Goal: Task Accomplishment & Management: Manage account settings

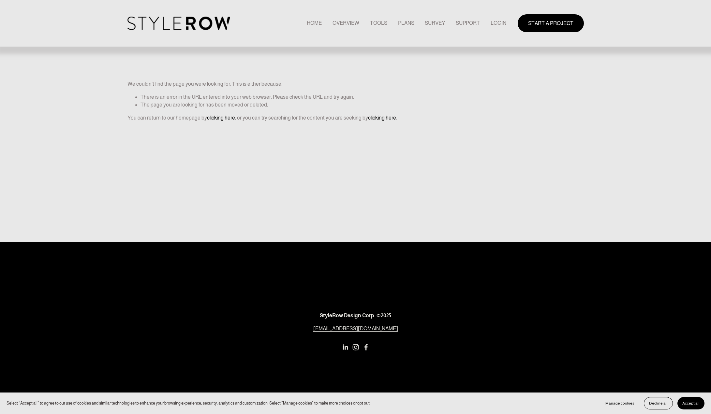
click at [494, 23] on link "LOGIN" at bounding box center [498, 23] width 16 height 9
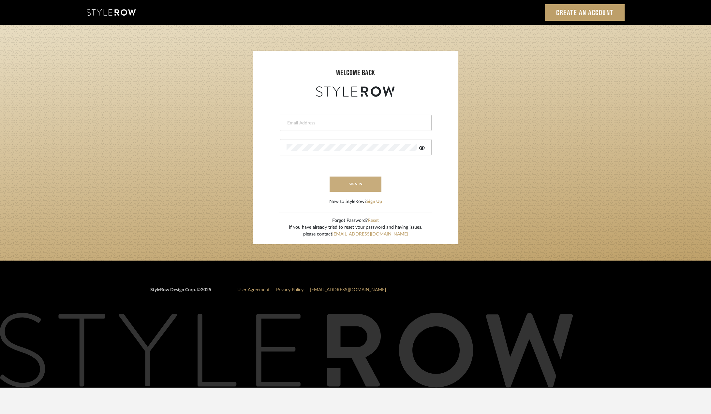
type input "ktyler@morgantewilson.com"
click at [351, 186] on button "sign in" at bounding box center [355, 184] width 52 height 15
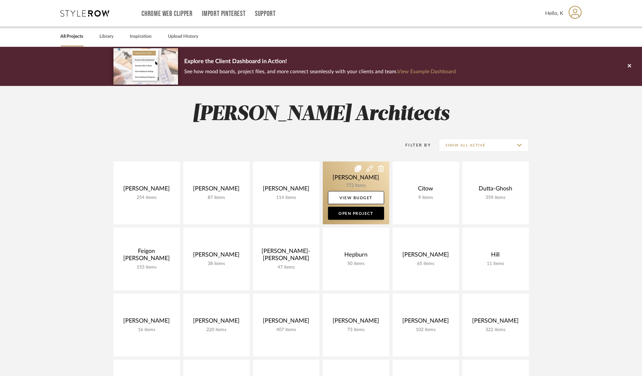
click at [367, 183] on link at bounding box center [356, 193] width 66 height 63
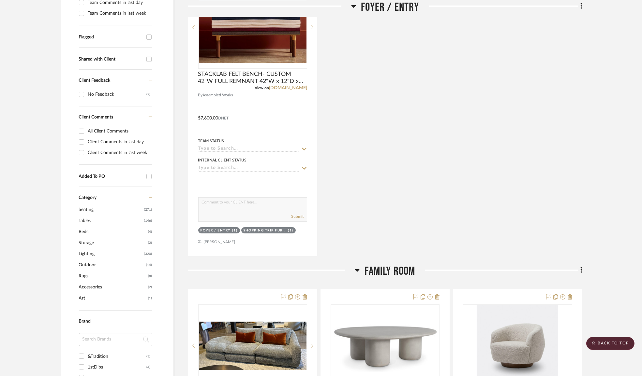
scroll to position [89, 0]
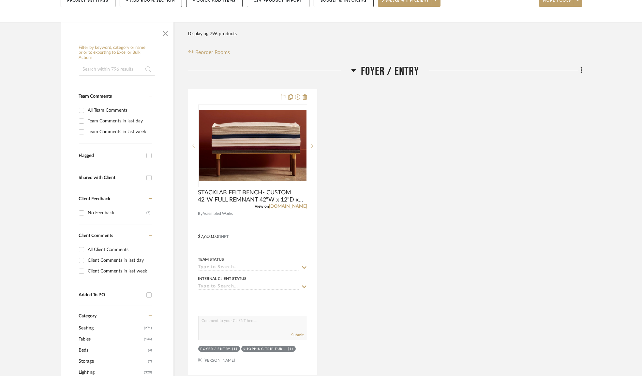
click at [353, 69] on icon at bounding box center [353, 70] width 5 height 3
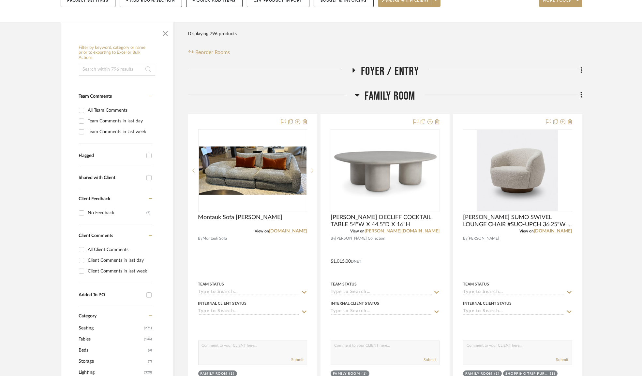
click at [357, 96] on icon at bounding box center [356, 95] width 5 height 8
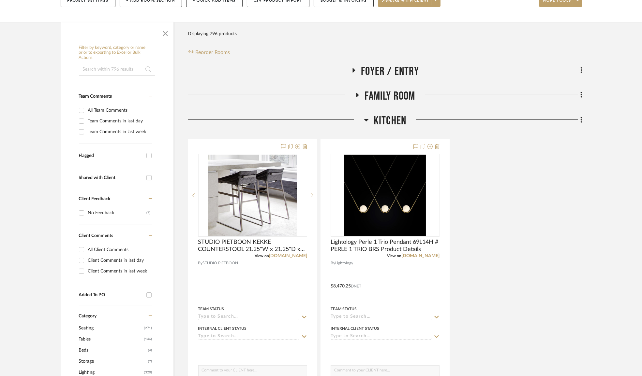
click at [365, 122] on icon at bounding box center [366, 120] width 5 height 8
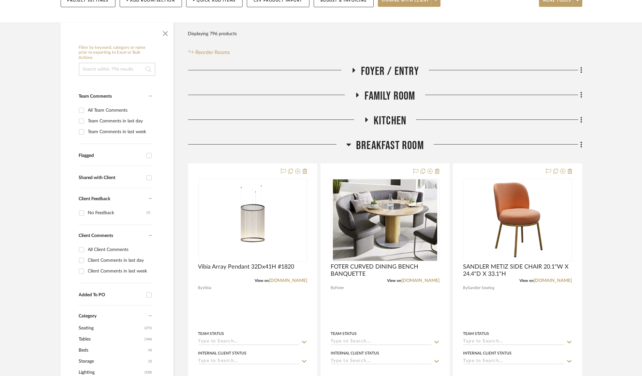
click at [348, 144] on icon at bounding box center [348, 145] width 5 height 3
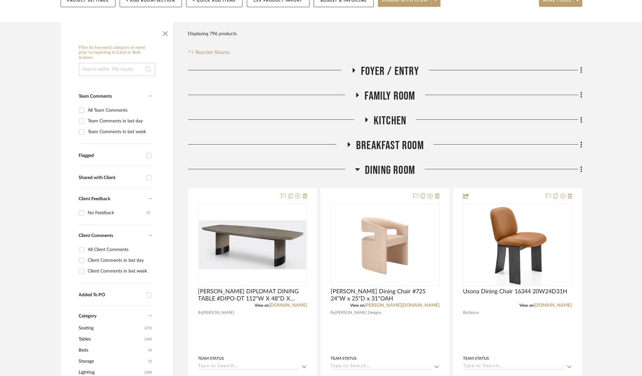
click at [361, 168] on h3 "DINING ROOM" at bounding box center [385, 171] width 60 height 14
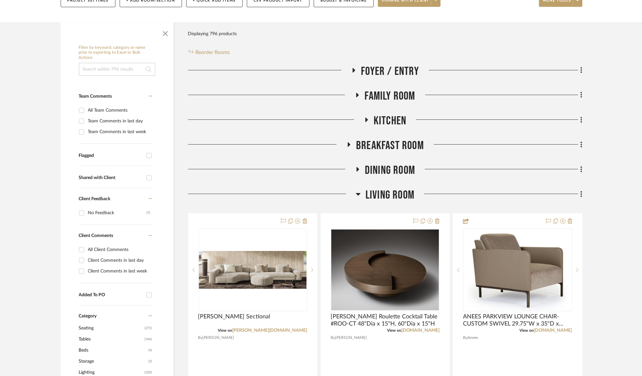
scroll to position [118, 0]
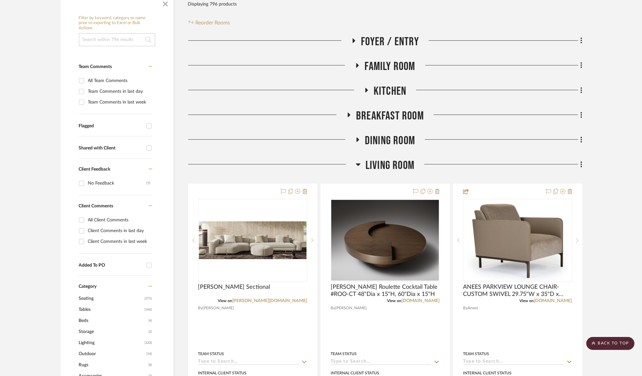
click at [358, 163] on icon at bounding box center [357, 165] width 5 height 8
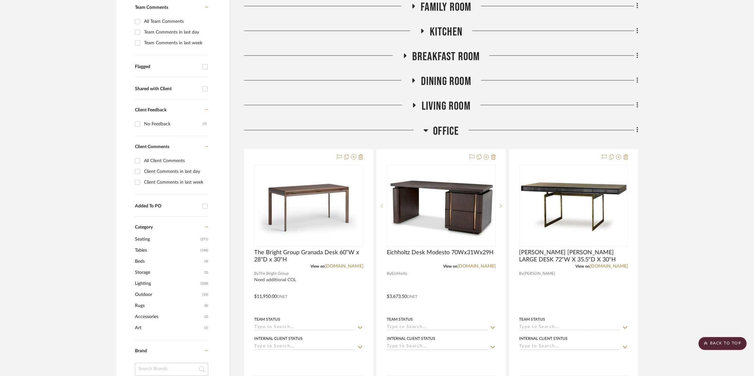
scroll to position [0, 0]
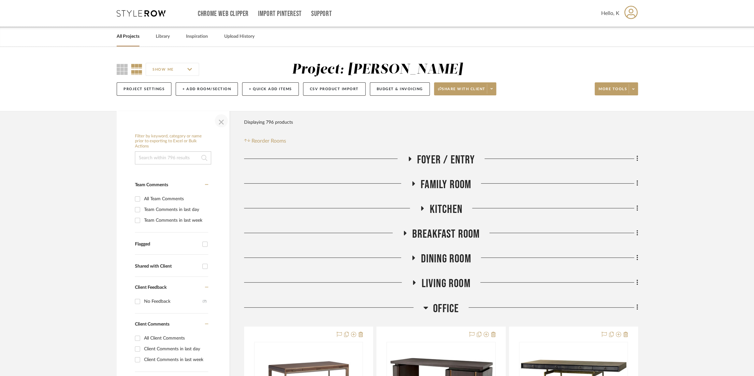
click at [216, 122] on span "button" at bounding box center [221, 121] width 16 height 16
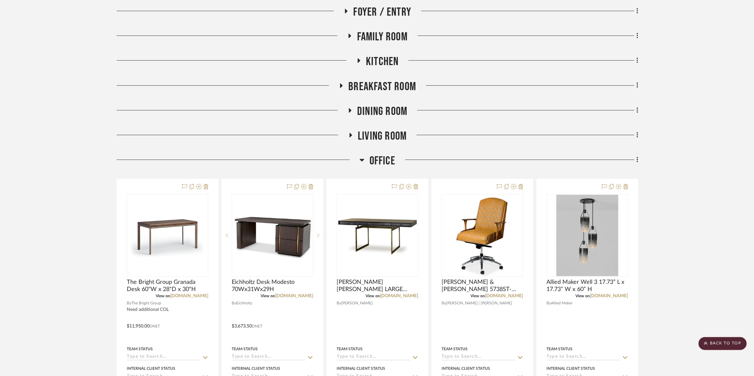
scroll to position [207, 0]
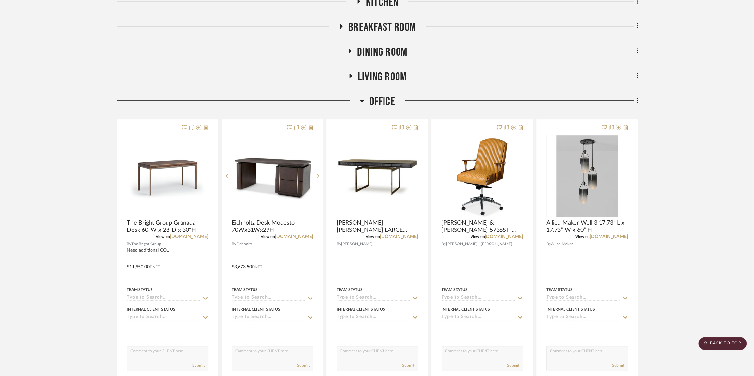
click at [362, 99] on icon at bounding box center [361, 101] width 5 height 8
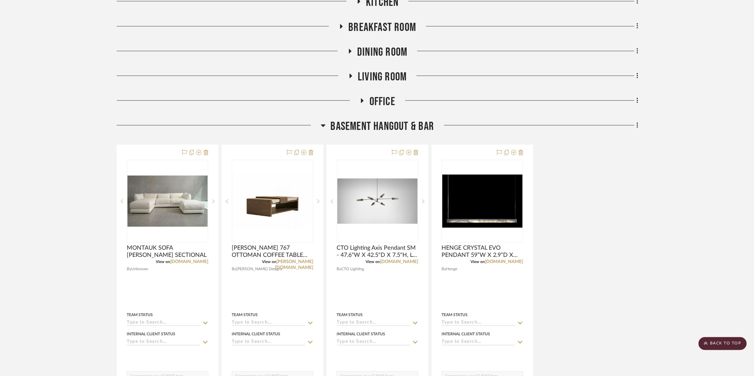
click at [321, 125] on icon at bounding box center [323, 125] width 5 height 3
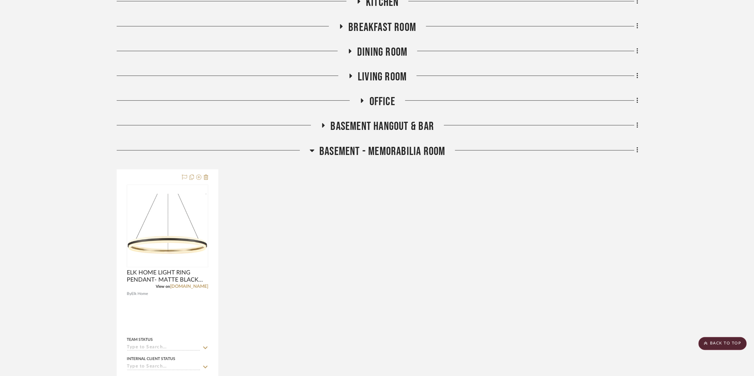
click at [313, 151] on icon at bounding box center [312, 151] width 5 height 8
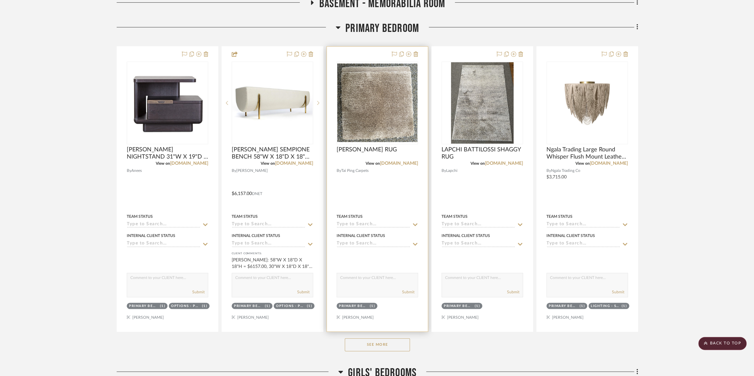
scroll to position [326, 0]
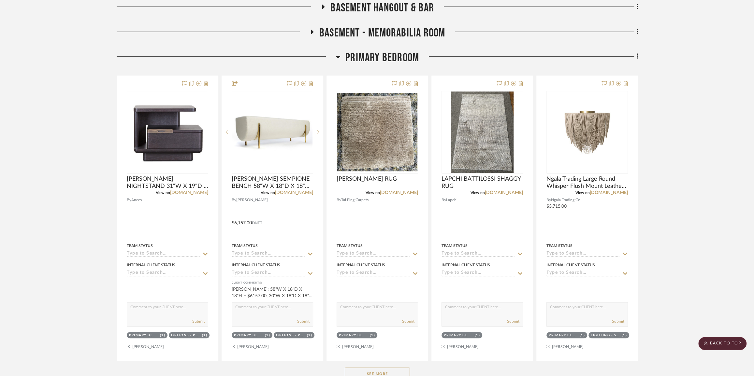
click at [338, 58] on icon at bounding box center [338, 57] width 5 height 8
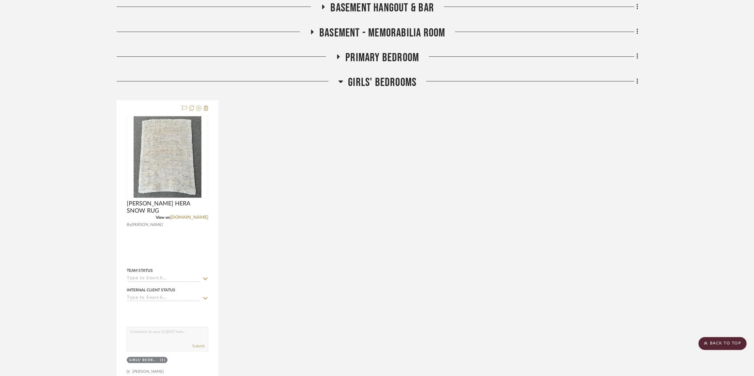
click at [344, 84] on h3 "GIRLS' BEDROOMS" at bounding box center [377, 83] width 78 height 14
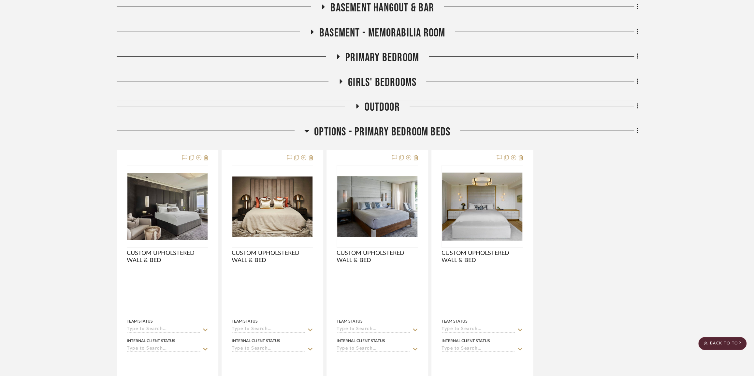
click at [307, 129] on icon at bounding box center [306, 131] width 5 height 8
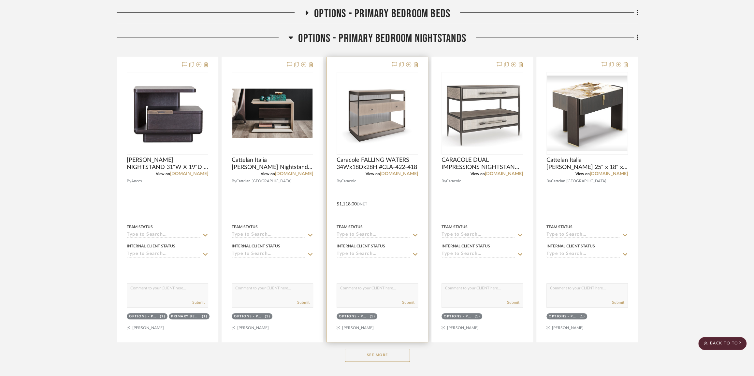
scroll to position [533, 0]
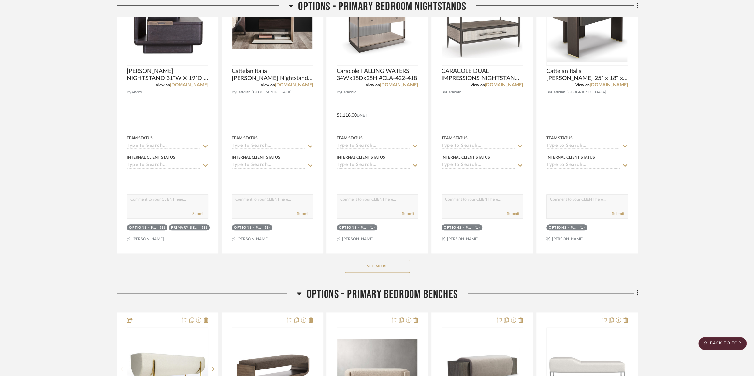
click at [396, 271] on button "See More" at bounding box center [377, 266] width 65 height 13
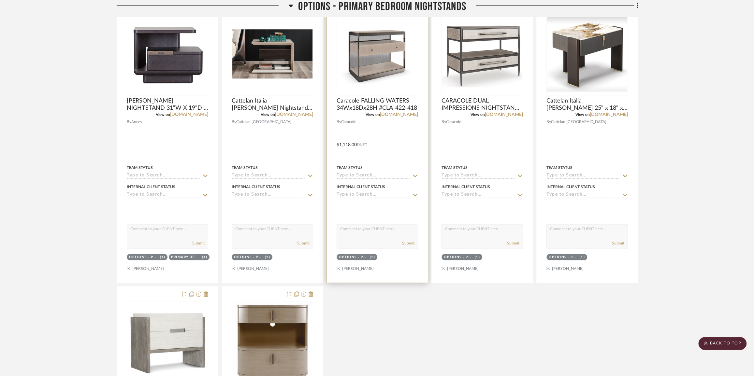
scroll to position [444, 0]
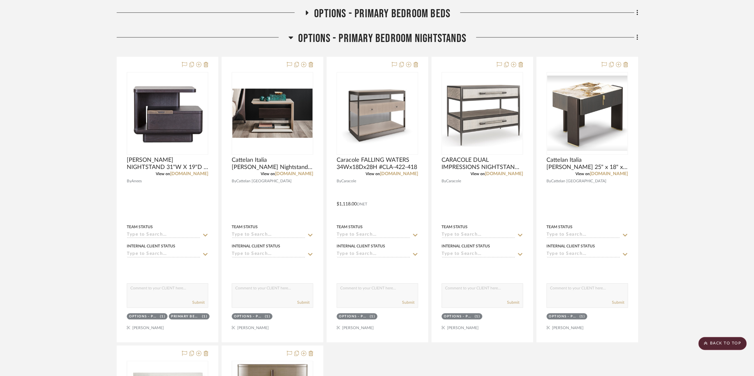
click at [291, 39] on icon at bounding box center [290, 38] width 5 height 8
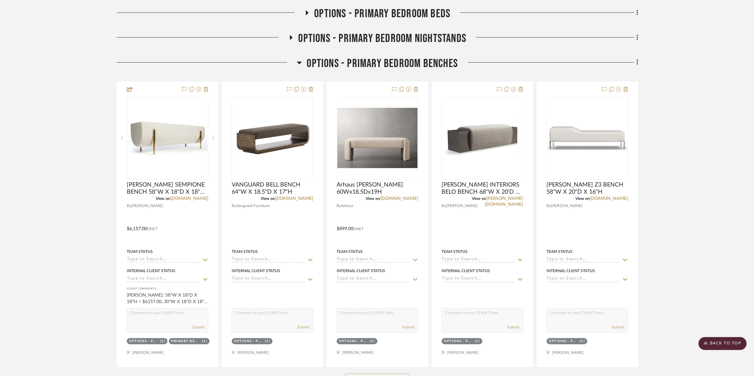
click at [298, 65] on icon at bounding box center [299, 63] width 5 height 8
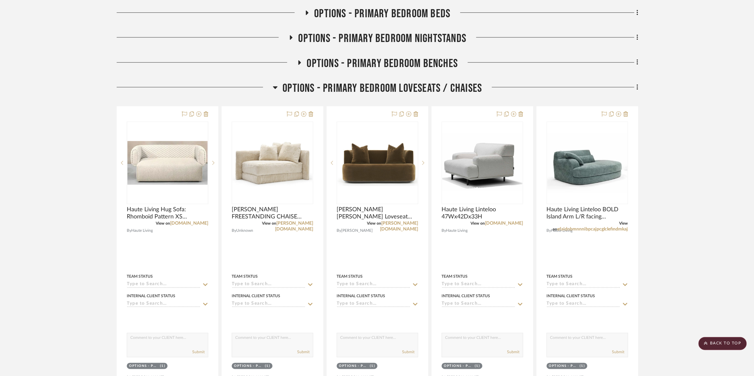
click at [275, 88] on icon at bounding box center [275, 87] width 5 height 8
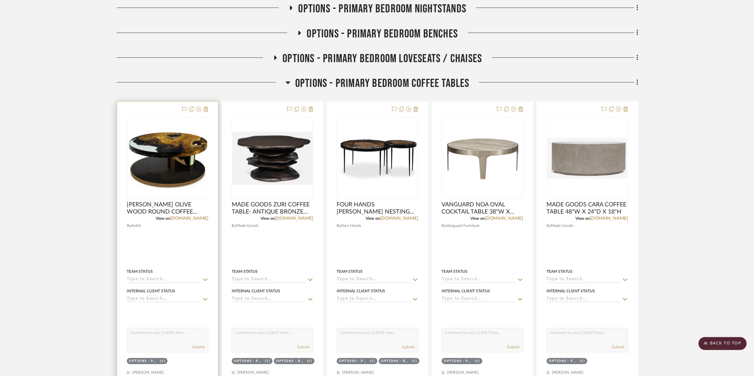
scroll to position [563, 0]
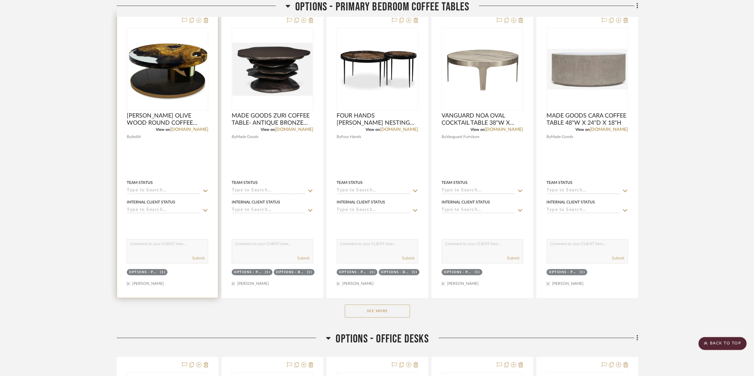
click at [158, 271] on div "OPTIONS - PRIMARY BEDROOM COFFEE TABLES (1)" at bounding box center [147, 272] width 36 height 5
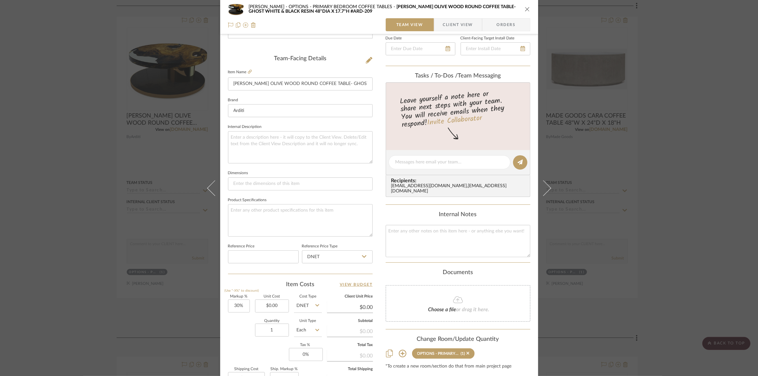
scroll to position [228, 0]
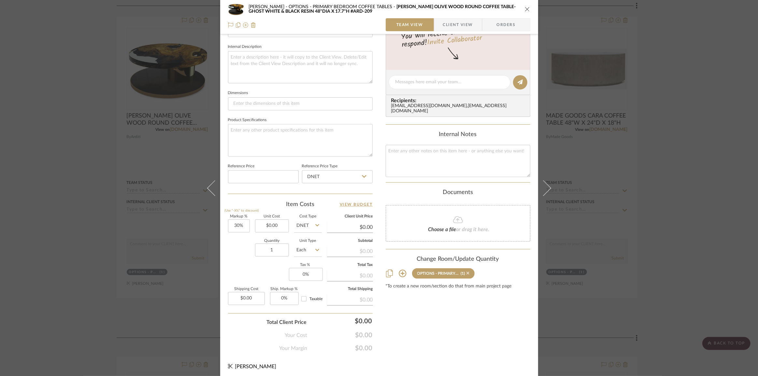
click at [467, 272] on icon at bounding box center [468, 273] width 3 height 3
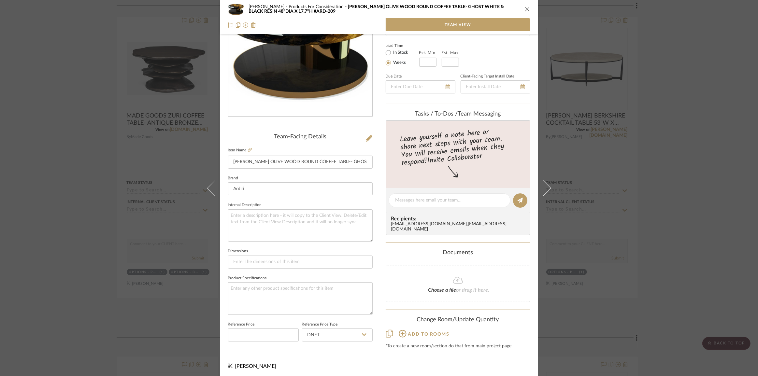
scroll to position [0, 0]
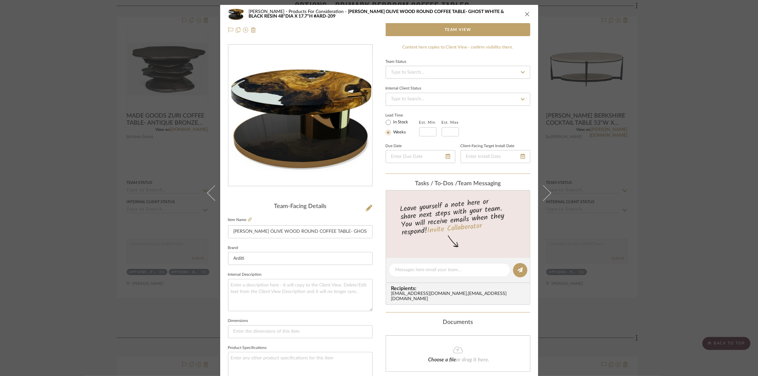
click at [527, 14] on icon "close" at bounding box center [527, 13] width 5 height 5
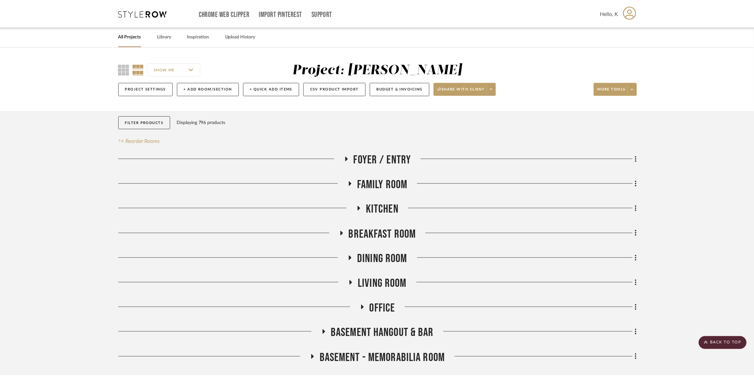
scroll to position [563, 0]
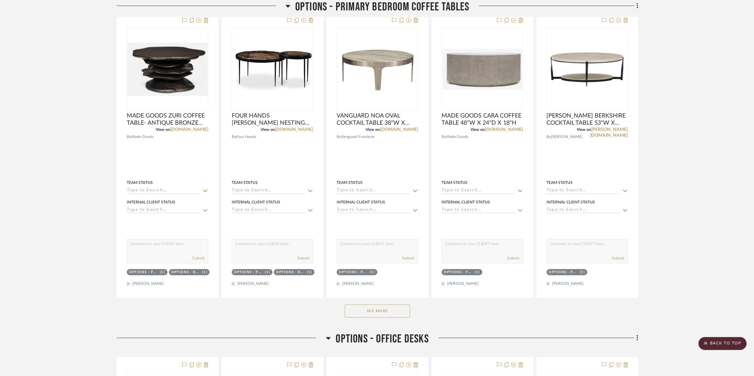
click at [385, 313] on button "See More" at bounding box center [377, 311] width 65 height 13
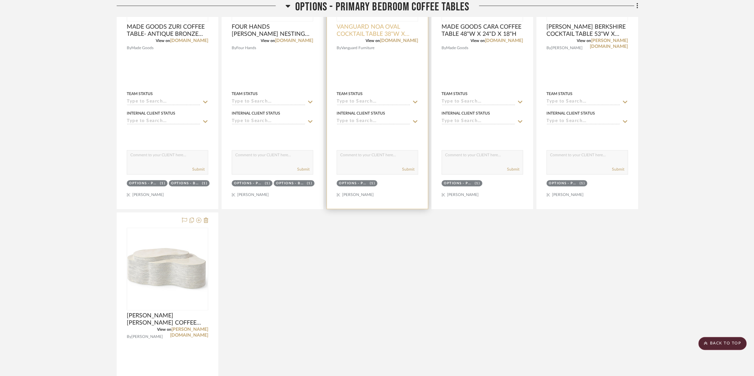
scroll to position [474, 0]
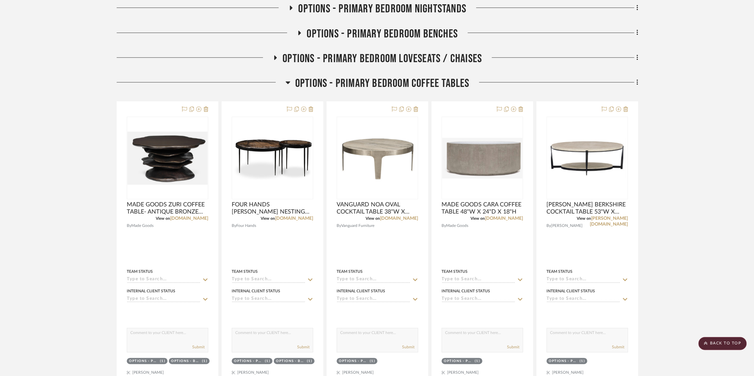
click at [287, 81] on icon at bounding box center [287, 82] width 5 height 3
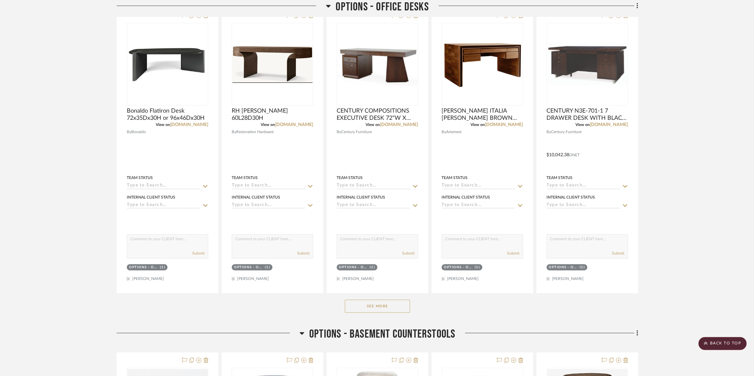
scroll to position [681, 0]
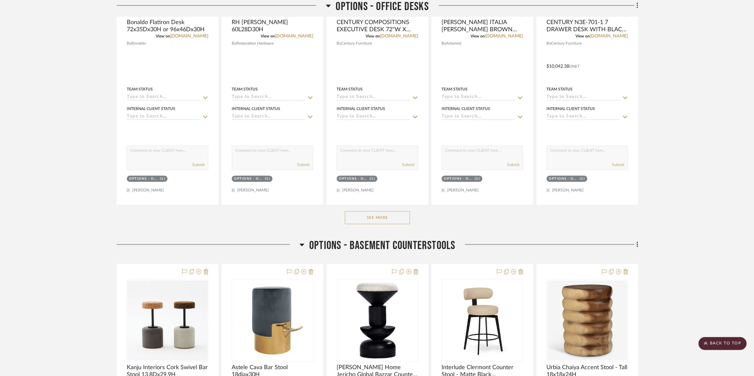
click at [397, 222] on button "See More" at bounding box center [377, 217] width 65 height 13
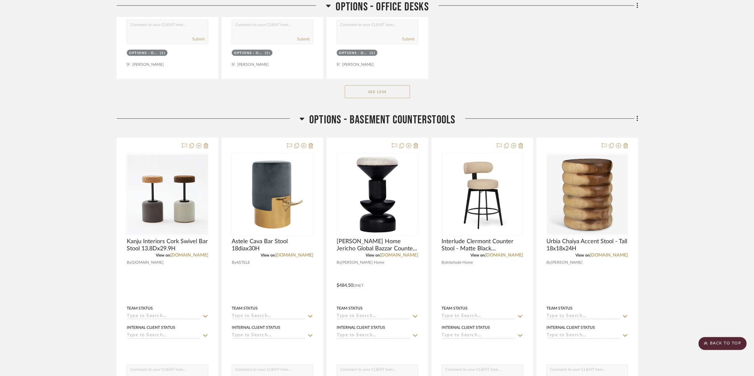
scroll to position [1185, 0]
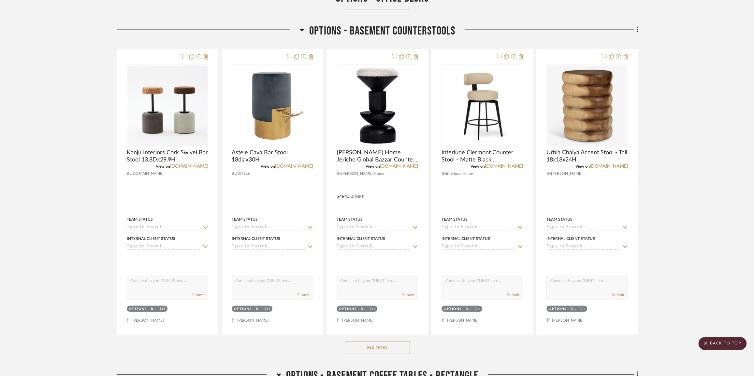
drag, startPoint x: 379, startPoint y: 353, endPoint x: 383, endPoint y: 350, distance: 4.5
click at [379, 353] on button "See More" at bounding box center [377, 347] width 65 height 13
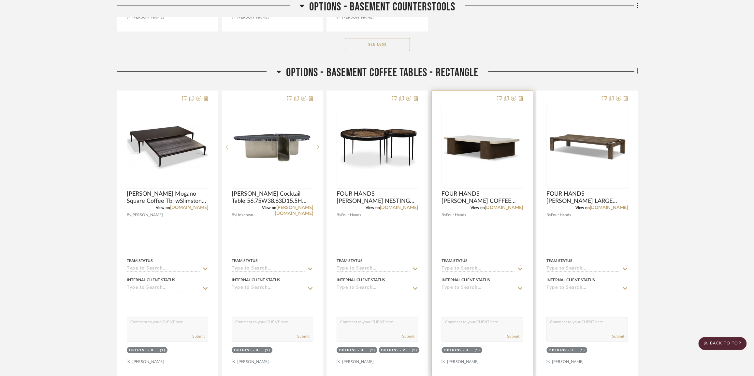
scroll to position [1836, 0]
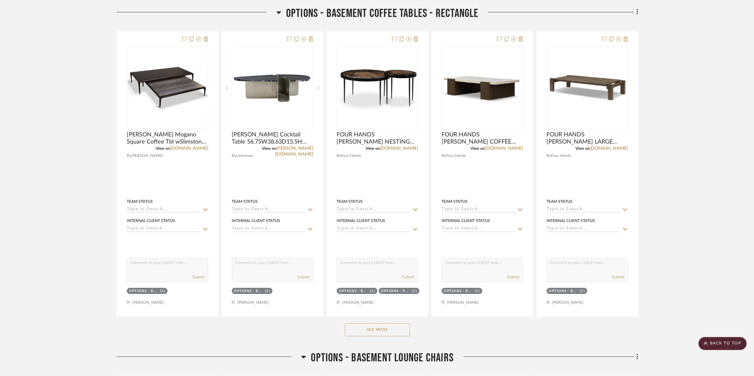
click at [383, 334] on button "See More" at bounding box center [377, 330] width 65 height 13
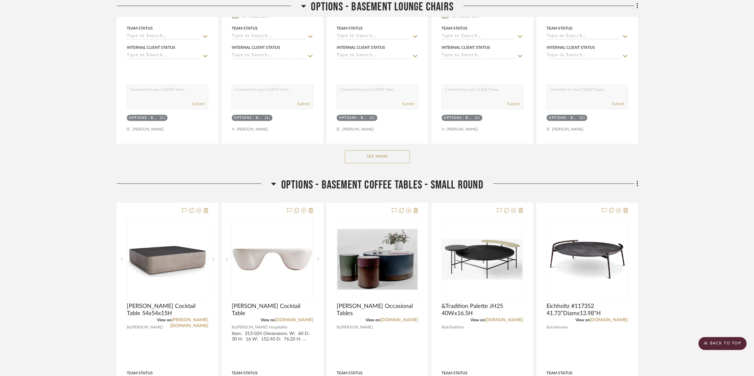
scroll to position [3080, 0]
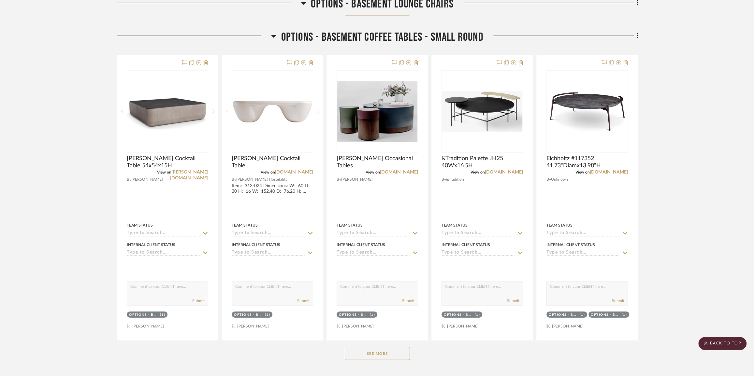
click at [384, 358] on button "See More" at bounding box center [377, 353] width 65 height 13
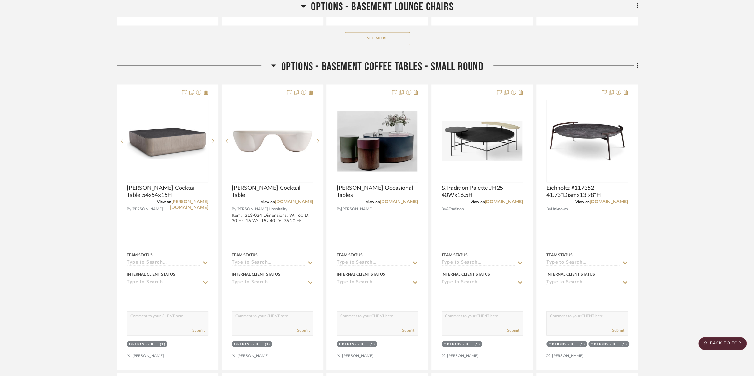
scroll to position [3021, 0]
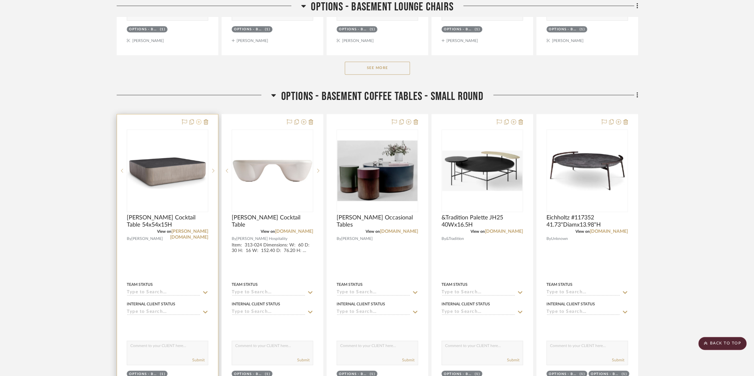
click at [198, 124] on icon at bounding box center [198, 121] width 5 height 5
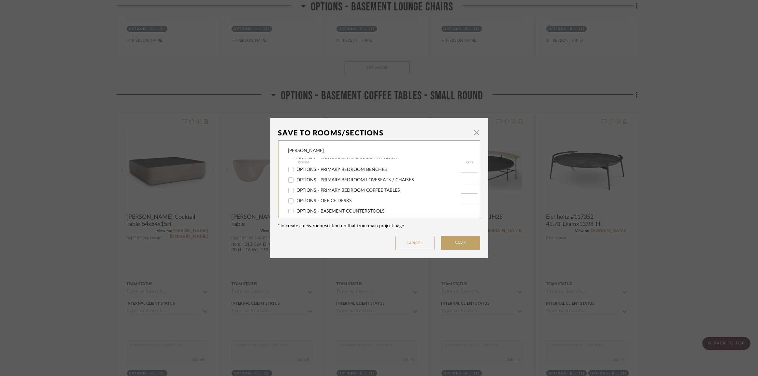
scroll to position [178, 0]
click at [336, 192] on span "OPTIONS - BASEMENT COFFEE TABLES - RECTANGLE" at bounding box center [353, 192] width 113 height 5
click at [296, 192] on input "OPTIONS - BASEMENT COFFEE TABLES - RECTANGLE" at bounding box center [291, 192] width 10 height 10
checkbox input "true"
type input "1"
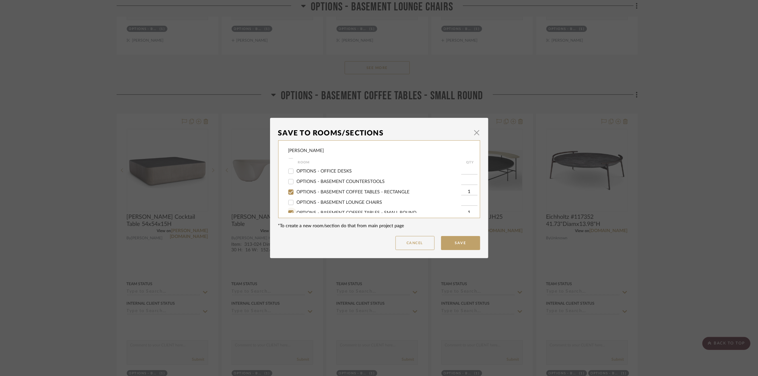
click at [291, 212] on input "OPTIONS - BASEMENT COFFEE TABLES - SMALL ROUND" at bounding box center [291, 213] width 10 height 10
checkbox input "false"
click at [453, 243] on button "Save" at bounding box center [460, 243] width 39 height 14
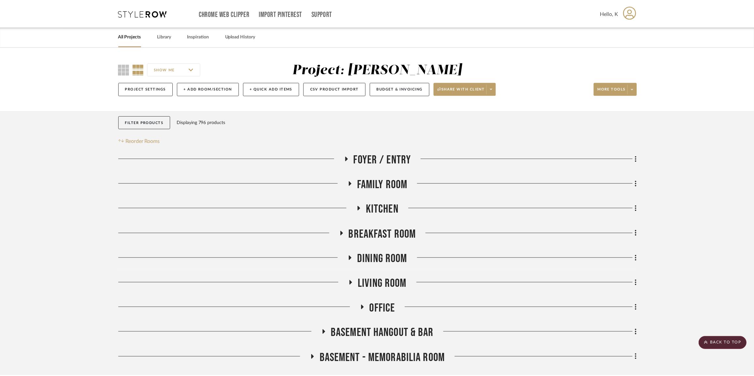
scroll to position [3021, 0]
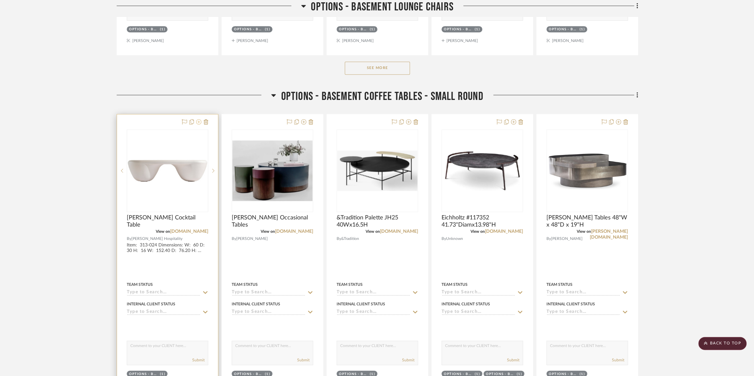
click at [198, 124] on icon at bounding box center [198, 121] width 5 height 5
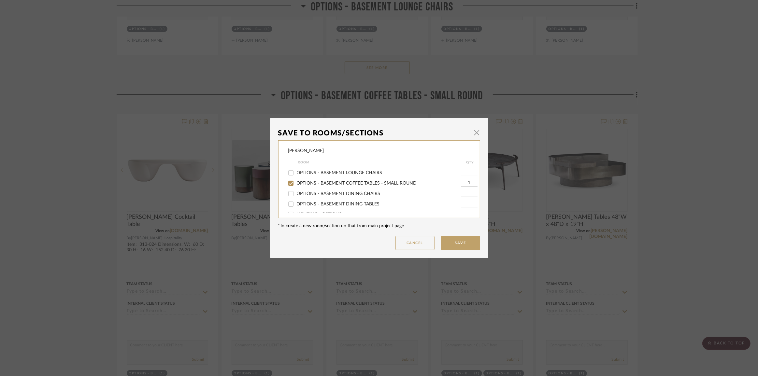
scroll to position [178, 0]
click at [346, 191] on span "OPTIONS - BASEMENT COFFEE TABLES - RECTANGLE" at bounding box center [353, 192] width 113 height 5
click at [296, 191] on input "OPTIONS - BASEMENT COFFEE TABLES - RECTANGLE" at bounding box center [291, 192] width 10 height 10
checkbox input "true"
type input "1"
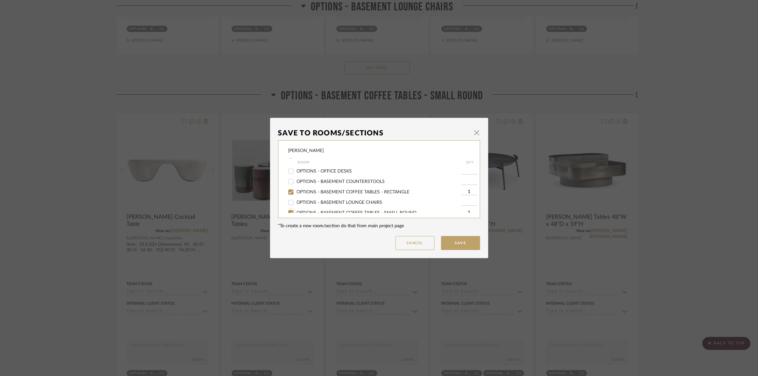
click at [289, 210] on input "OPTIONS - BASEMENT COFFEE TABLES - SMALL ROUND" at bounding box center [291, 213] width 10 height 10
checkbox input "false"
click at [443, 241] on button "Save" at bounding box center [460, 243] width 39 height 14
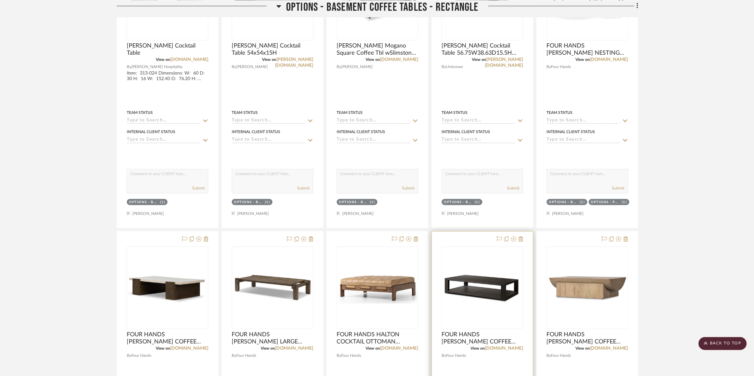
scroll to position [1777, 0]
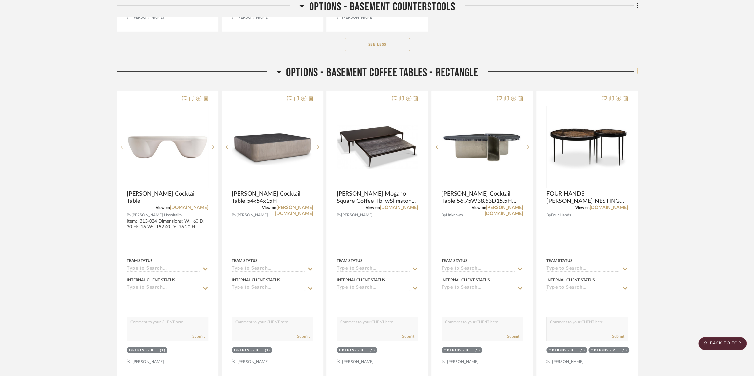
click at [637, 74] on icon at bounding box center [637, 71] width 2 height 7
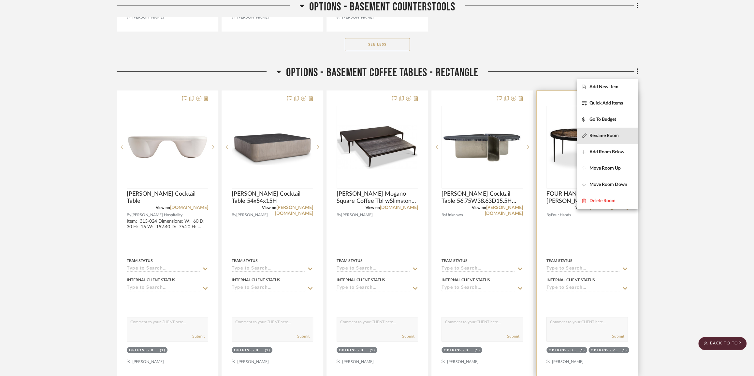
drag, startPoint x: 600, startPoint y: 137, endPoint x: 542, endPoint y: 132, distance: 57.6
click at [600, 138] on span "Rename Room" at bounding box center [603, 136] width 29 height 6
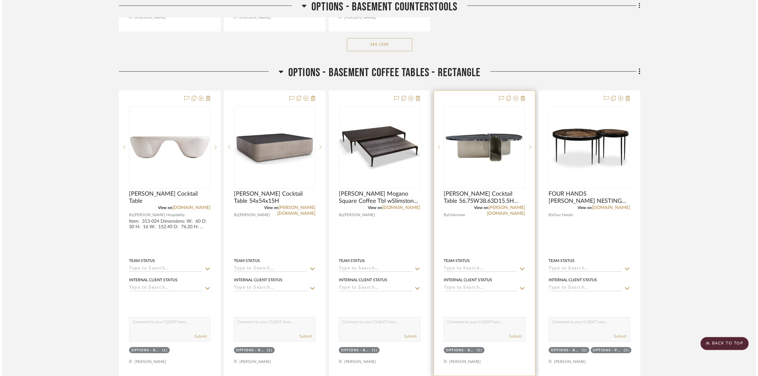
scroll to position [0, 0]
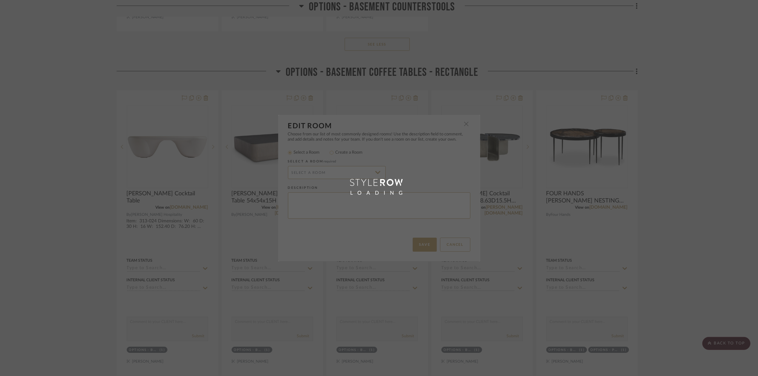
radio input "false"
radio input "true"
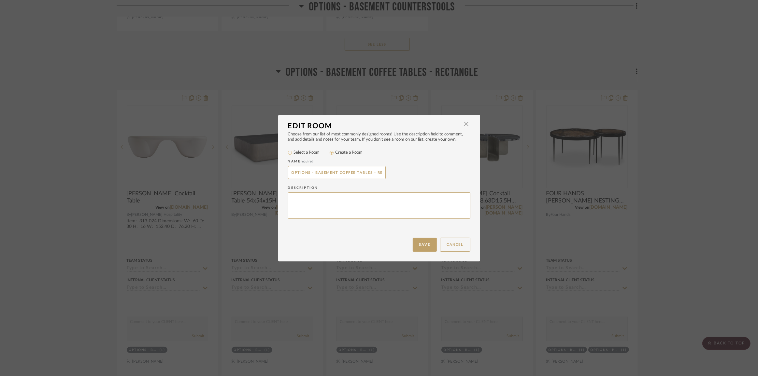
scroll to position [0, 20]
drag, startPoint x: 376, startPoint y: 173, endPoint x: 418, endPoint y: 172, distance: 42.0
click at [418, 172] on div "OPTIONS - BASEMENT COFFEE TABLES - RECTANGLE" at bounding box center [379, 172] width 182 height 13
type input "OPTIONS - BASEMENT COFFEE TABLES - LARGE"
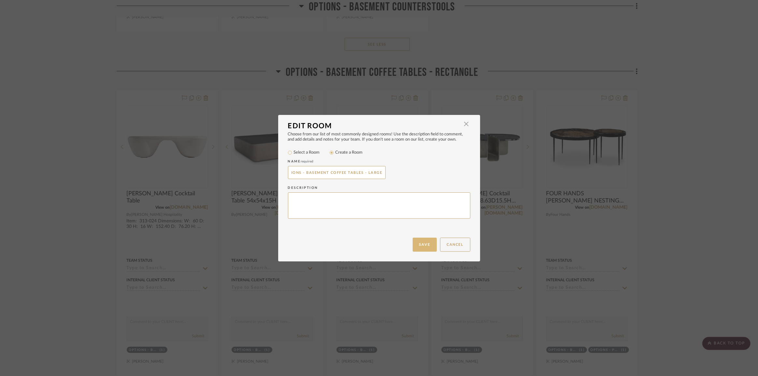
scroll to position [0, 0]
click at [414, 243] on button "Save" at bounding box center [425, 245] width 24 height 14
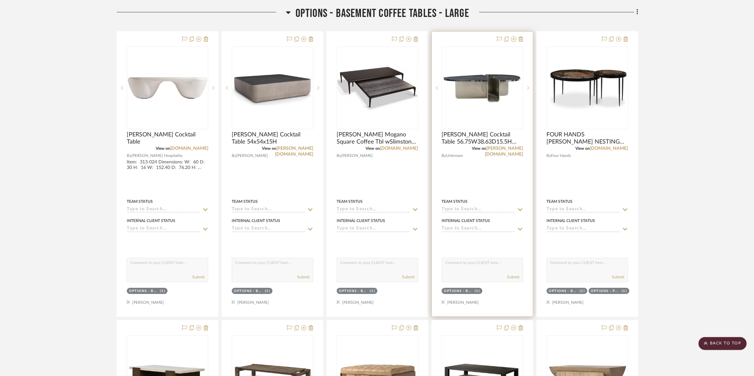
scroll to position [1807, 0]
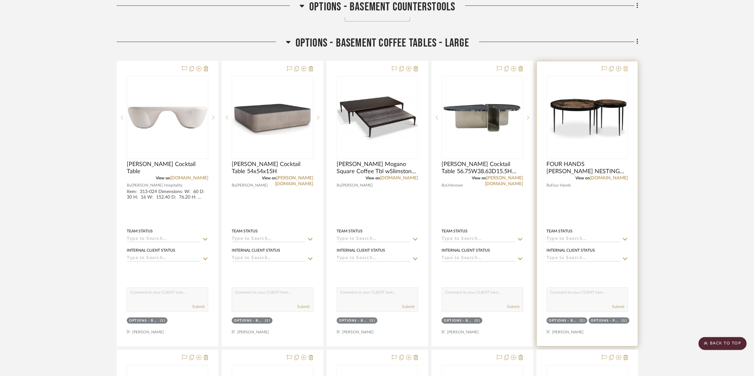
click at [627, 68] on icon at bounding box center [625, 68] width 5 height 5
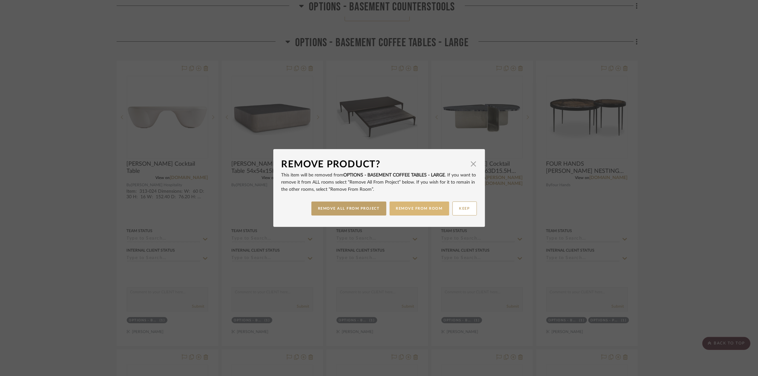
click at [432, 210] on button "REMOVE FROM ROOM" at bounding box center [420, 209] width 60 height 14
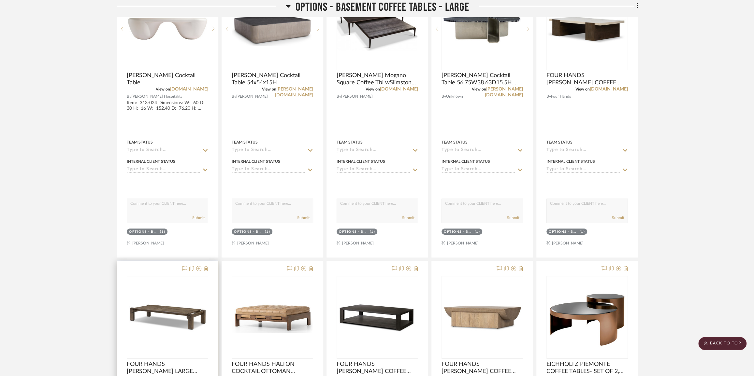
scroll to position [1955, 0]
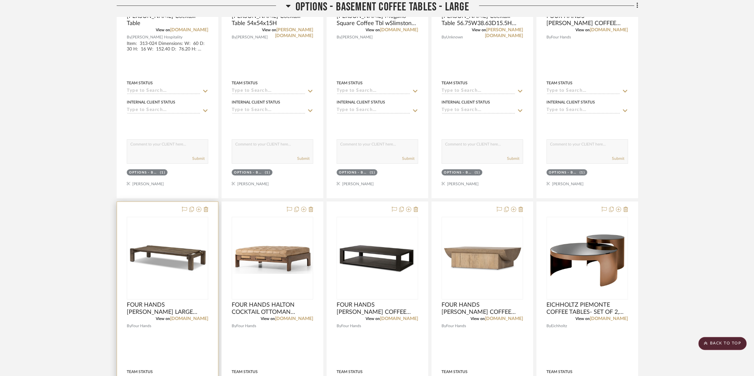
click at [178, 265] on img "0" at bounding box center [167, 258] width 80 height 30
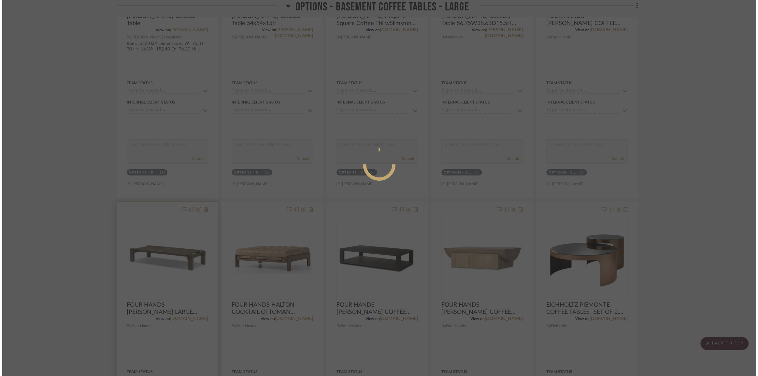
scroll to position [0, 0]
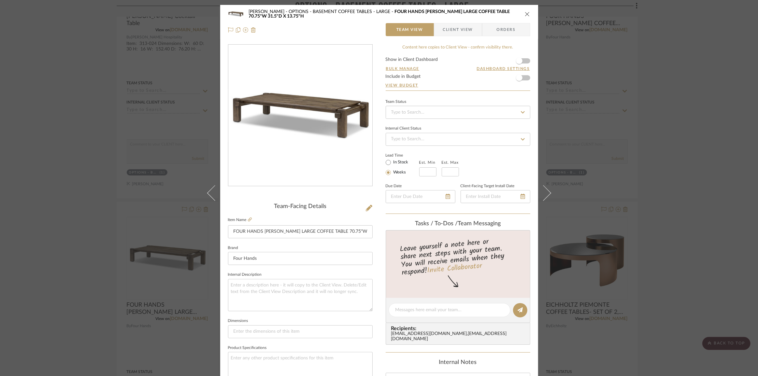
click at [528, 16] on div "Chernawsky OPTIONS - BASEMENT COFFEE TABLES - LARGE FOUR HANDS MARCIA LARGE COF…" at bounding box center [379, 22] width 318 height 34
click at [525, 13] on icon "close" at bounding box center [527, 13] width 5 height 5
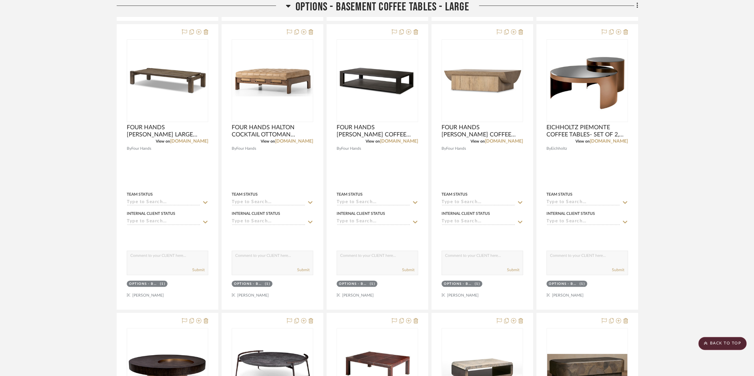
scroll to position [2251, 0]
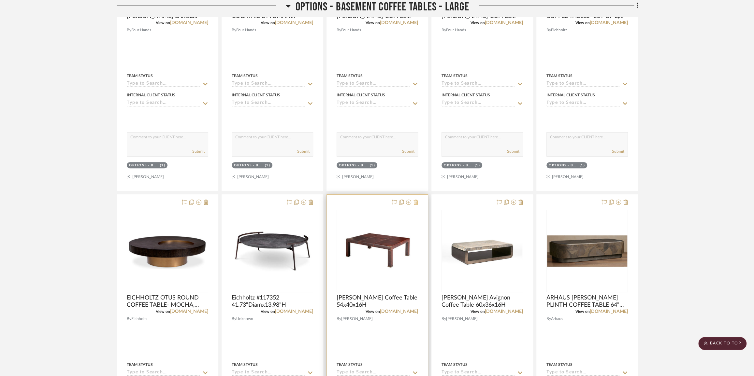
click at [415, 204] on icon at bounding box center [415, 202] width 5 height 5
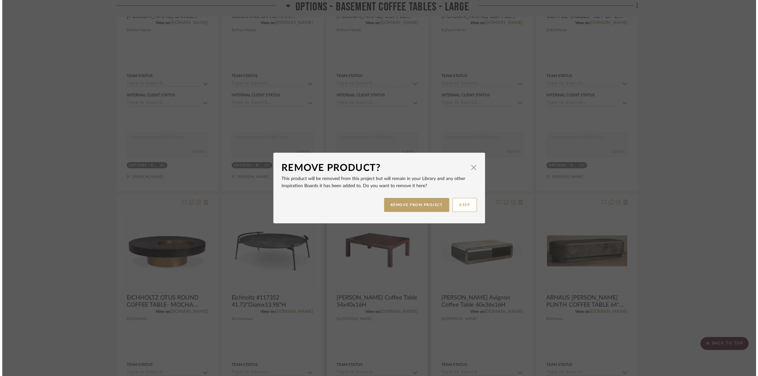
scroll to position [0, 0]
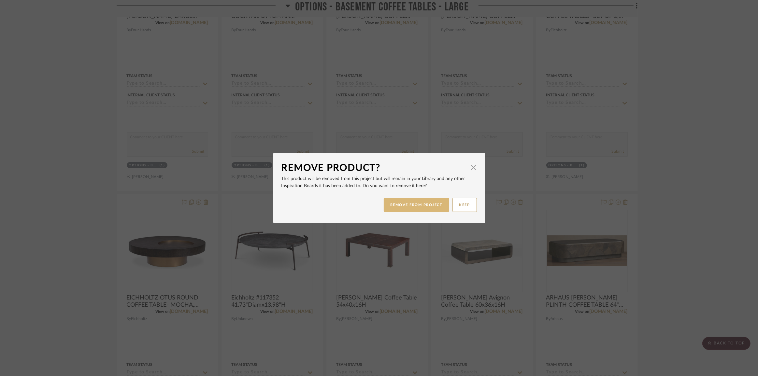
click at [415, 206] on button "REMOVE FROM PROJECT" at bounding box center [416, 205] width 65 height 14
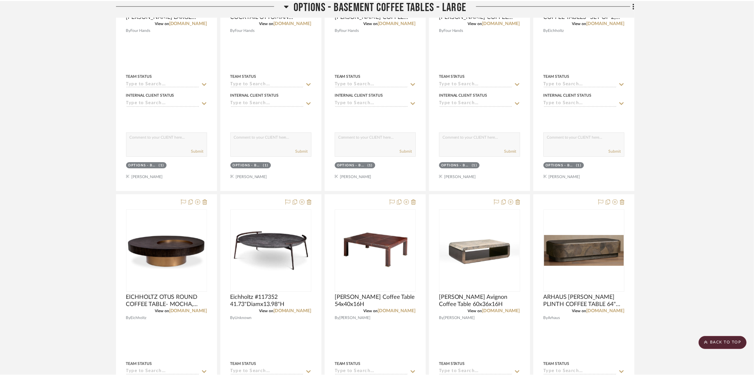
scroll to position [2251, 0]
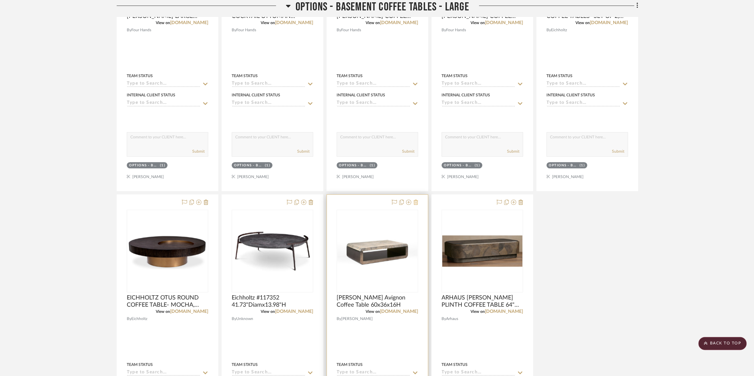
click at [416, 203] on icon at bounding box center [415, 202] width 5 height 5
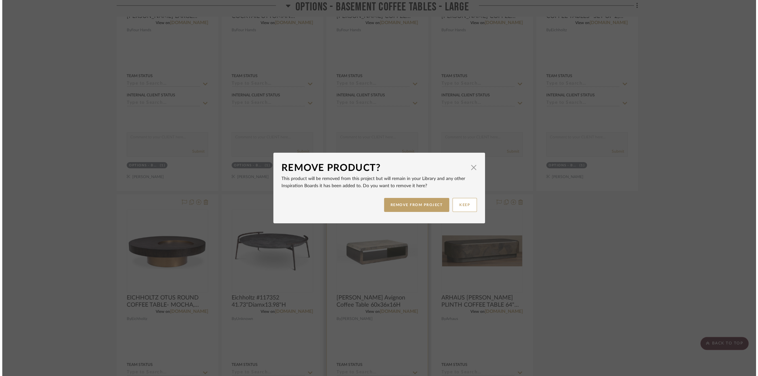
scroll to position [0, 0]
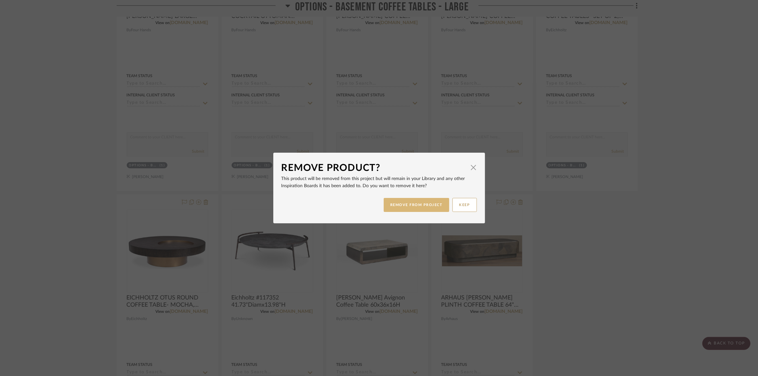
click at [415, 204] on button "REMOVE FROM PROJECT" at bounding box center [416, 205] width 65 height 14
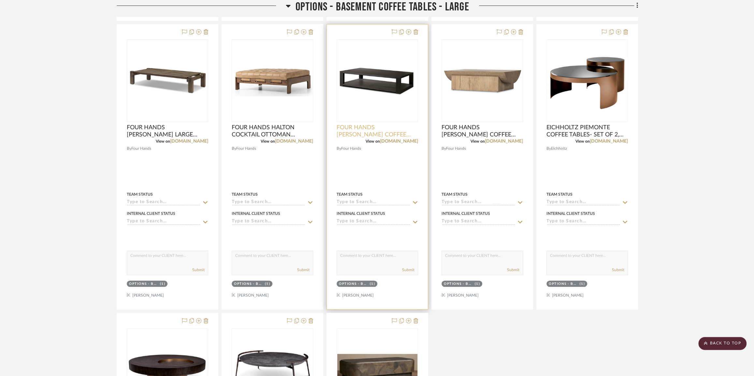
scroll to position [2073, 0]
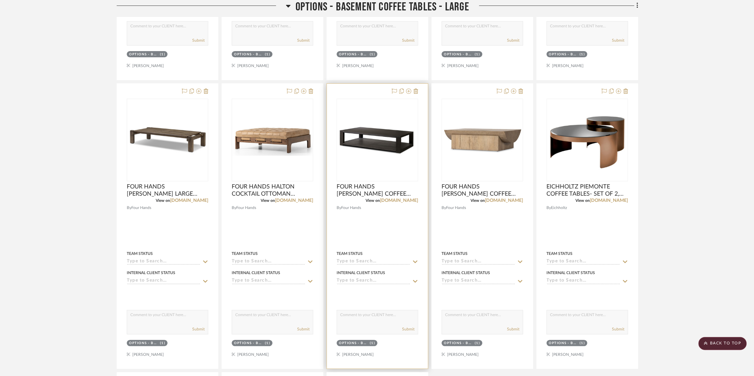
click at [401, 156] on img "0" at bounding box center [377, 139] width 80 height 31
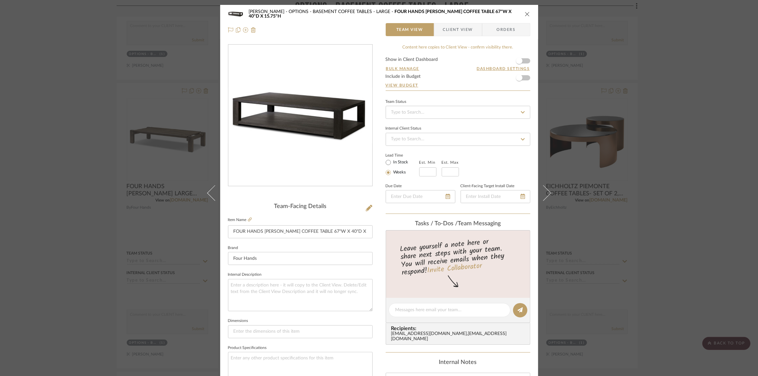
click at [646, 139] on div "Chernawsky OPTIONS - BASEMENT COFFEE TABLES - LARGE FOUR HANDS THOMAS COFFEE TA…" at bounding box center [379, 188] width 758 height 376
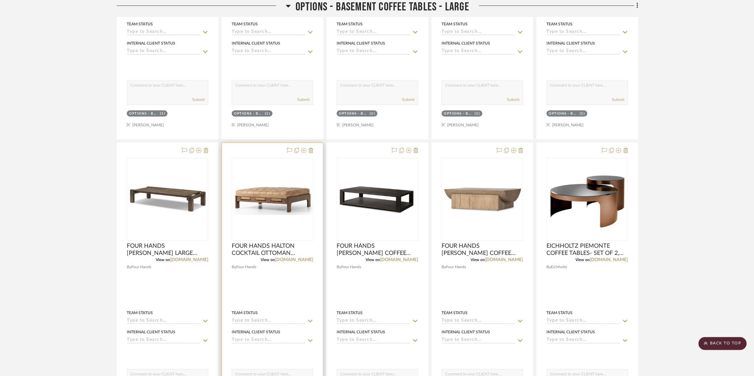
scroll to position [2103, 0]
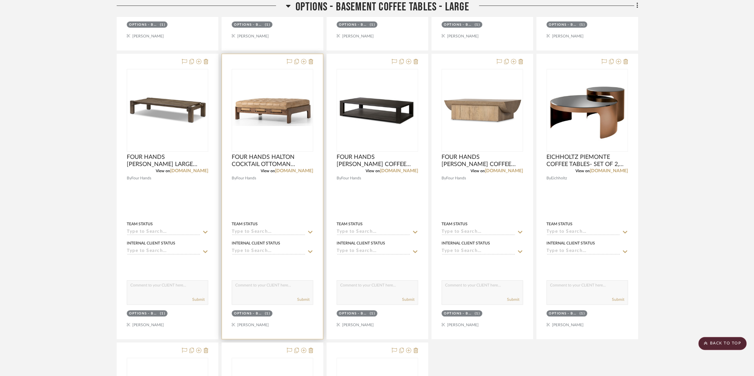
click at [254, 317] on sr-tag "OPTIONS - BASEMENT COFFEE TABLES - LARGE (1)" at bounding box center [252, 314] width 41 height 6
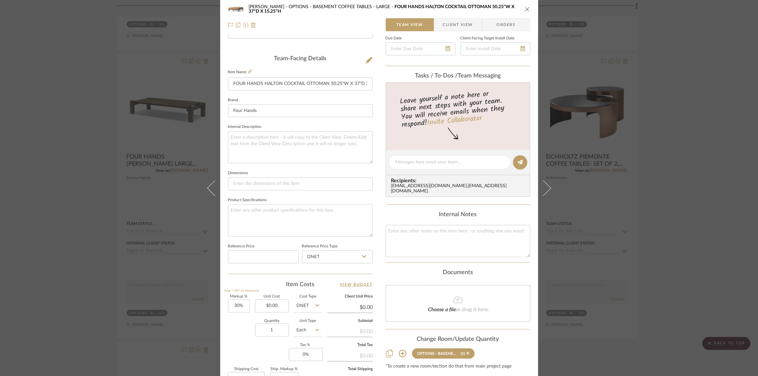
scroll to position [178, 0]
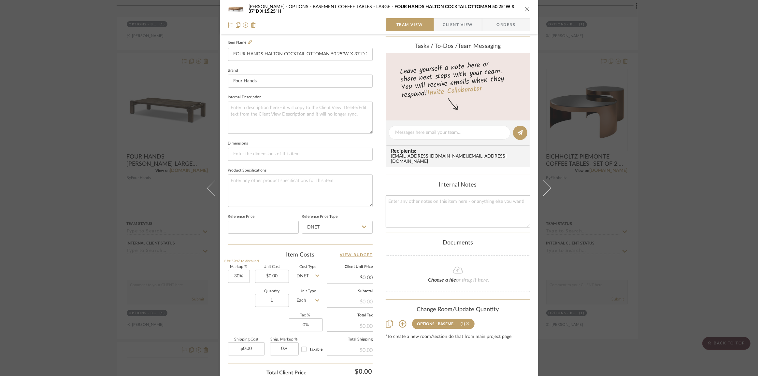
click at [467, 324] on icon at bounding box center [468, 324] width 3 height 3
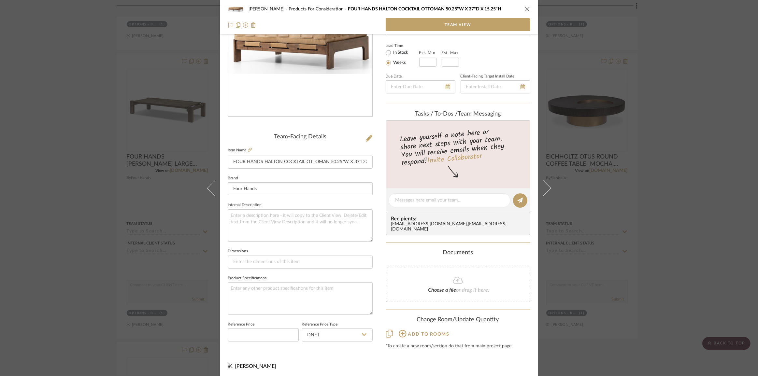
click at [646, 232] on div "Chernawsky Products For Consideration FOUR HANDS HALTON COCKTAIL OTTOMAN 50.25"…" at bounding box center [379, 188] width 758 height 376
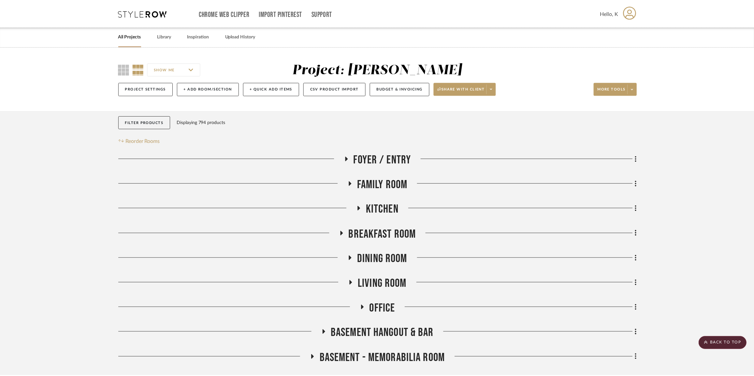
scroll to position [2103, 0]
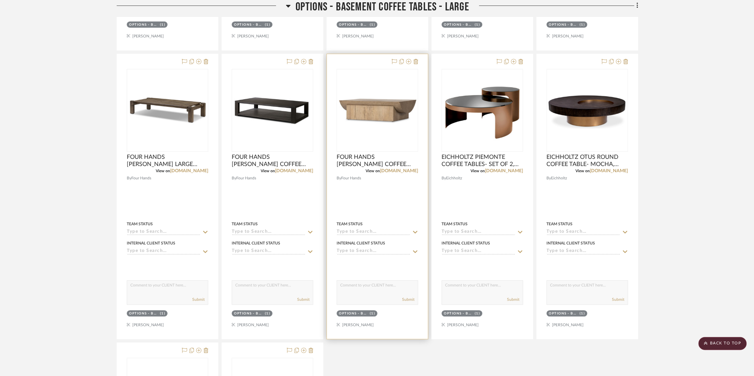
click at [362, 126] on img "0" at bounding box center [377, 110] width 80 height 32
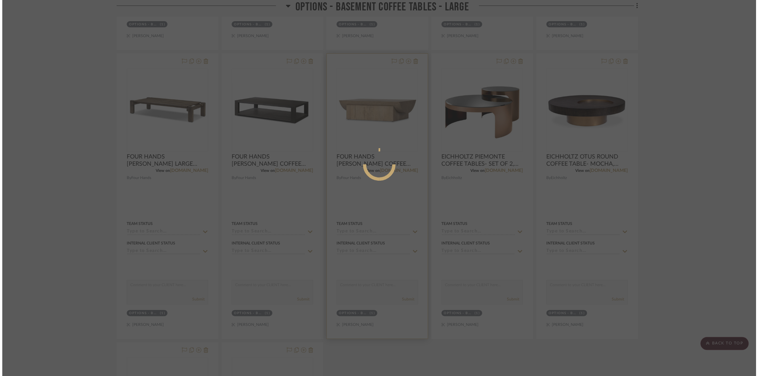
scroll to position [0, 0]
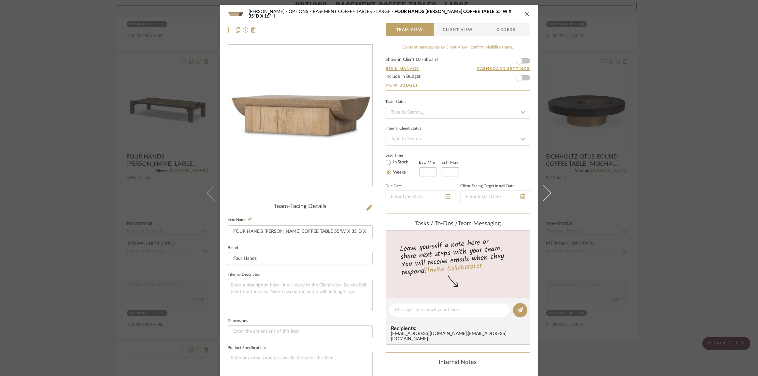
click at [646, 88] on div "Chernawsky OPTIONS - BASEMENT COFFEE TABLES - LARGE FOUR HANDS ELBERT COFFEE TA…" at bounding box center [379, 188] width 758 height 376
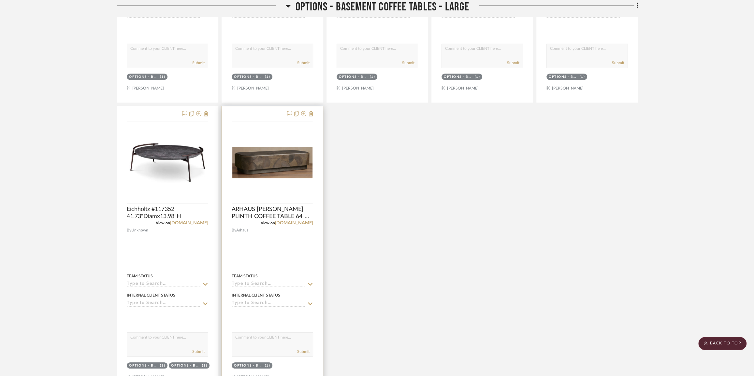
scroll to position [2369, 0]
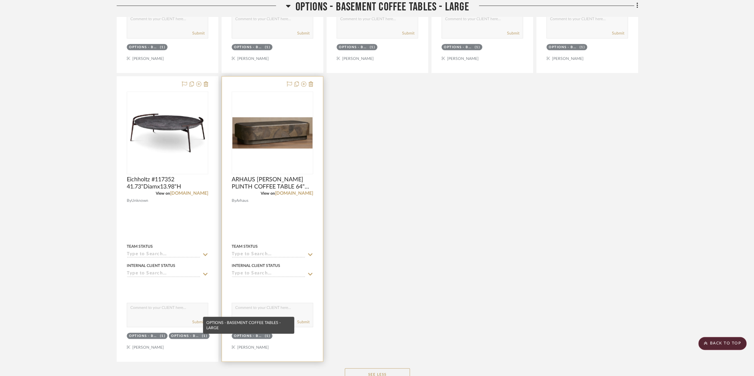
click at [259, 339] on div "OPTIONS - BASEMENT COFFEE TABLES - LARGE" at bounding box center [248, 336] width 29 height 5
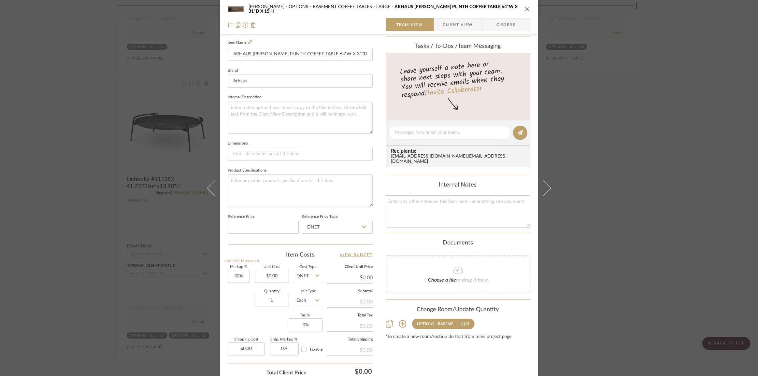
scroll to position [228, 0]
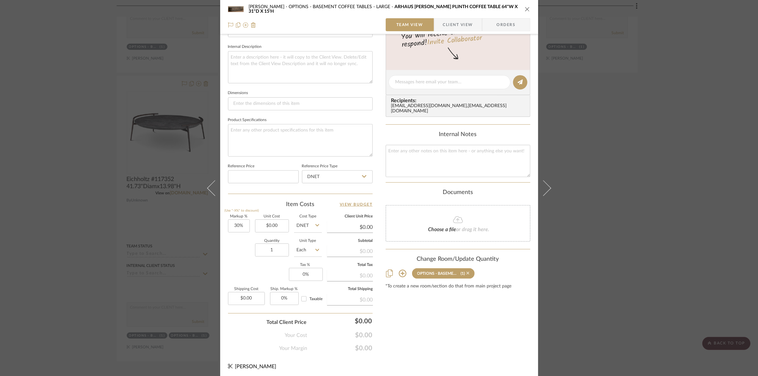
click at [467, 272] on icon at bounding box center [468, 273] width 3 height 3
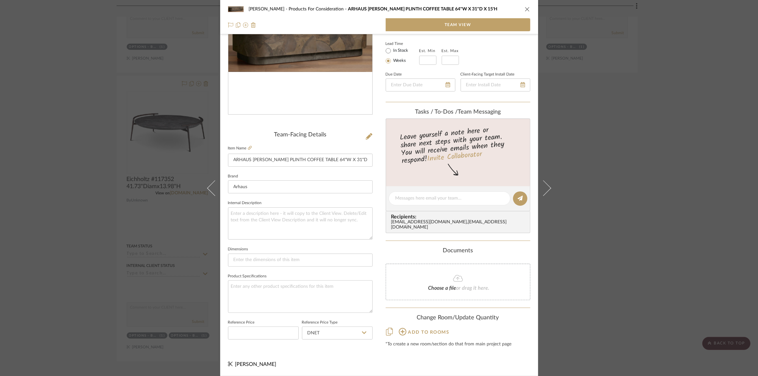
scroll to position [70, 0]
click at [606, 197] on div "Chernawsky Products For Consideration ARHAUS POLANCO PLINTH COFFEE TABLE 64"W X…" at bounding box center [379, 188] width 758 height 376
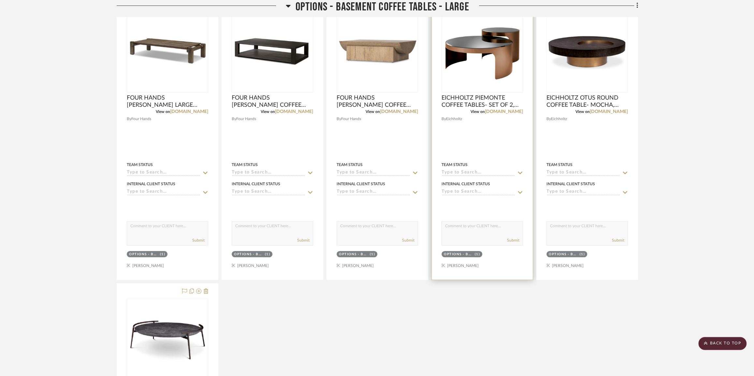
scroll to position [2133, 0]
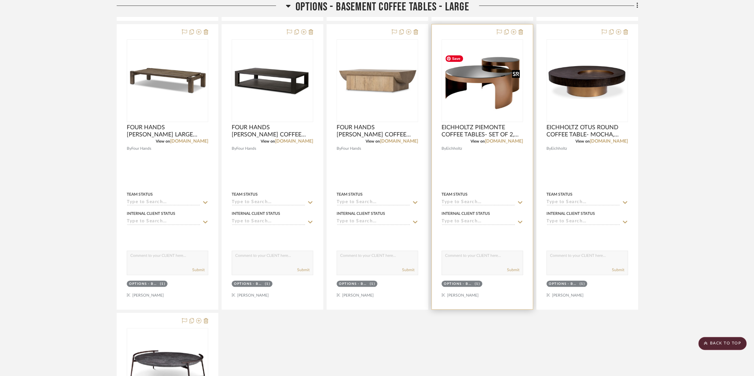
click at [499, 97] on img "0" at bounding box center [482, 80] width 80 height 61
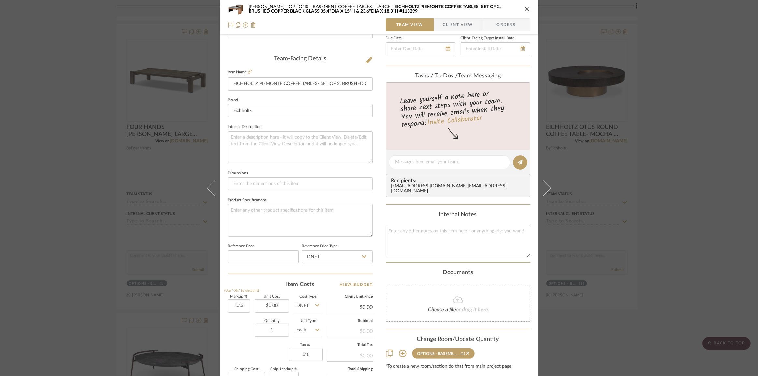
scroll to position [228, 0]
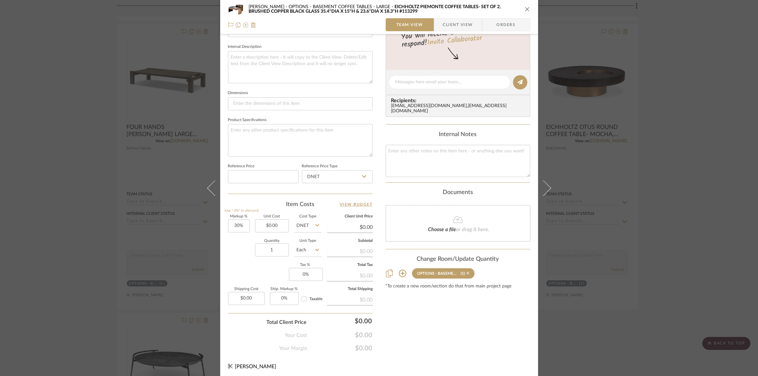
click at [467, 274] on icon at bounding box center [468, 273] width 3 height 5
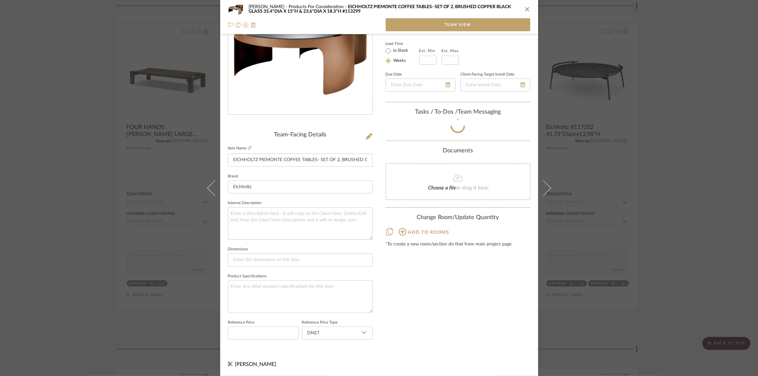
scroll to position [70, 0]
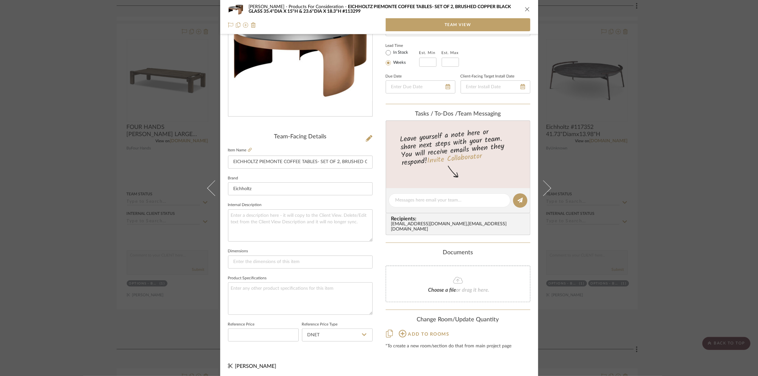
click at [646, 279] on div "Chernawsky Products For Consideration EICHHOLTZ PIEMONTE COFFEE TABLES- SET OF …" at bounding box center [379, 188] width 758 height 376
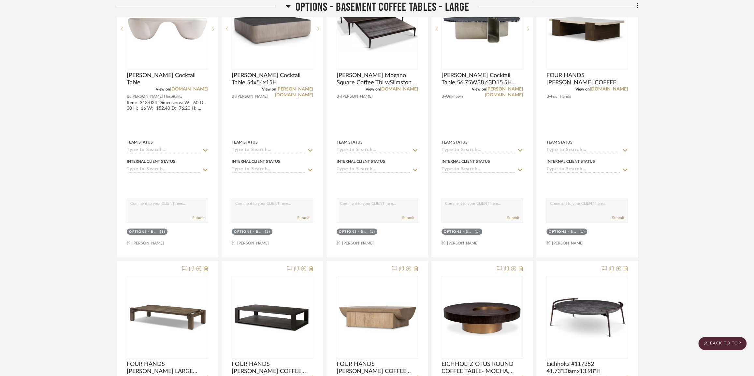
scroll to position [1866, 0]
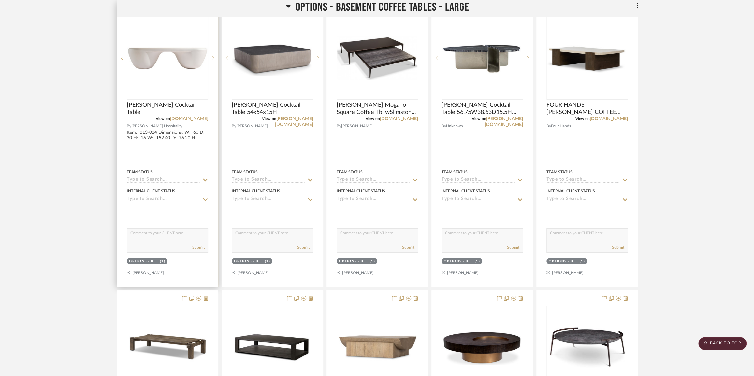
click at [168, 76] on div "0" at bounding box center [167, 58] width 81 height 82
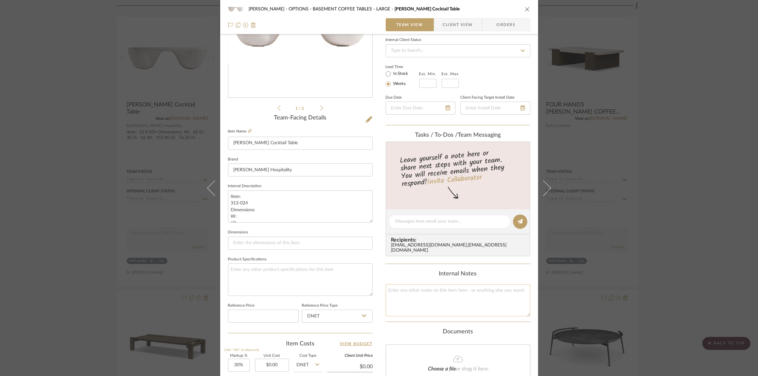
scroll to position [207, 0]
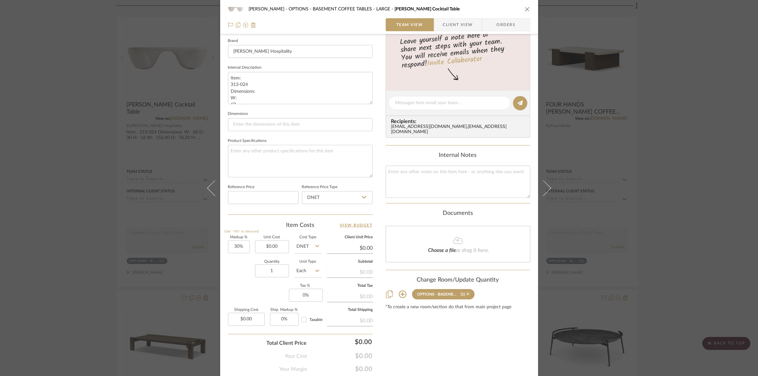
click at [467, 293] on icon at bounding box center [468, 294] width 3 height 5
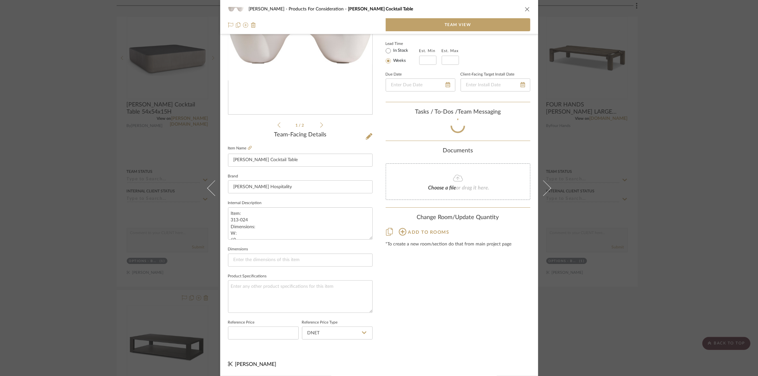
scroll to position [70, 0]
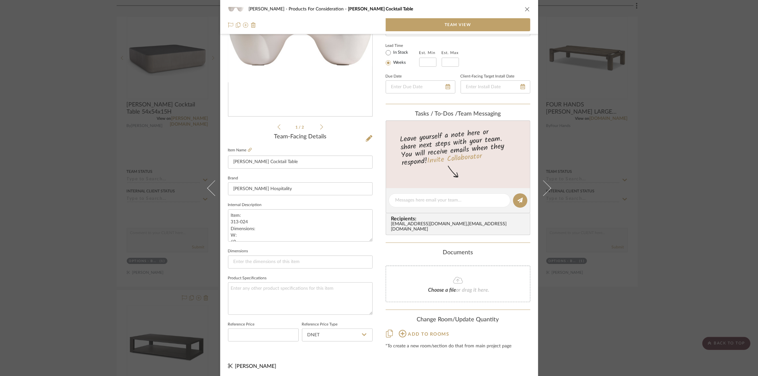
click at [646, 262] on div "Chernawsky Products For Consideration Elia Cocktail Table Team View 1 / 2 Team-…" at bounding box center [379, 188] width 758 height 376
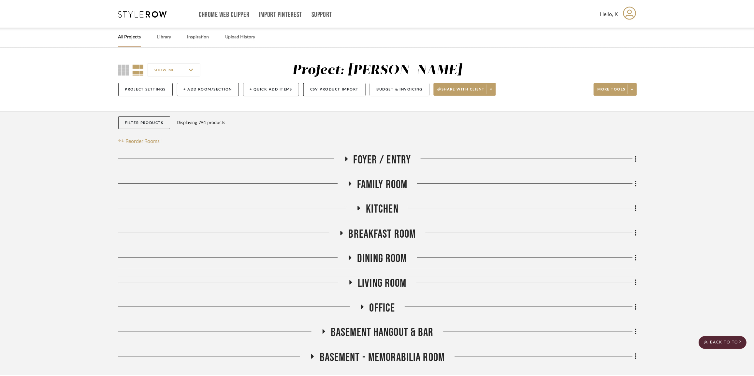
scroll to position [1866, 0]
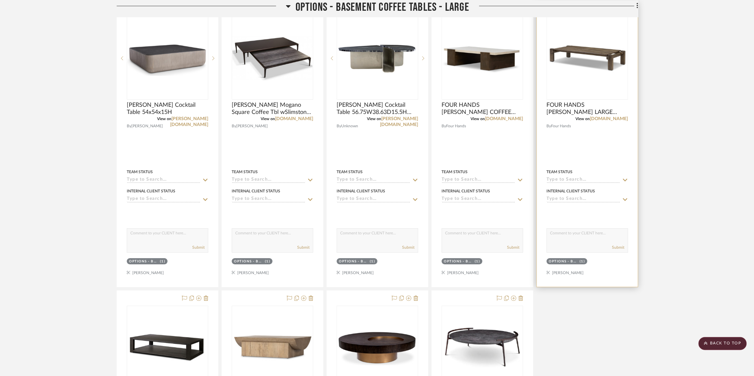
click at [610, 55] on img "0" at bounding box center [587, 58] width 80 height 30
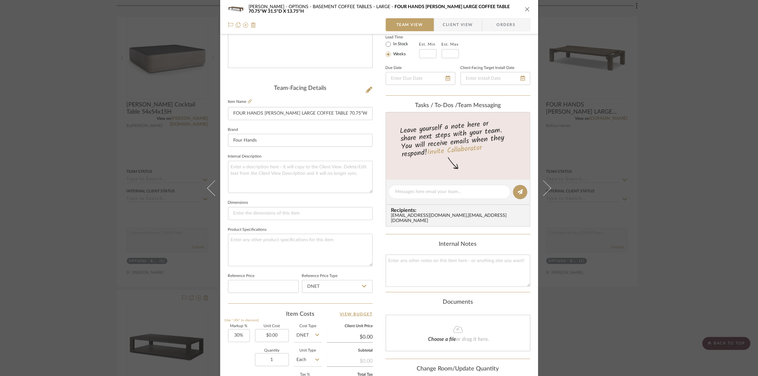
scroll to position [228, 0]
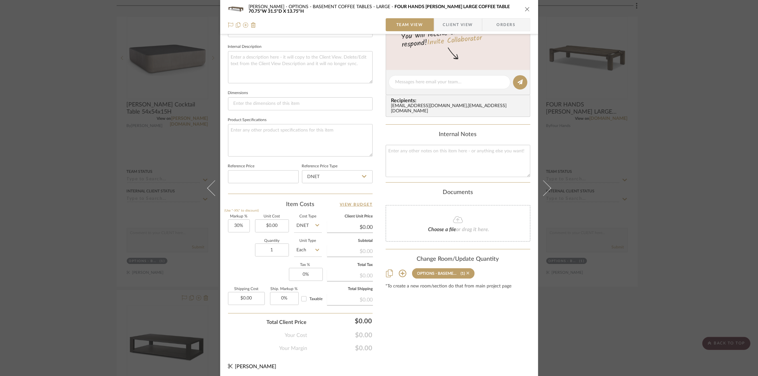
click at [467, 272] on icon at bounding box center [468, 273] width 3 height 3
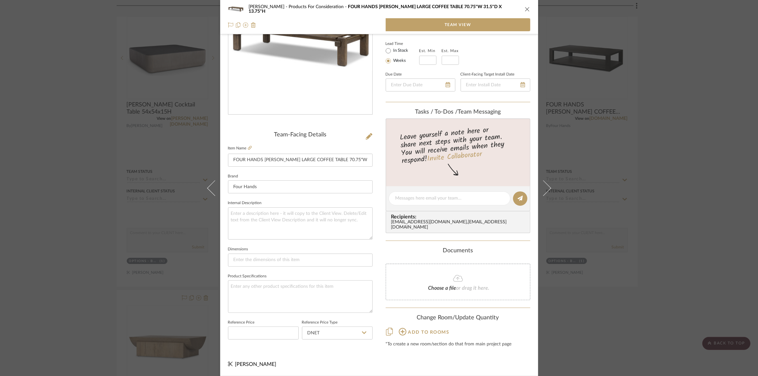
scroll to position [70, 0]
click at [646, 210] on div "Chernawsky Products For Consideration FOUR HANDS MARCIA LARGE COFFEE TABLE 70.7…" at bounding box center [379, 188] width 758 height 376
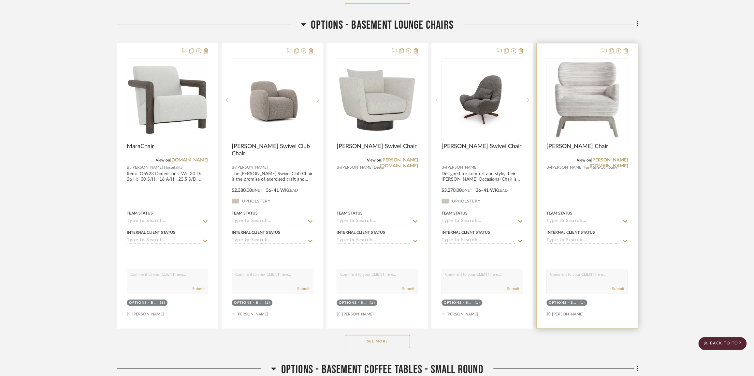
scroll to position [2429, 0]
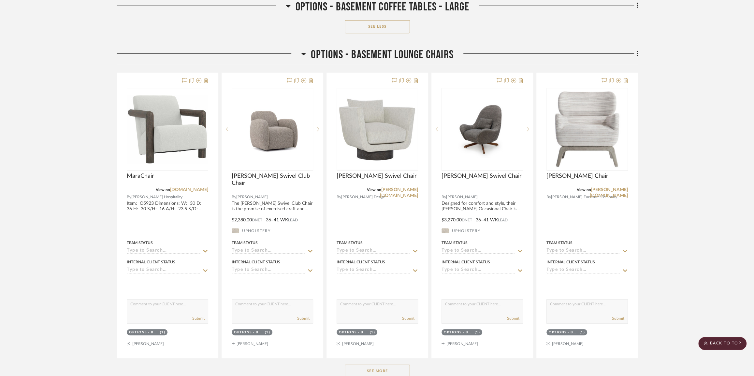
drag, startPoint x: 454, startPoint y: 59, endPoint x: 324, endPoint y: 59, distance: 130.0
click at [303, 63] on div "OPTIONS - BASEMENT LOUNGE CHAIRS" at bounding box center [377, 56] width 521 height 17
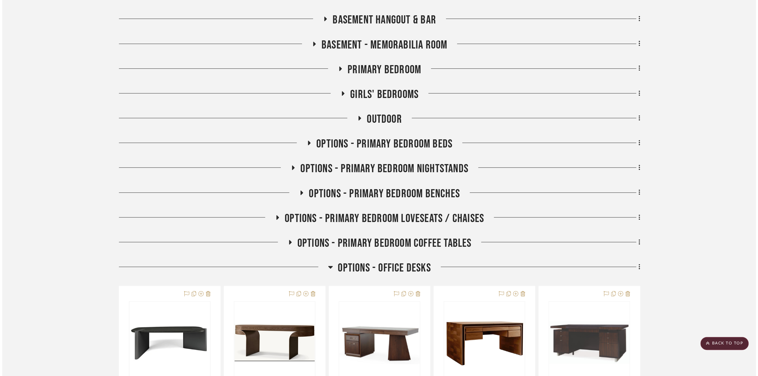
scroll to position [0, 0]
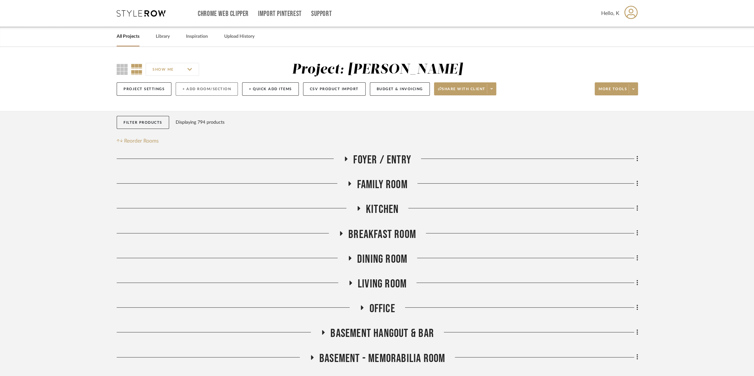
click at [204, 94] on button "+ Add Room/Section" at bounding box center [207, 88] width 62 height 13
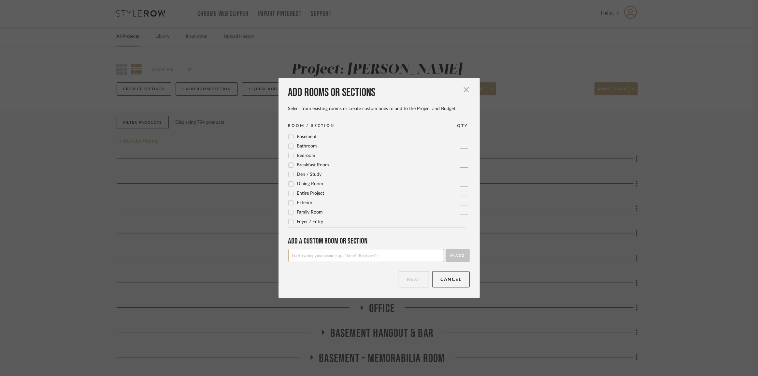
click at [297, 258] on input at bounding box center [366, 255] width 156 height 13
type input "p"
type input "o"
type input "OPTIONS - BASEMENT SWIVEL CHRS"
click at [457, 250] on button "Add" at bounding box center [458, 255] width 24 height 13
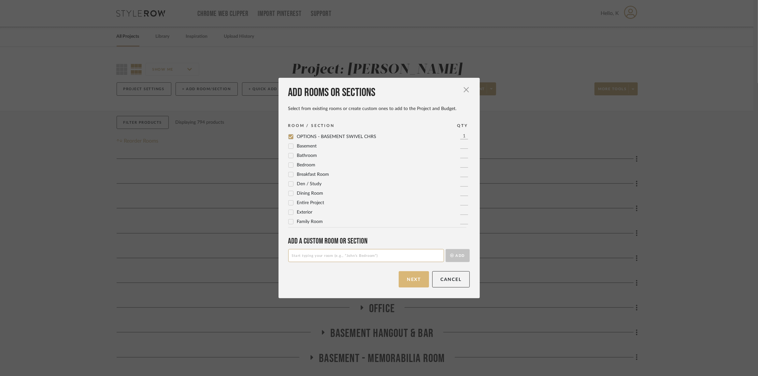
click at [407, 281] on button "Next" at bounding box center [414, 279] width 30 height 16
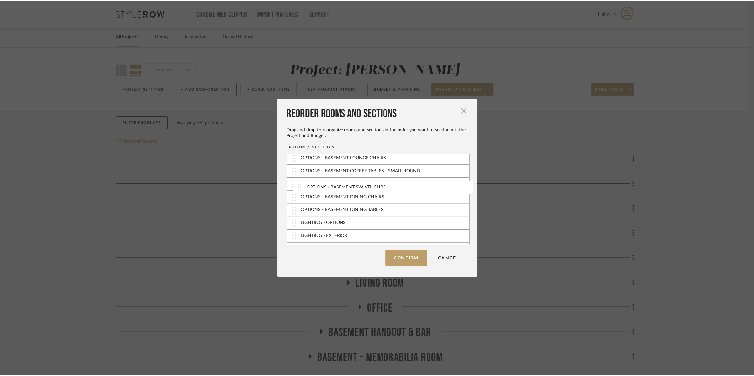
scroll to position [260, 0]
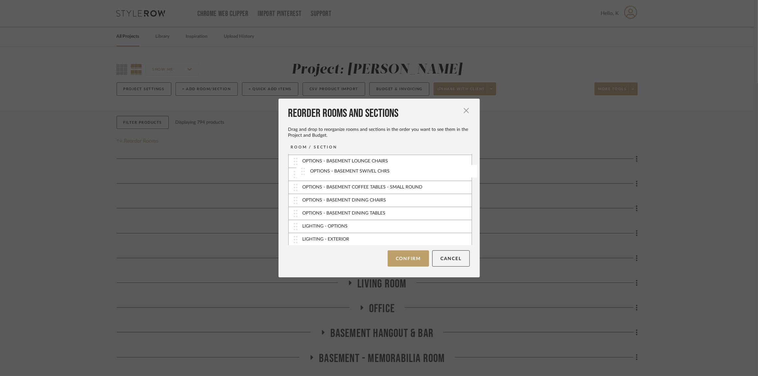
drag, startPoint x: 338, startPoint y: 242, endPoint x: 348, endPoint y: 175, distance: 67.8
click at [395, 258] on button "Confirm" at bounding box center [408, 259] width 41 height 16
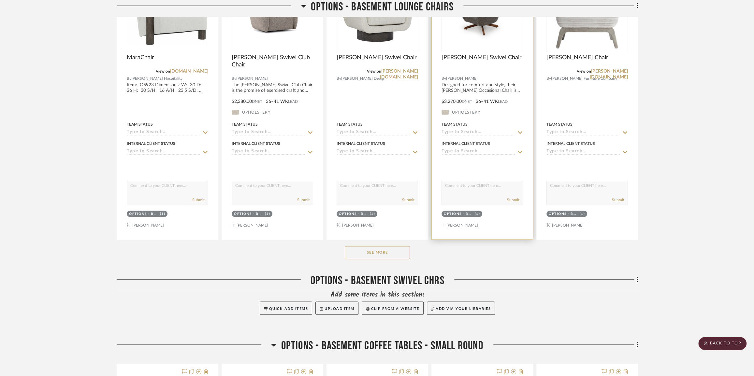
scroll to position [2458, 0]
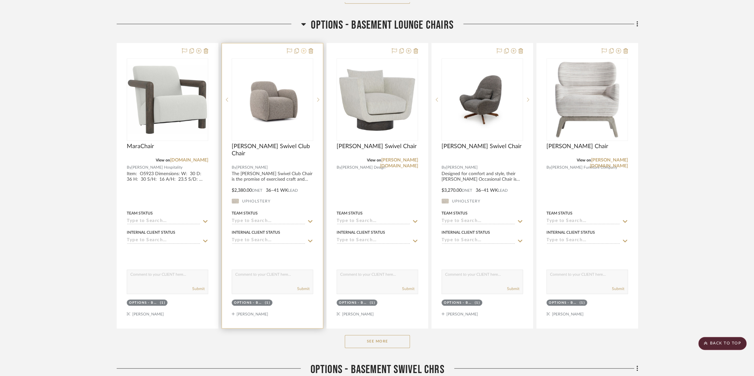
click at [303, 53] on icon at bounding box center [303, 50] width 5 height 5
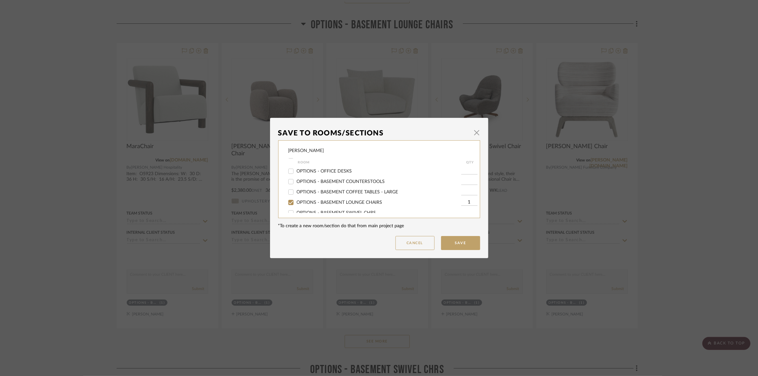
scroll to position [207, 0]
click at [311, 183] on span "OPTIONS - BASEMENT SWIVEL CHRS" at bounding box center [337, 183] width 80 height 5
click at [296, 183] on input "OPTIONS - BASEMENT SWIVEL CHRS" at bounding box center [291, 183] width 10 height 10
checkbox input "true"
type input "1"
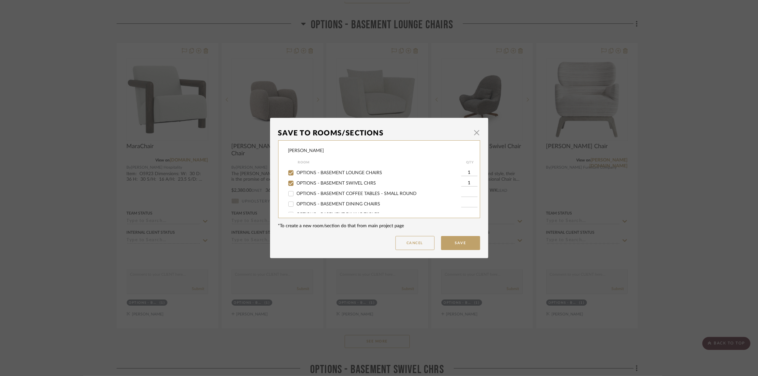
click at [291, 175] on input "OPTIONS - BASEMENT LOUNGE CHAIRS" at bounding box center [291, 173] width 10 height 10
checkbox input "false"
click at [453, 243] on button "Save" at bounding box center [460, 243] width 39 height 14
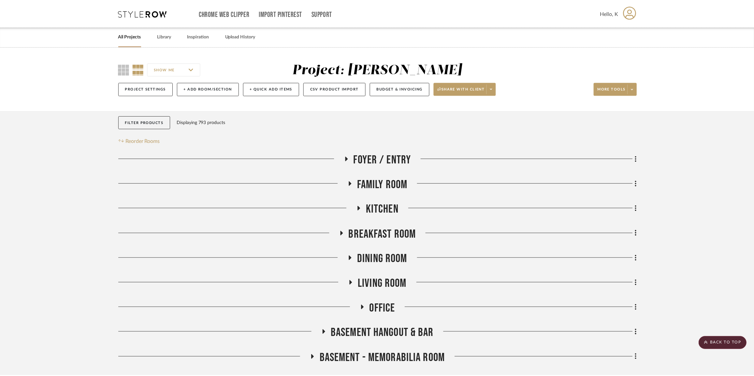
scroll to position [2458, 0]
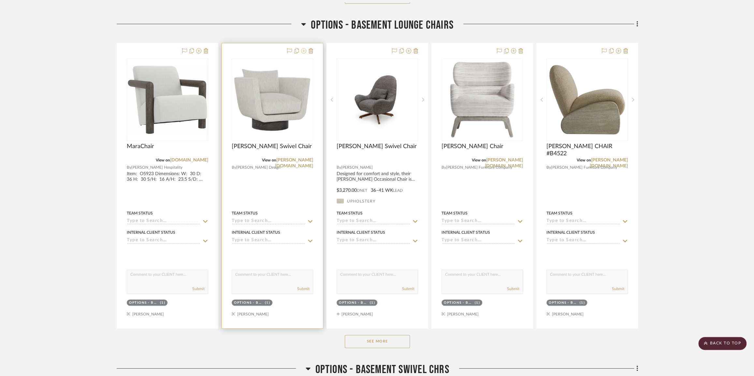
click at [303, 53] on icon at bounding box center [303, 50] width 5 height 5
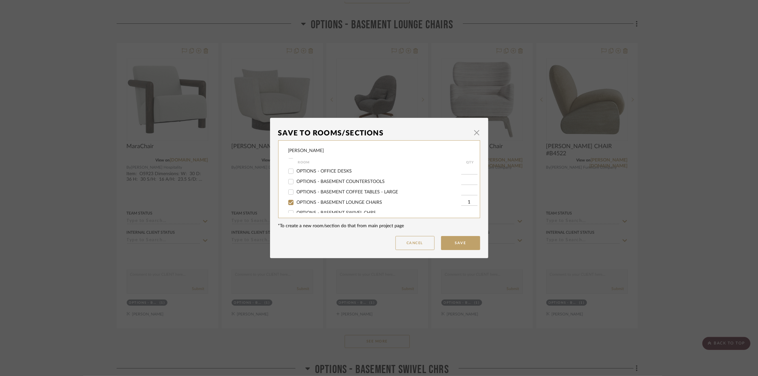
scroll to position [207, 0]
click at [327, 184] on span "OPTIONS - BASEMENT SWIVEL CHRS" at bounding box center [337, 183] width 80 height 5
click at [296, 184] on input "OPTIONS - BASEMENT SWIVEL CHRS" at bounding box center [291, 183] width 10 height 10
checkbox input "true"
type input "1"
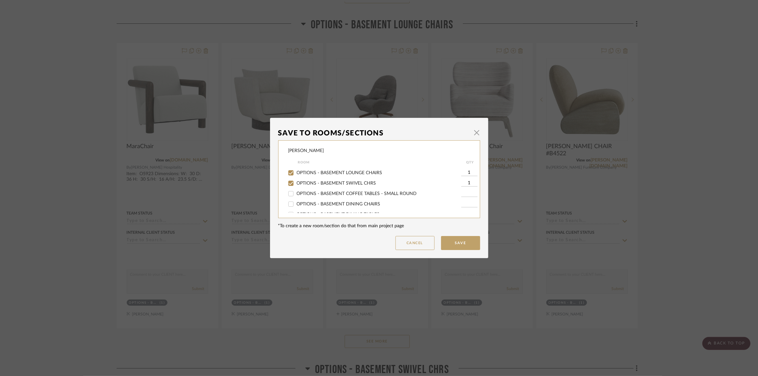
click at [317, 172] on span "OPTIONS - BASEMENT LOUNGE CHAIRS" at bounding box center [340, 173] width 86 height 5
click at [296, 172] on input "OPTIONS - BASEMENT LOUNGE CHAIRS" at bounding box center [291, 173] width 10 height 10
checkbox input "false"
click at [442, 236] on button "Save" at bounding box center [460, 243] width 39 height 14
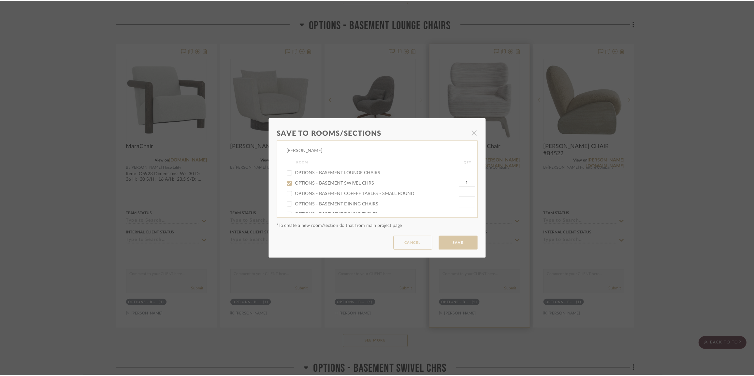
scroll to position [2458, 0]
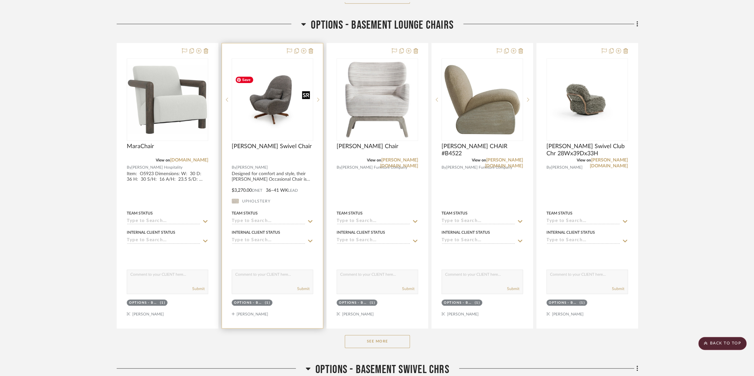
click at [276, 126] on img "0" at bounding box center [272, 100] width 80 height 58
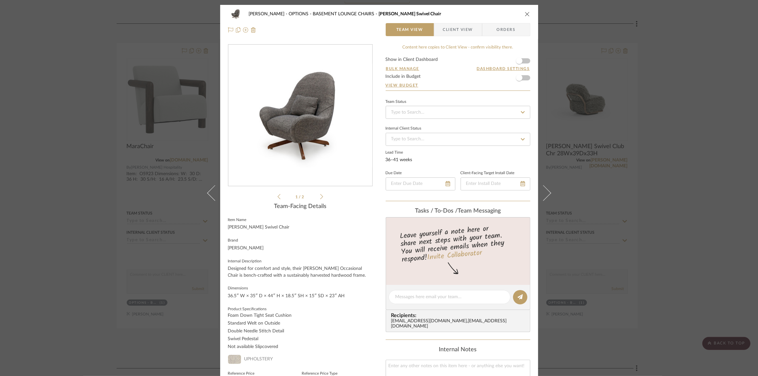
click at [646, 177] on div "Chernawsky OPTIONS - BASEMENT LOUNGE CHAIRS Lutz Wing Swivel Chair Team View Cl…" at bounding box center [379, 188] width 758 height 376
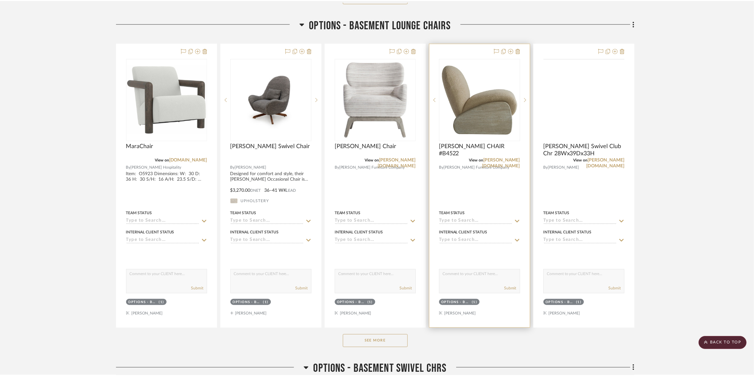
scroll to position [2458, 0]
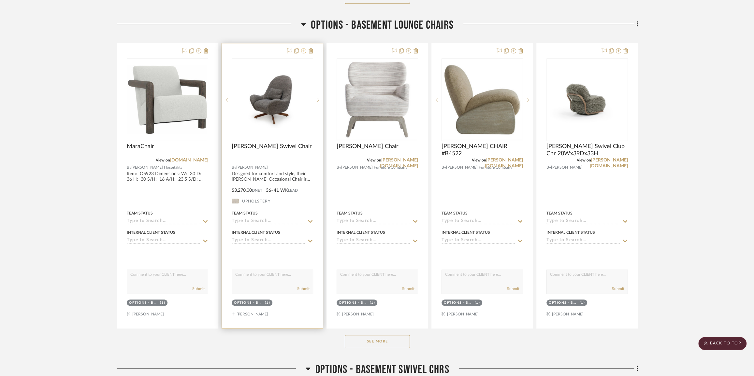
click at [303, 53] on icon at bounding box center [303, 50] width 5 height 5
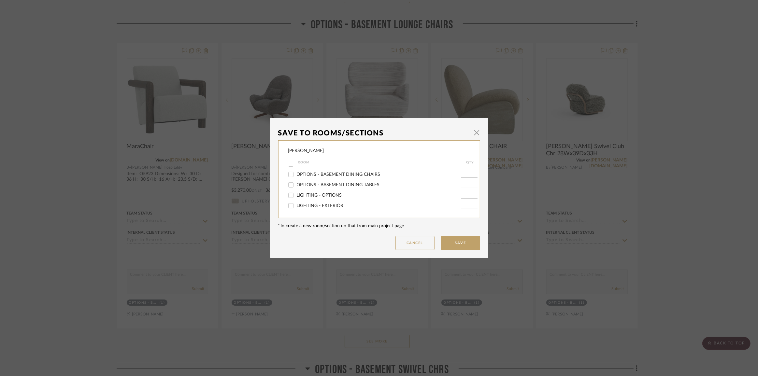
scroll to position [207, 0]
click at [297, 184] on span "OPTIONS - BASEMENT SWIVEL CHRS" at bounding box center [337, 183] width 80 height 5
click at [295, 184] on input "OPTIONS - BASEMENT SWIVEL CHRS" at bounding box center [291, 183] width 10 height 10
checkbox input "true"
type input "1"
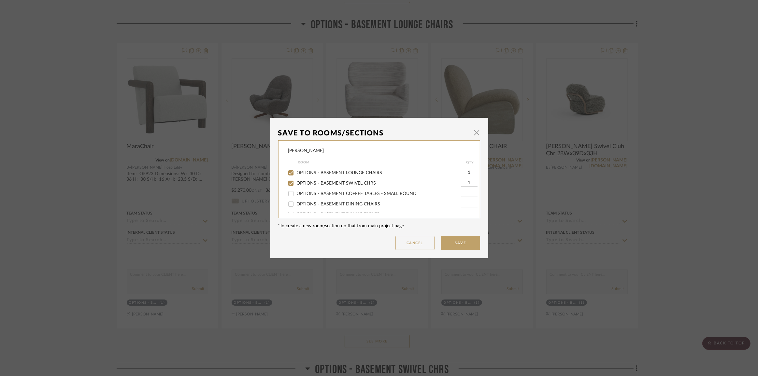
click at [297, 175] on span "OPTIONS - BASEMENT LOUNGE CHAIRS" at bounding box center [340, 173] width 86 height 5
click at [295, 175] on input "OPTIONS - BASEMENT LOUNGE CHAIRS" at bounding box center [291, 173] width 10 height 10
checkbox input "false"
click at [457, 239] on button "Save" at bounding box center [460, 243] width 39 height 14
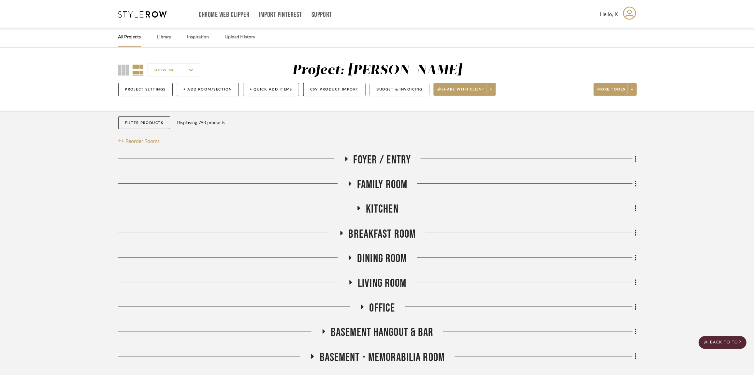
scroll to position [2458, 0]
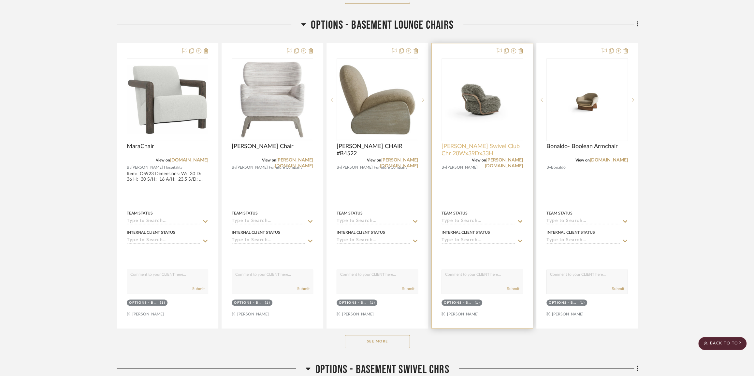
click at [481, 146] on span "[PERSON_NAME] Swivel Club Chr 28Wx39Dx33H" at bounding box center [481, 150] width 81 height 14
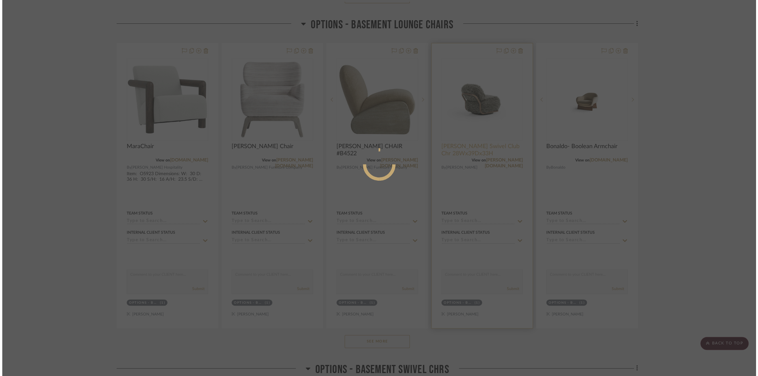
scroll to position [0, 0]
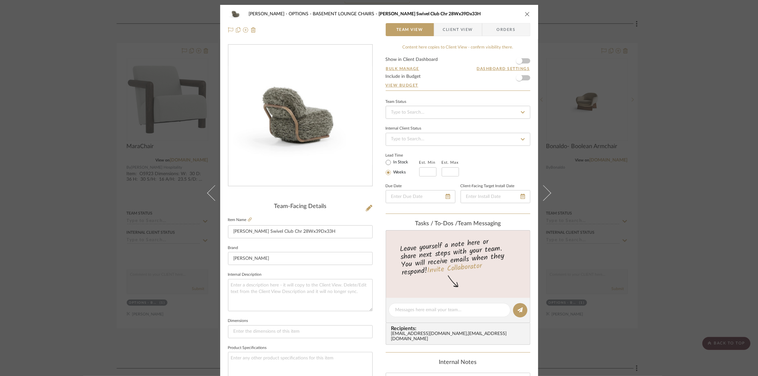
drag, startPoint x: 679, startPoint y: 114, endPoint x: 627, endPoint y: 105, distance: 53.6
click at [646, 114] on div "Chernawsky OPTIONS - BASEMENT LOUNGE CHAIRS Verellen Leo Swivel Club Chr 28Wx39…" at bounding box center [379, 188] width 758 height 376
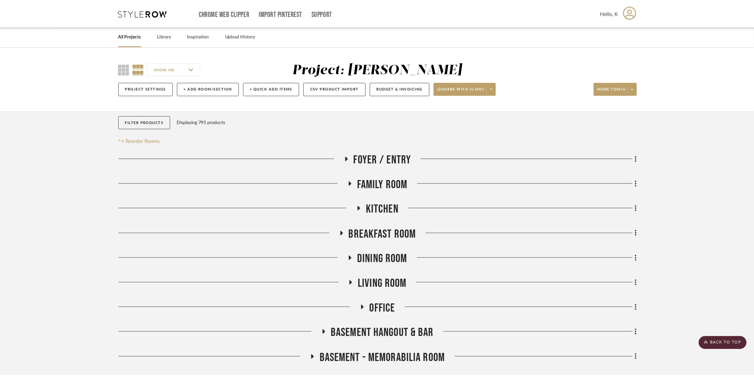
scroll to position [2458, 0]
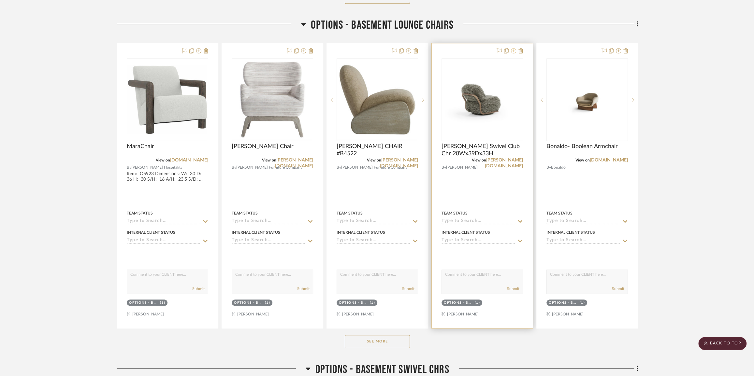
click at [513, 53] on icon at bounding box center [513, 50] width 5 height 5
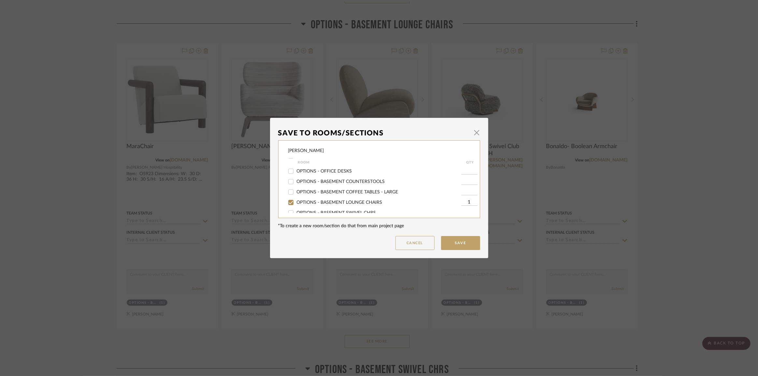
scroll to position [207, 0]
click at [350, 183] on span "OPTIONS - BASEMENT SWIVEL CHRS" at bounding box center [337, 183] width 80 height 5
click at [296, 183] on input "OPTIONS - BASEMENT SWIVEL CHRS" at bounding box center [291, 183] width 10 height 10
checkbox input "true"
type input "1"
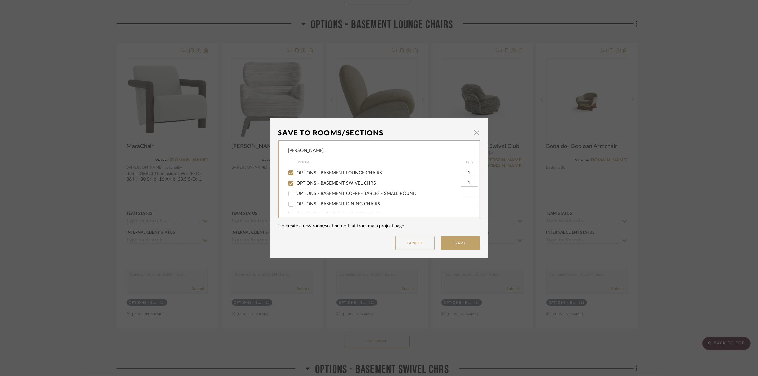
click at [352, 172] on span "OPTIONS - BASEMENT LOUNGE CHAIRS" at bounding box center [340, 173] width 86 height 5
click at [296, 172] on input "OPTIONS - BASEMENT LOUNGE CHAIRS" at bounding box center [291, 173] width 10 height 10
checkbox input "false"
click at [453, 241] on button "Save" at bounding box center [460, 243] width 39 height 14
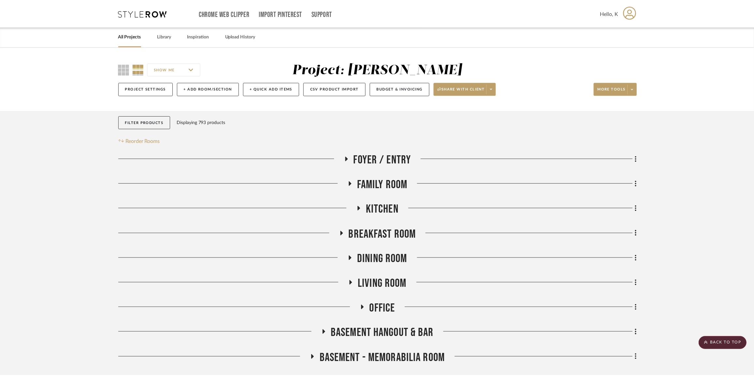
scroll to position [2458, 0]
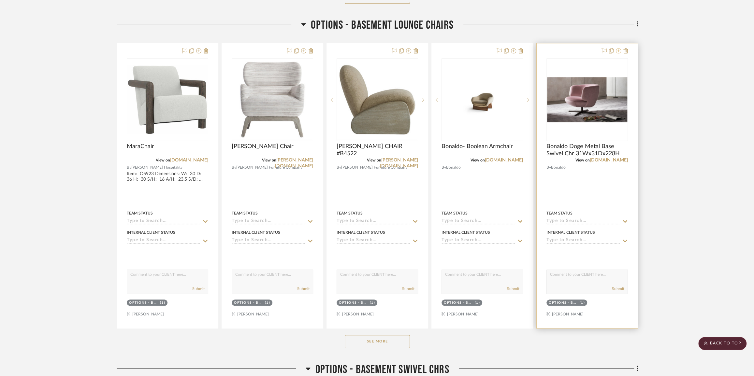
click at [616, 52] on icon at bounding box center [618, 50] width 5 height 5
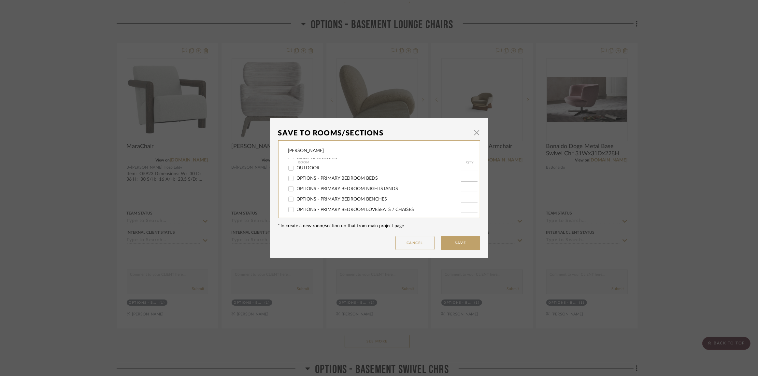
scroll to position [178, 0]
click at [314, 211] on span "OPTIONS - BASEMENT SWIVEL CHRS" at bounding box center [337, 213] width 80 height 5
click at [296, 211] on input "OPTIONS - BASEMENT SWIVEL CHRS" at bounding box center [291, 213] width 10 height 10
checkbox input "true"
type input "1"
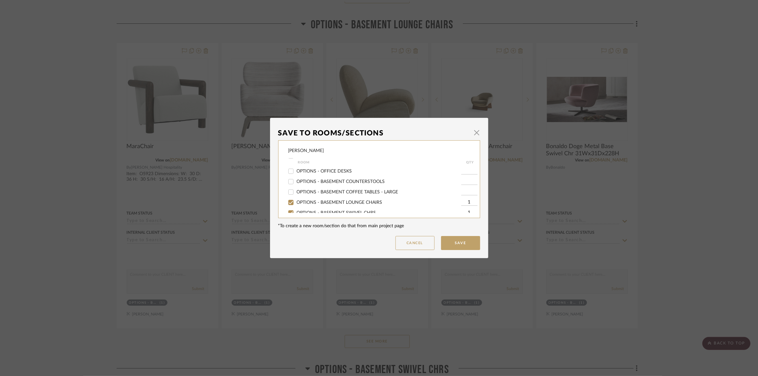
scroll to position [182, 0]
click at [304, 198] on span "OPTIONS - BASEMENT LOUNGE CHAIRS" at bounding box center [340, 197] width 86 height 5
click at [296, 198] on input "OPTIONS - BASEMENT LOUNGE CHAIRS" at bounding box center [291, 198] width 10 height 10
checkbox input "false"
click at [460, 244] on button "Save" at bounding box center [460, 243] width 39 height 14
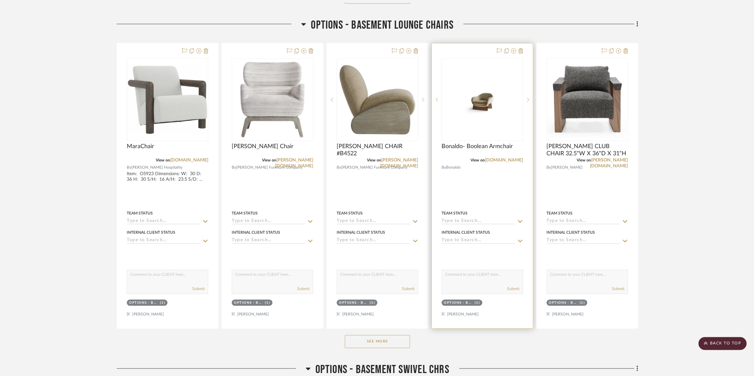
scroll to position [2577, 0]
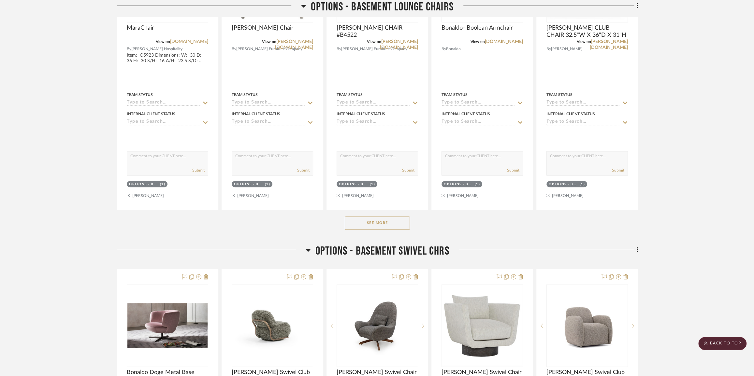
click at [395, 223] on button "See More" at bounding box center [377, 223] width 65 height 13
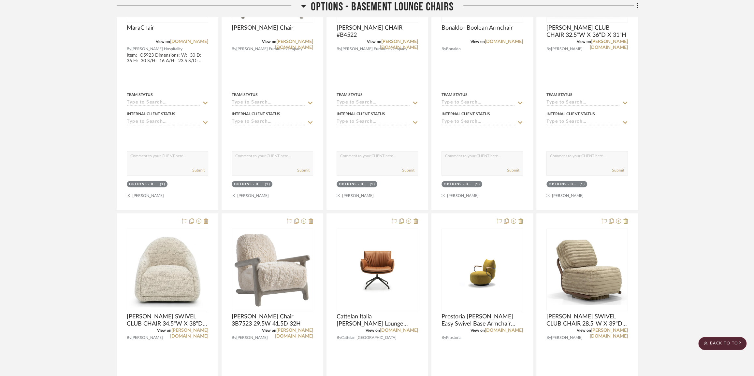
scroll to position [2607, 0]
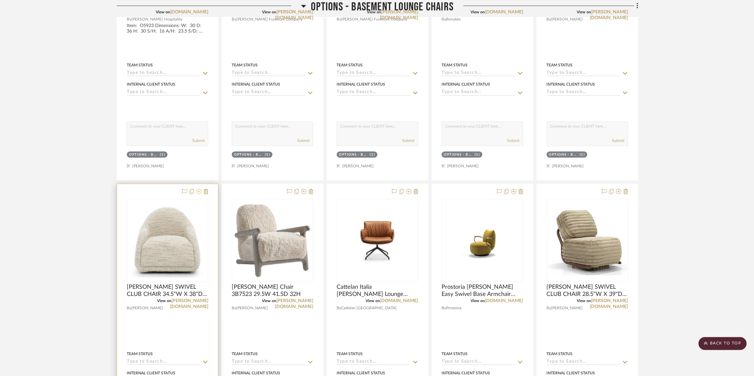
click at [199, 194] on icon at bounding box center [198, 191] width 5 height 5
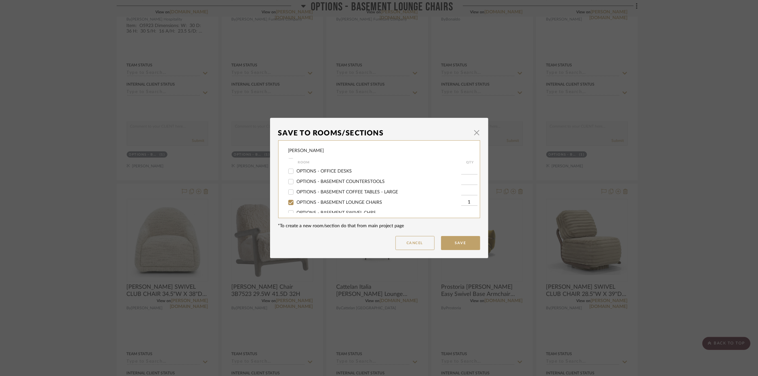
scroll to position [207, 0]
click at [333, 183] on span "OPTIONS - BASEMENT SWIVEL CHRS" at bounding box center [337, 183] width 80 height 5
click at [296, 183] on input "OPTIONS - BASEMENT SWIVEL CHRS" at bounding box center [291, 183] width 10 height 10
checkbox input "true"
type input "1"
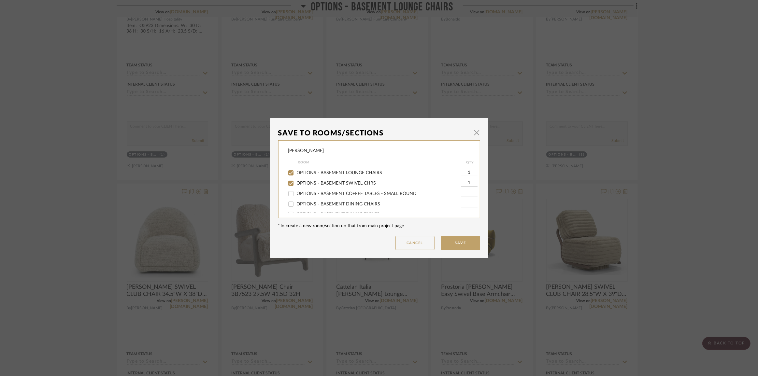
click at [332, 172] on span "OPTIONS - BASEMENT LOUNGE CHAIRS" at bounding box center [340, 173] width 86 height 5
click at [296, 172] on input "OPTIONS - BASEMENT LOUNGE CHAIRS" at bounding box center [291, 173] width 10 height 10
checkbox input "false"
click at [454, 242] on button "Save" at bounding box center [460, 243] width 39 height 14
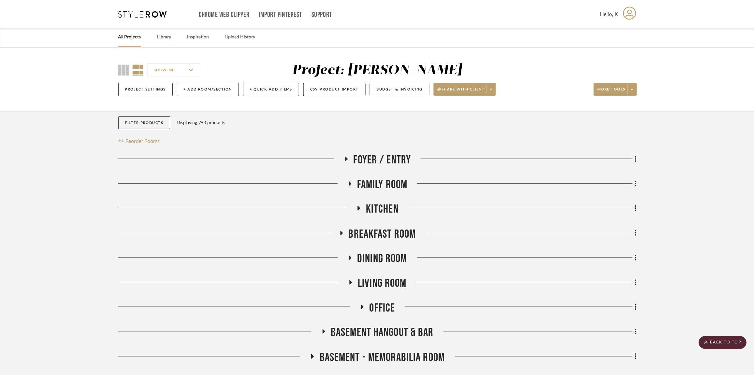
scroll to position [2607, 0]
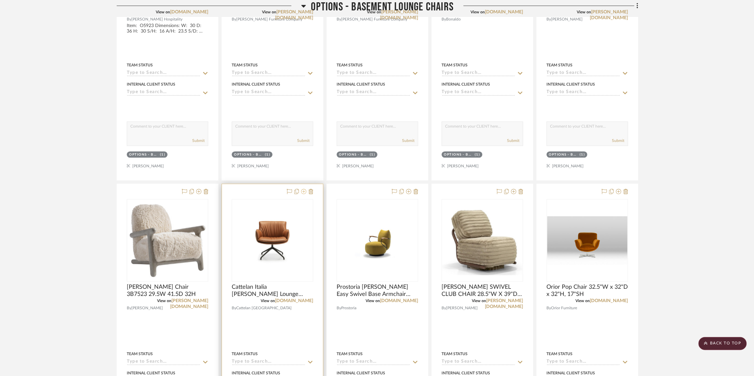
click at [304, 194] on icon at bounding box center [303, 191] width 5 height 5
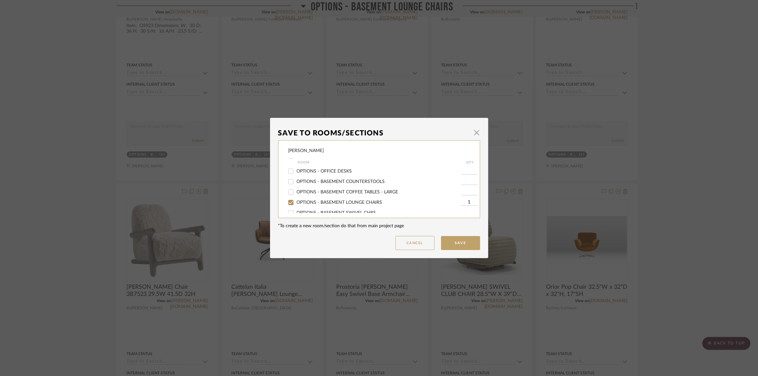
scroll to position [207, 0]
click at [349, 177] on div "OPTIONS - BASEMENT LOUNGE CHAIRS" at bounding box center [374, 173] width 173 height 10
click at [345, 183] on span "OPTIONS - BASEMENT SWIVEL CHRS" at bounding box center [337, 183] width 80 height 5
click at [296, 183] on input "OPTIONS - BASEMENT SWIVEL CHRS" at bounding box center [291, 183] width 10 height 10
checkbox input "true"
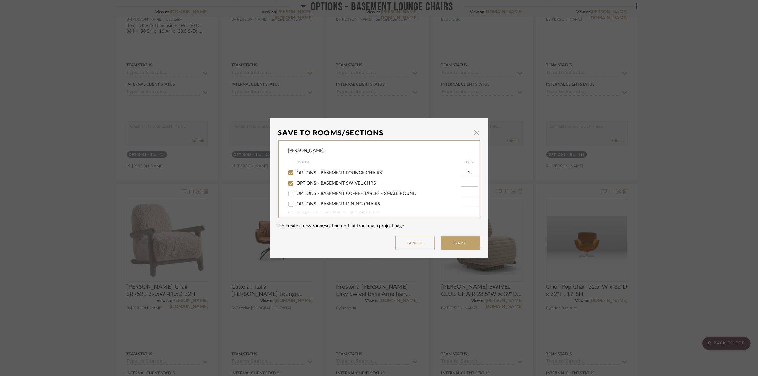
type input "1"
click at [348, 174] on span "OPTIONS - BASEMENT LOUNGE CHAIRS" at bounding box center [340, 173] width 86 height 5
click at [296, 174] on input "OPTIONS - BASEMENT LOUNGE CHAIRS" at bounding box center [291, 173] width 10 height 10
checkbox input "false"
click at [455, 244] on button "Save" at bounding box center [460, 243] width 39 height 14
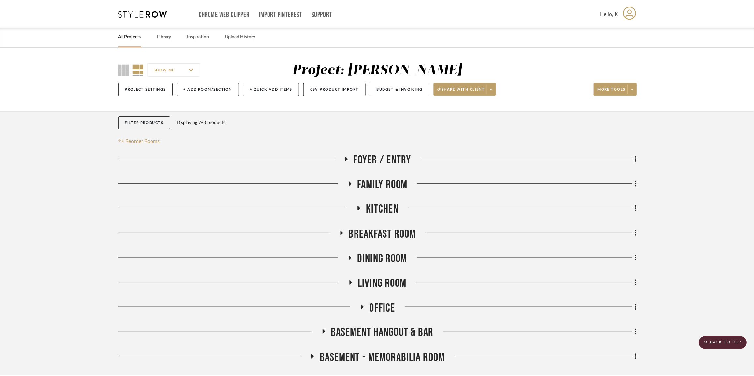
scroll to position [2607, 0]
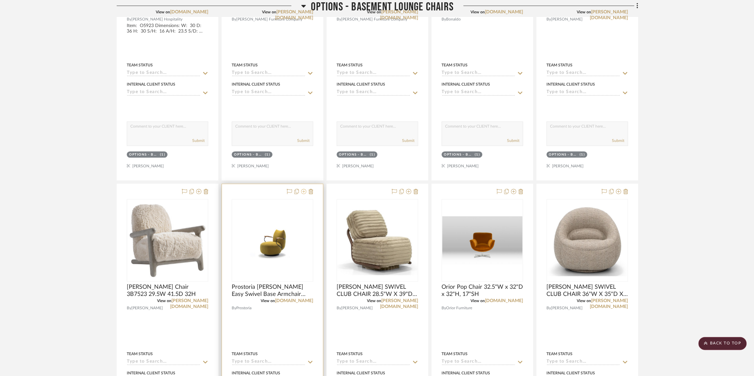
click at [304, 194] on icon at bounding box center [303, 191] width 5 height 5
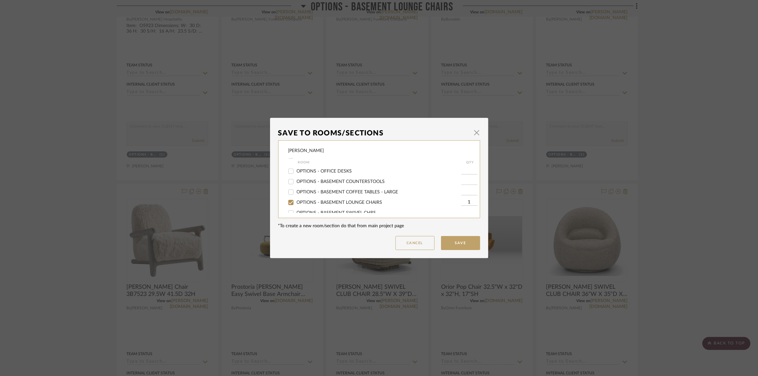
scroll to position [207, 0]
click at [329, 181] on span "OPTIONS - BASEMENT SWIVEL CHRS" at bounding box center [337, 183] width 80 height 5
click at [296, 181] on input "OPTIONS - BASEMENT SWIVEL CHRS" at bounding box center [291, 183] width 10 height 10
checkbox input "true"
type input "1"
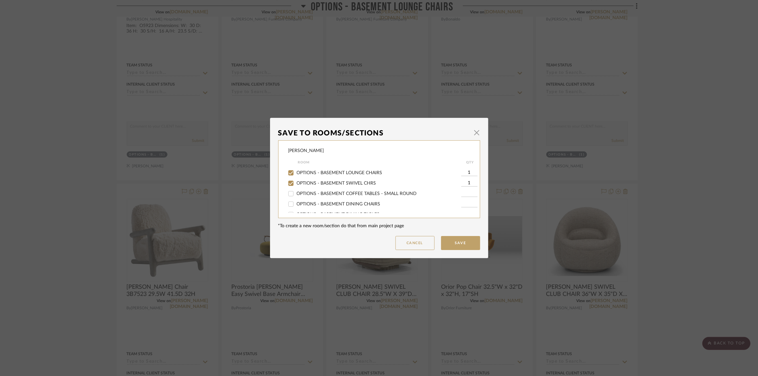
click at [332, 173] on span "OPTIONS - BASEMENT LOUNGE CHAIRS" at bounding box center [340, 173] width 86 height 5
click at [296, 173] on input "OPTIONS - BASEMENT LOUNGE CHAIRS" at bounding box center [291, 173] width 10 height 10
checkbox input "false"
click at [458, 244] on button "Save" at bounding box center [460, 243] width 39 height 14
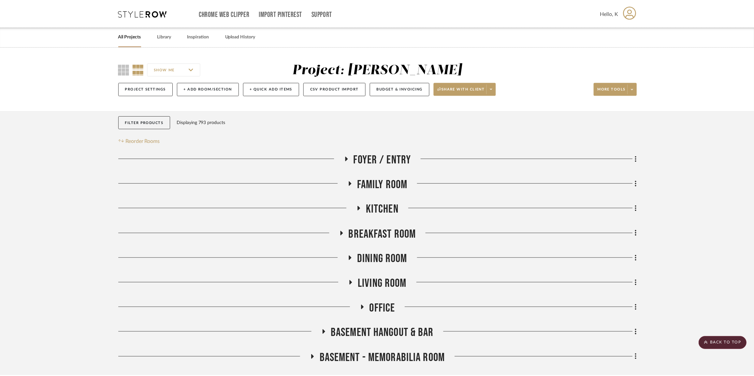
scroll to position [2607, 0]
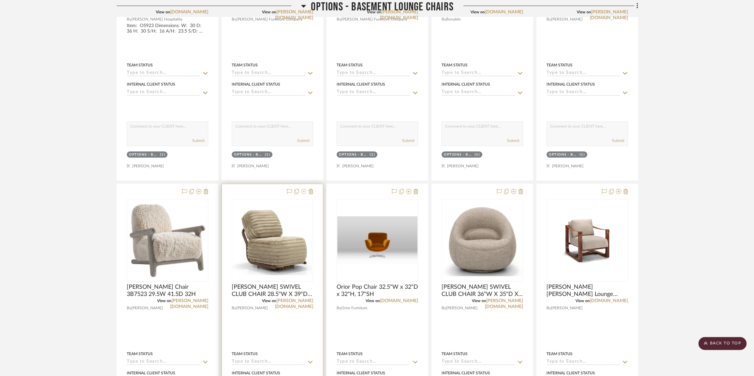
click at [301, 194] on icon at bounding box center [303, 191] width 5 height 5
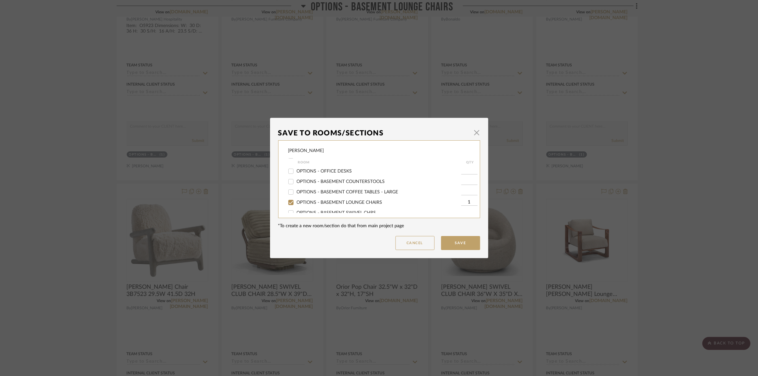
scroll to position [207, 0]
click at [319, 185] on label "OPTIONS - BASEMENT SWIVEL CHRS" at bounding box center [379, 184] width 165 height 6
click at [296, 185] on input "OPTIONS - BASEMENT SWIVEL CHRS" at bounding box center [291, 183] width 10 height 10
checkbox input "true"
type input "1"
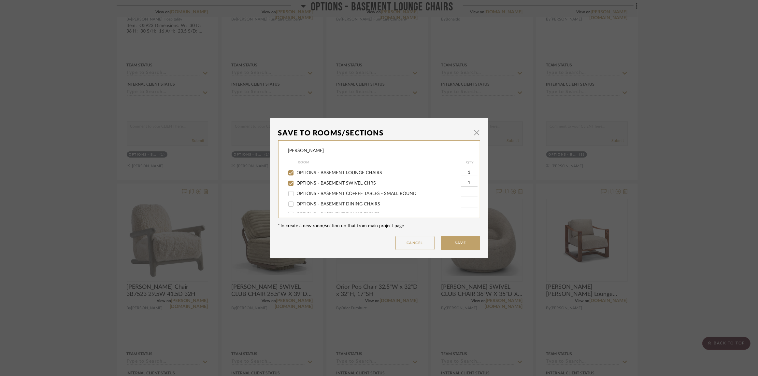
click at [325, 172] on span "OPTIONS - BASEMENT LOUNGE CHAIRS" at bounding box center [340, 173] width 86 height 5
click at [296, 172] on input "OPTIONS - BASEMENT LOUNGE CHAIRS" at bounding box center [291, 173] width 10 height 10
checkbox input "false"
click at [465, 242] on button "Save" at bounding box center [460, 243] width 39 height 14
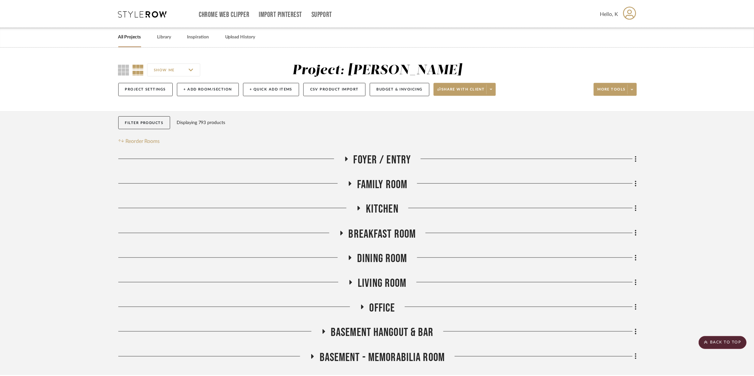
scroll to position [2607, 0]
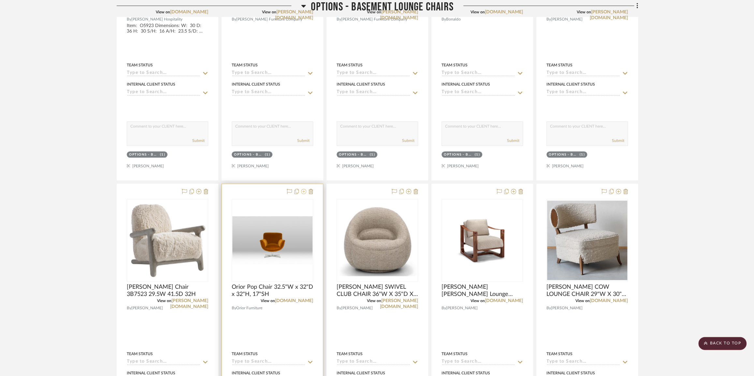
click at [304, 194] on icon at bounding box center [303, 191] width 5 height 5
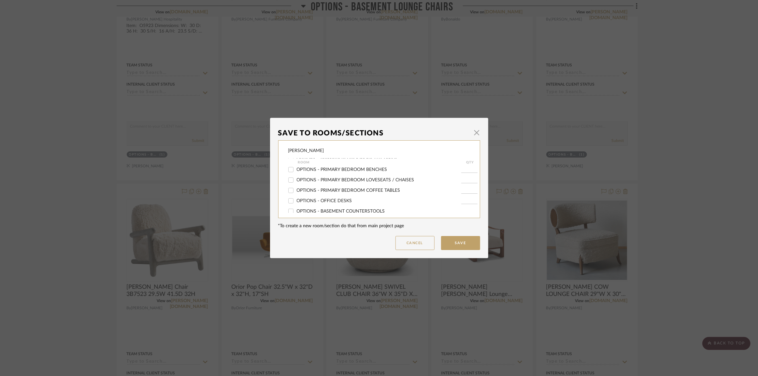
scroll to position [207, 0]
click at [330, 186] on label "OPTIONS - BASEMENT SWIVEL CHRS" at bounding box center [379, 184] width 165 height 6
click at [296, 186] on input "OPTIONS - BASEMENT SWIVEL CHRS" at bounding box center [291, 183] width 10 height 10
checkbox input "true"
type input "1"
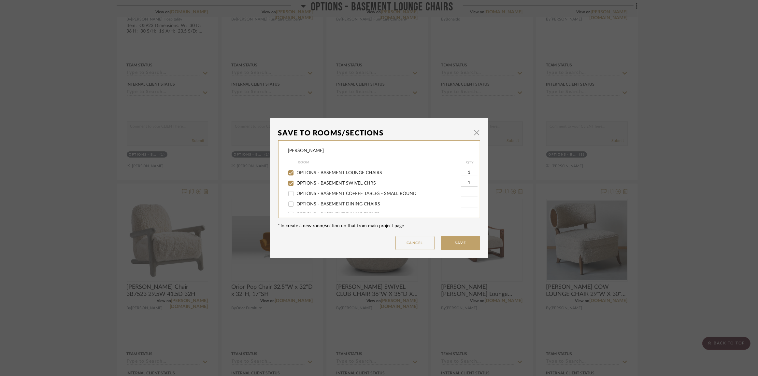
click at [331, 174] on span "OPTIONS - BASEMENT LOUNGE CHAIRS" at bounding box center [340, 173] width 86 height 5
click at [296, 174] on input "OPTIONS - BASEMENT LOUNGE CHAIRS" at bounding box center [291, 173] width 10 height 10
checkbox input "false"
click at [458, 244] on button "Save" at bounding box center [460, 243] width 39 height 14
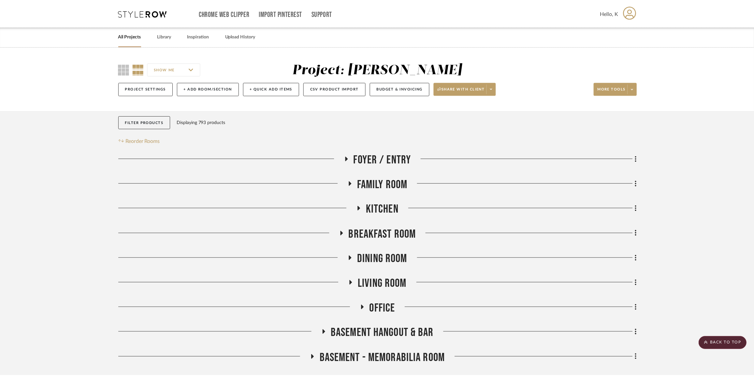
scroll to position [2607, 0]
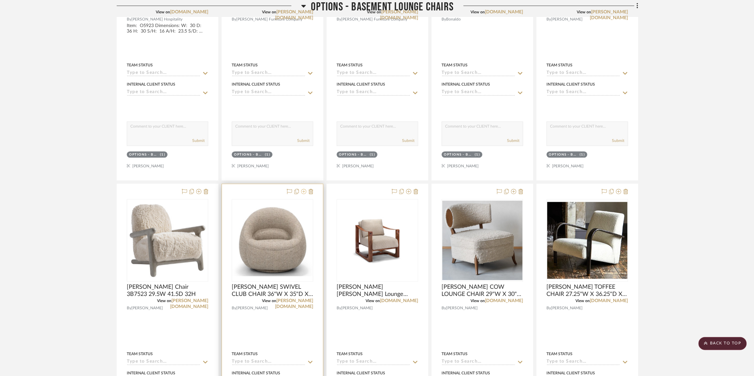
click at [303, 194] on icon at bounding box center [303, 191] width 5 height 5
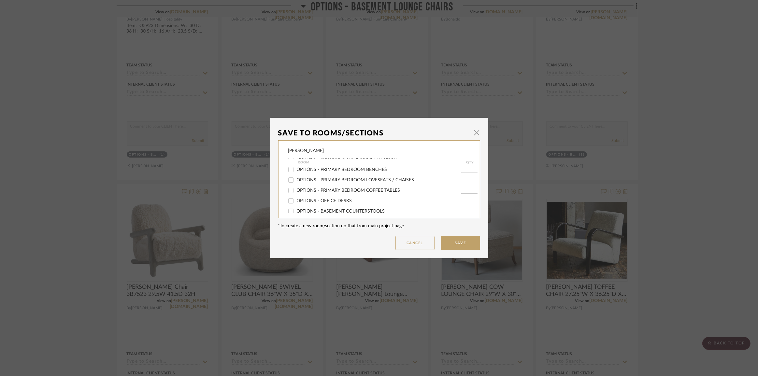
scroll to position [178, 0]
click at [327, 210] on div "OPTIONS - BASEMENT SWIVEL CHRS" at bounding box center [374, 213] width 173 height 10
click at [325, 184] on span "OPTIONS - BASEMENT SWIVEL CHRS" at bounding box center [337, 183] width 80 height 5
click at [296, 184] on input "OPTIONS - BASEMENT SWIVEL CHRS" at bounding box center [291, 183] width 10 height 10
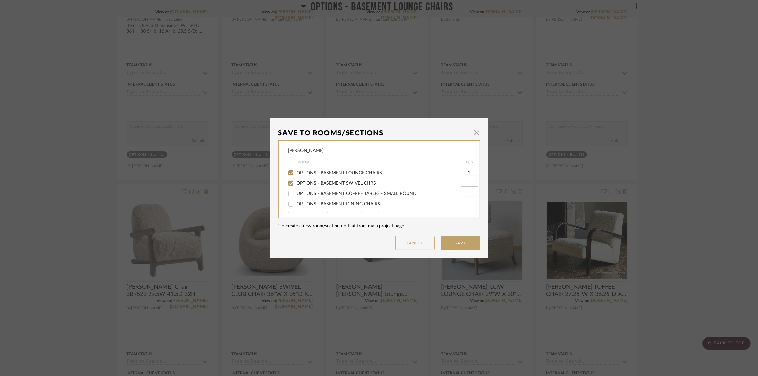
checkbox input "true"
type input "1"
click at [327, 175] on label "OPTIONS - BASEMENT LOUNGE CHAIRS" at bounding box center [379, 173] width 165 height 6
click at [296, 175] on input "OPTIONS - BASEMENT LOUNGE CHAIRS" at bounding box center [291, 173] width 10 height 10
checkbox input "false"
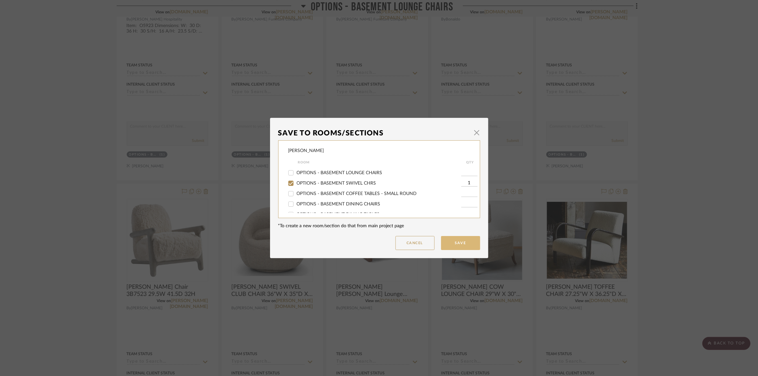
click at [453, 240] on button "Save" at bounding box center [460, 243] width 39 height 14
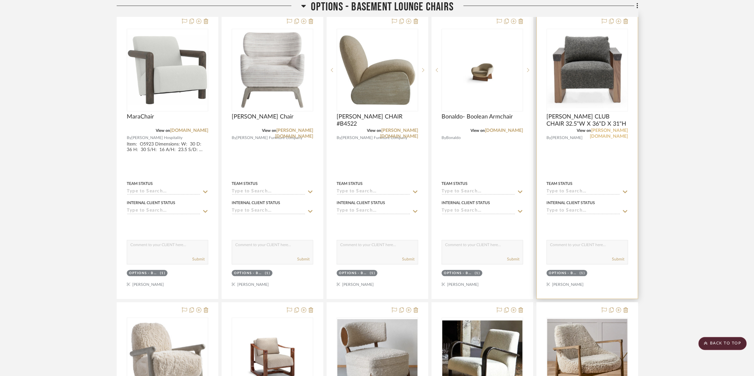
scroll to position [2458, 0]
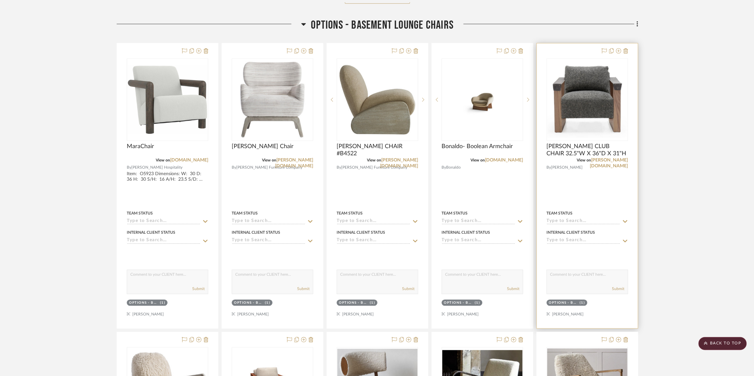
click at [580, 305] on div "(1)" at bounding box center [583, 303] width 6 height 5
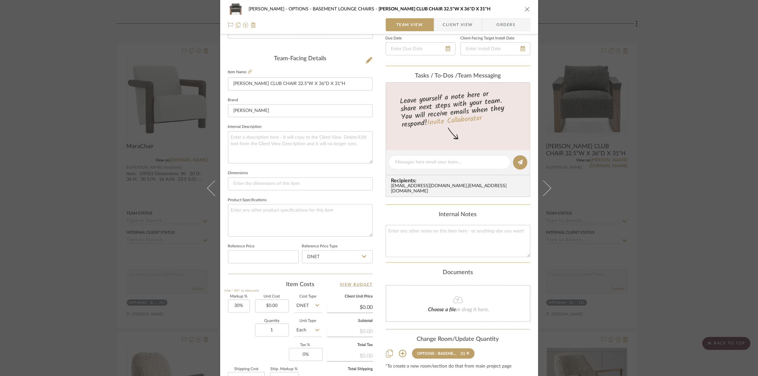
scroll to position [228, 0]
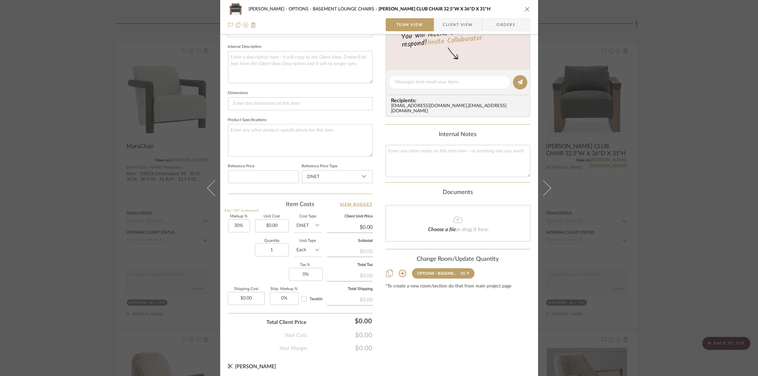
click at [467, 274] on icon at bounding box center [468, 273] width 3 height 5
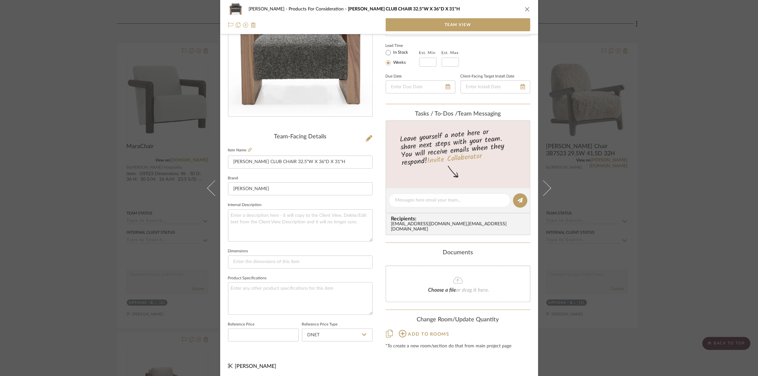
click at [646, 221] on div "Chernawsky Products For Consideration VERELLEN BENEDICT CLUB CHAIR 32.5"W X 36"…" at bounding box center [379, 188] width 758 height 376
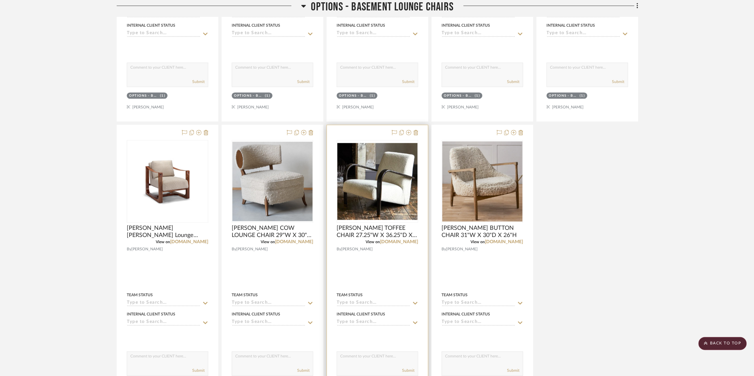
scroll to position [2725, 0]
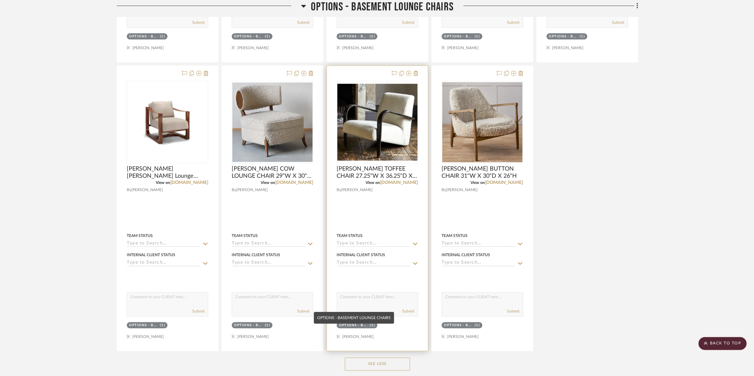
click at [365, 328] on div "OPTIONS - BASEMENT LOUNGE CHAIRS" at bounding box center [353, 325] width 29 height 5
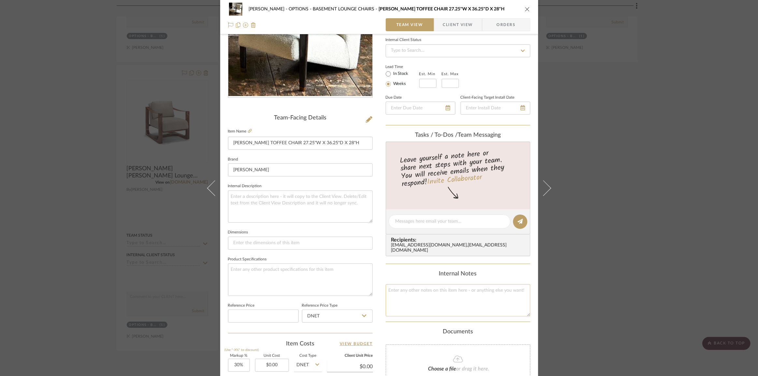
scroll to position [207, 0]
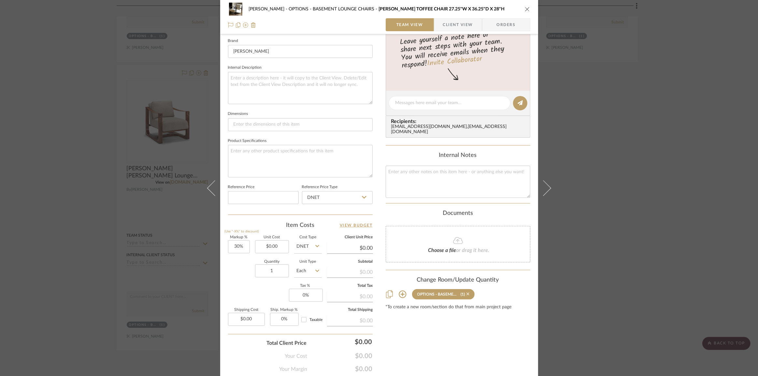
click at [467, 294] on icon at bounding box center [468, 294] width 3 height 3
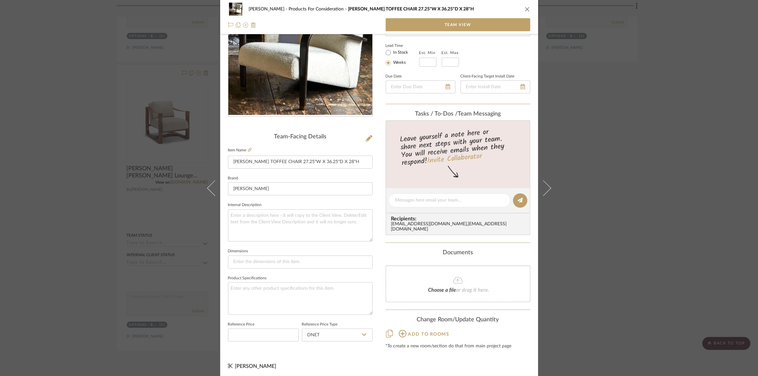
click at [634, 276] on div "Chernawsky Products For Consideration JULIAN CHICHESTER TOFFEE CHAIR 27.25"W X …" at bounding box center [379, 188] width 758 height 376
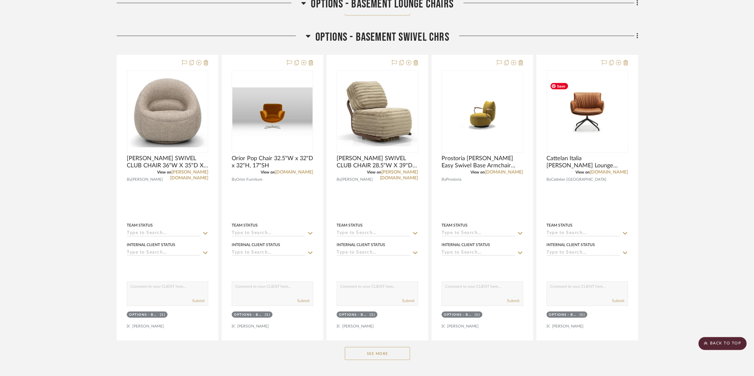
scroll to position [3199, 0]
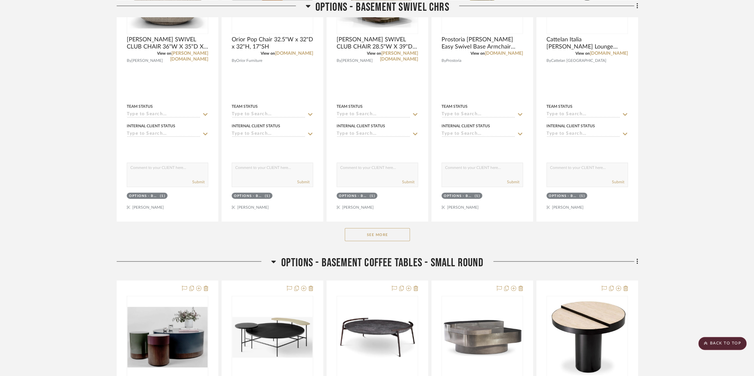
click at [384, 238] on button "See More" at bounding box center [377, 234] width 65 height 13
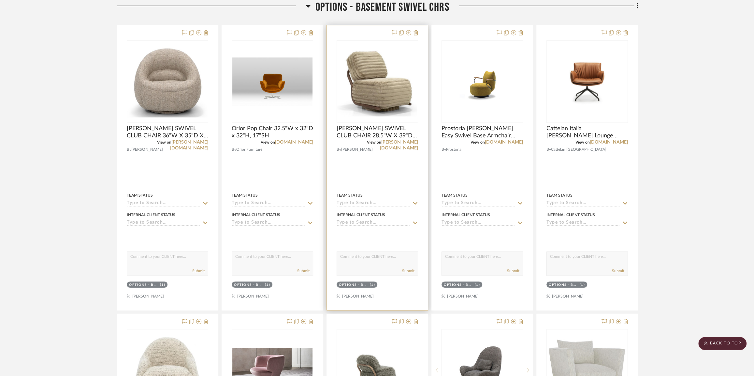
scroll to position [3080, 0]
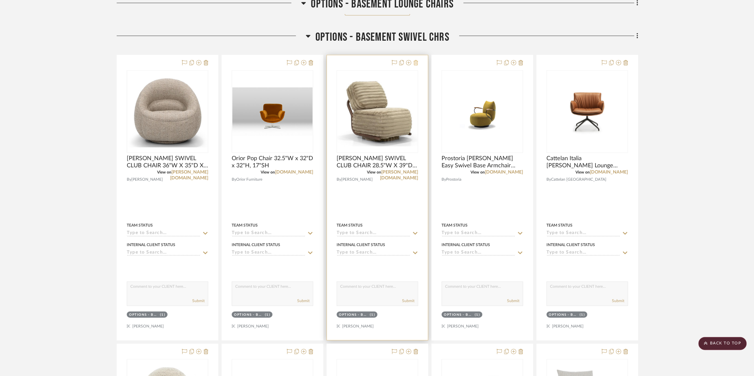
click at [416, 65] on icon at bounding box center [415, 62] width 5 height 5
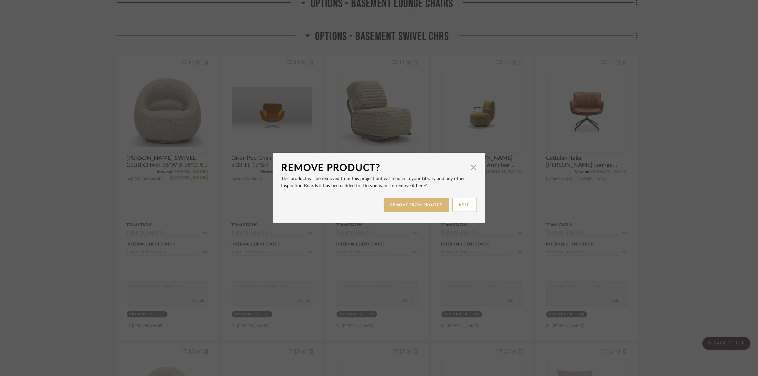
click at [416, 206] on button "REMOVE FROM PROJECT" at bounding box center [416, 205] width 65 height 14
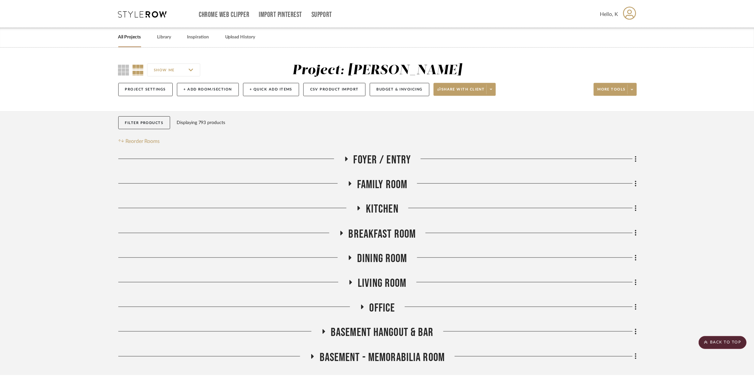
scroll to position [3080, 0]
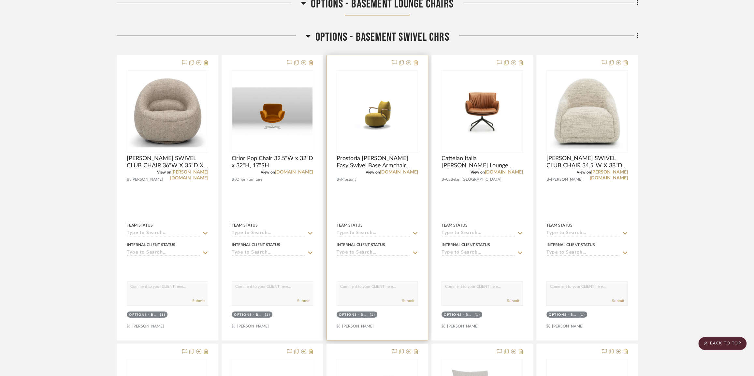
click at [415, 65] on icon at bounding box center [415, 62] width 5 height 5
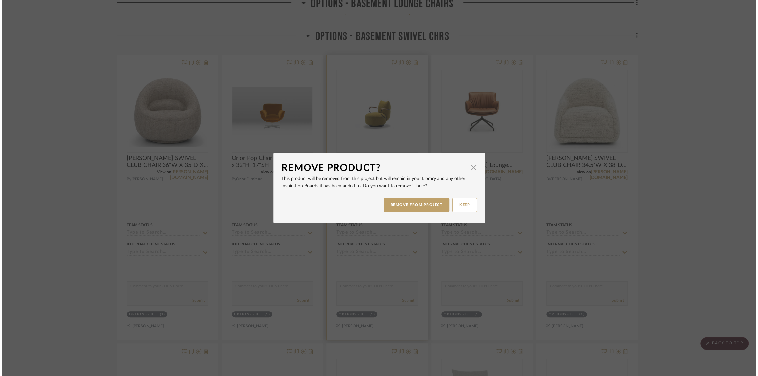
scroll to position [0, 0]
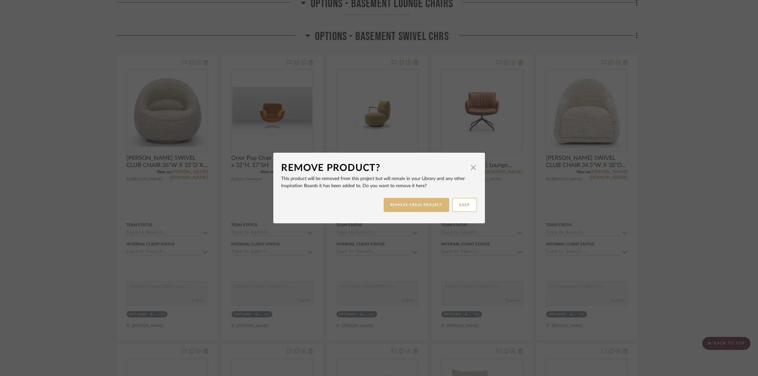
click at [408, 202] on button "REMOVE FROM PROJECT" at bounding box center [416, 205] width 65 height 14
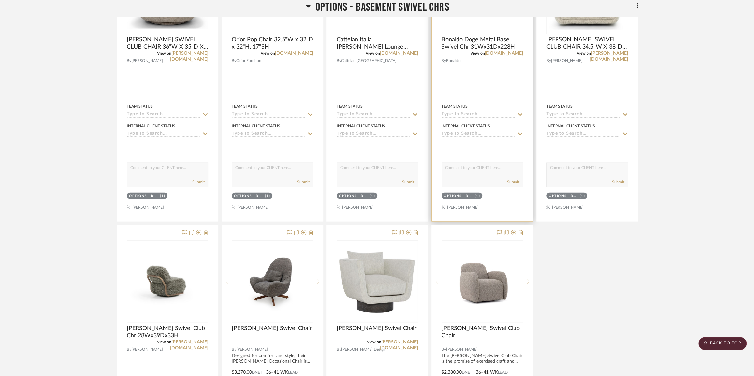
scroll to position [3110, 0]
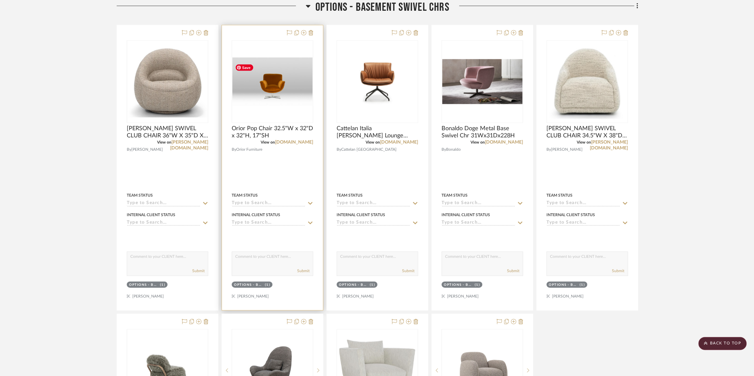
click at [296, 104] on img "0" at bounding box center [272, 82] width 80 height 48
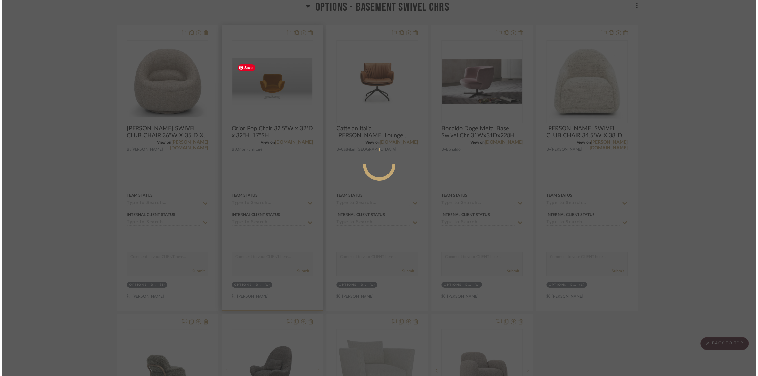
scroll to position [0, 0]
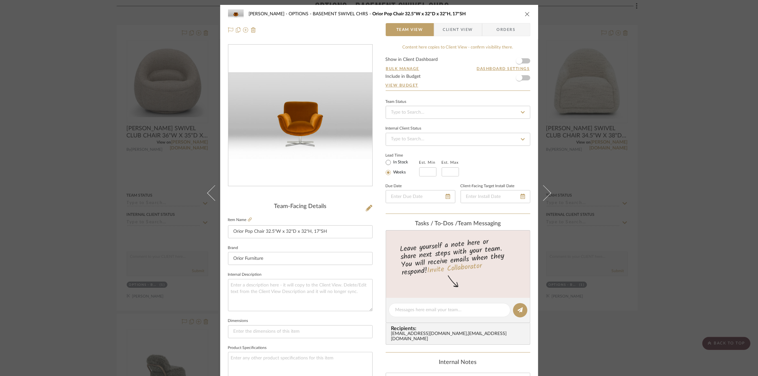
click at [646, 126] on div "Chernawsky OPTIONS - BASEMENT SWIVEL CHRS Orior Pop Chair 32.5"W x 32"D x 32"H,…" at bounding box center [379, 188] width 758 height 376
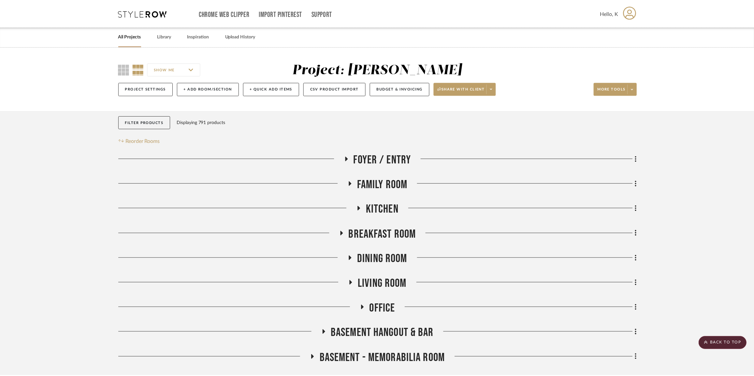
scroll to position [3110, 0]
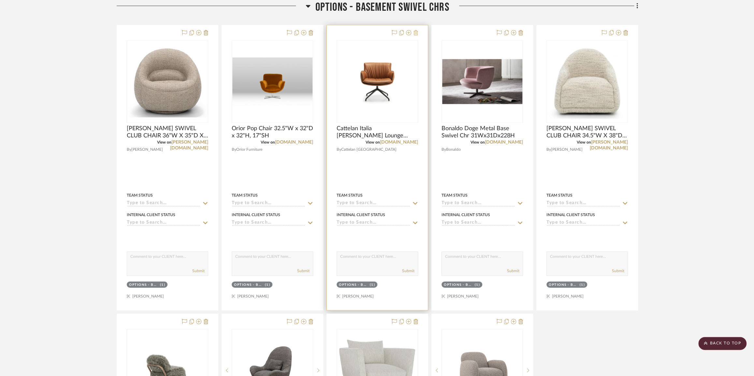
click at [416, 36] on icon at bounding box center [415, 32] width 5 height 5
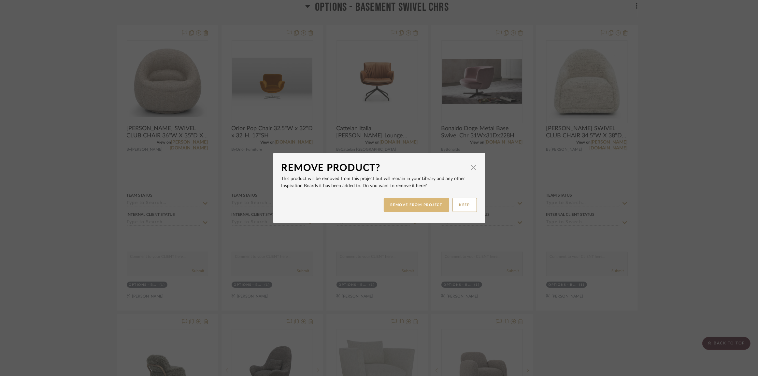
click at [419, 203] on button "REMOVE FROM PROJECT" at bounding box center [416, 205] width 65 height 14
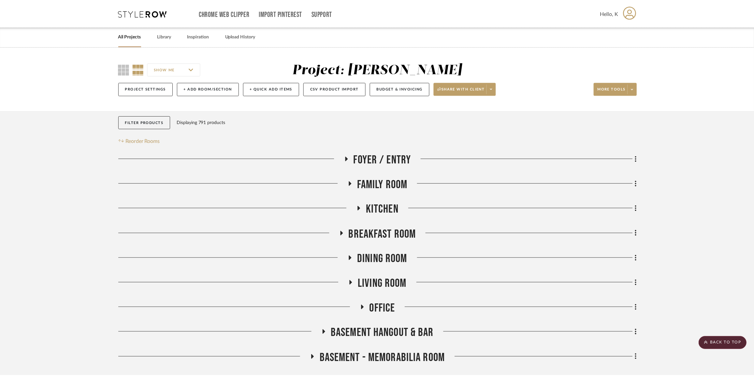
scroll to position [3110, 0]
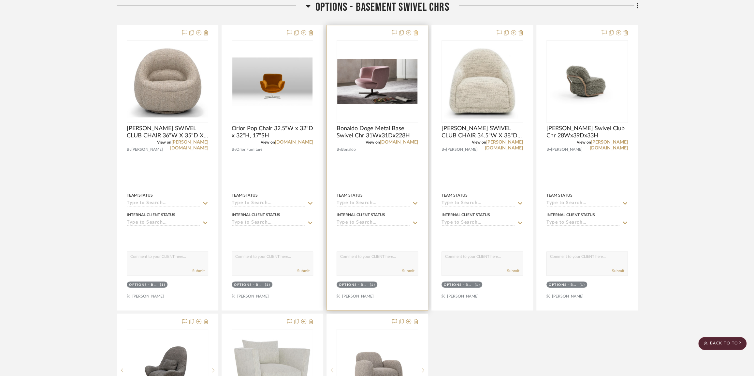
click at [416, 36] on icon at bounding box center [415, 32] width 5 height 5
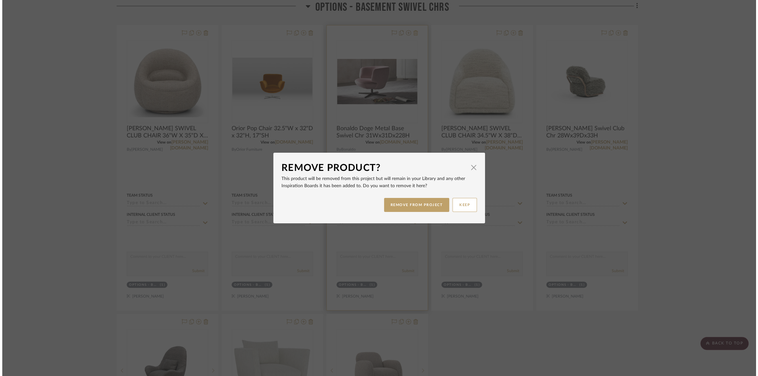
scroll to position [0, 0]
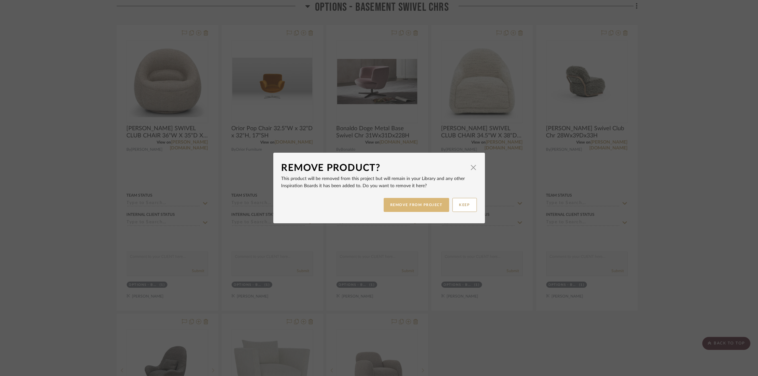
click at [412, 206] on button "REMOVE FROM PROJECT" at bounding box center [416, 205] width 65 height 14
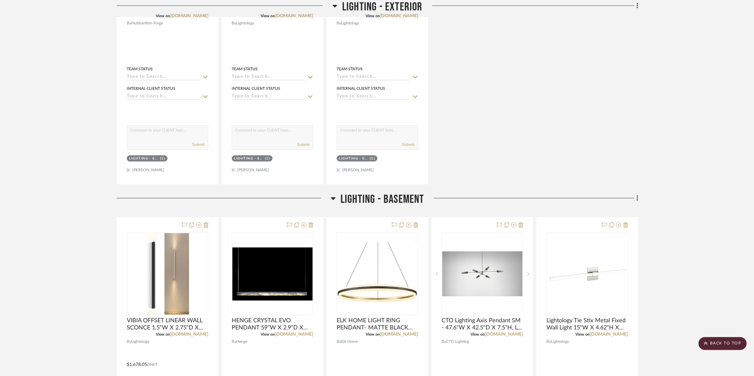
scroll to position [6265, 0]
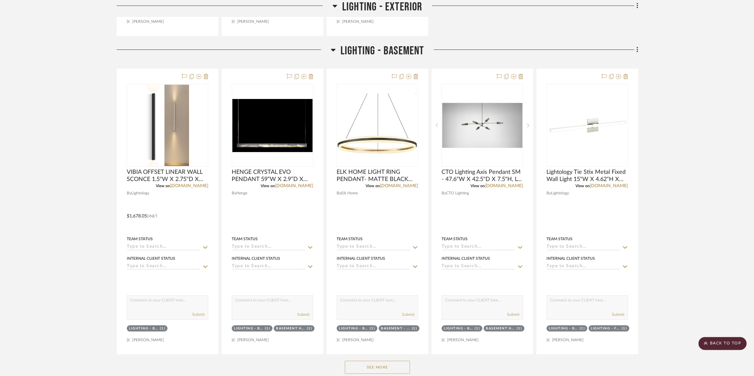
click at [332, 51] on icon at bounding box center [333, 50] width 5 height 3
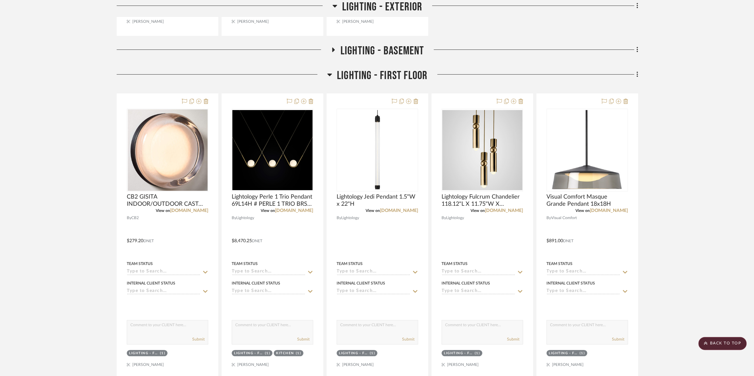
click at [330, 76] on icon at bounding box center [329, 75] width 5 height 3
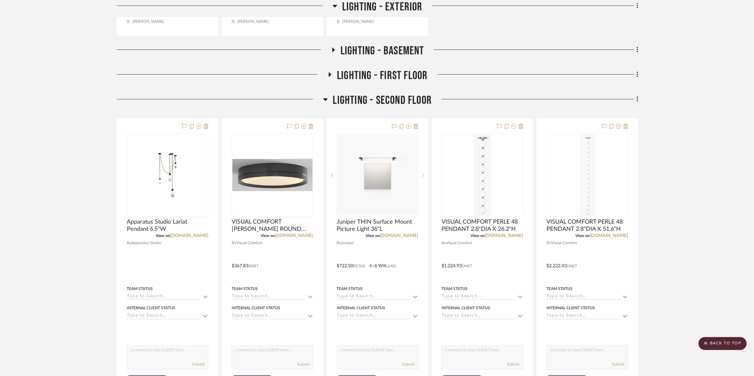
click at [326, 103] on icon at bounding box center [325, 99] width 5 height 8
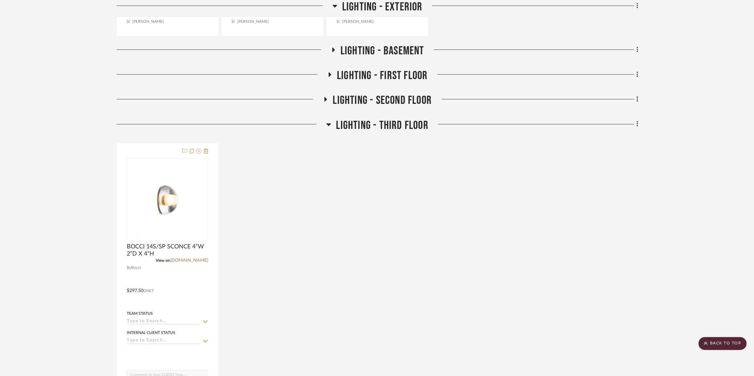
click at [328, 126] on icon at bounding box center [328, 124] width 5 height 3
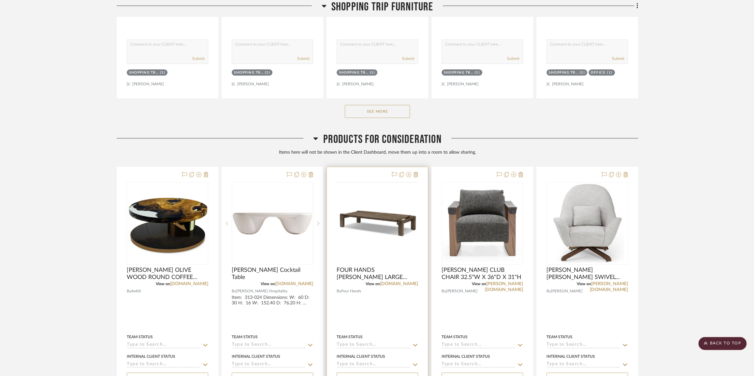
scroll to position [6728, 0]
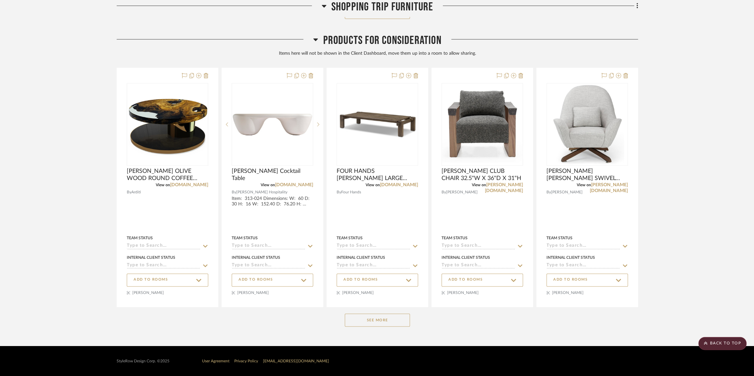
drag, startPoint x: 384, startPoint y: 317, endPoint x: 389, endPoint y: 323, distance: 7.2
click at [384, 319] on button "See More" at bounding box center [377, 320] width 65 height 13
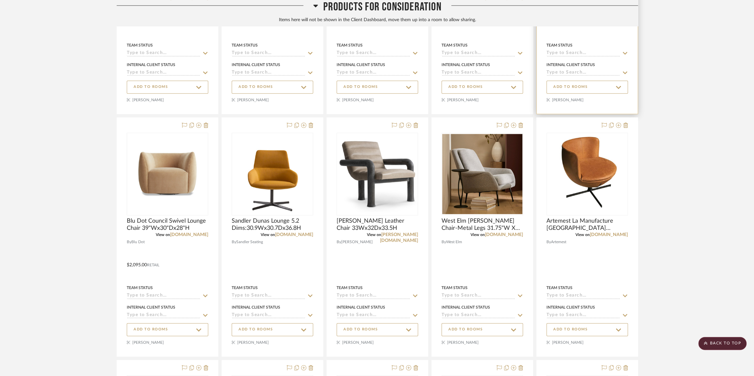
scroll to position [17865, 0]
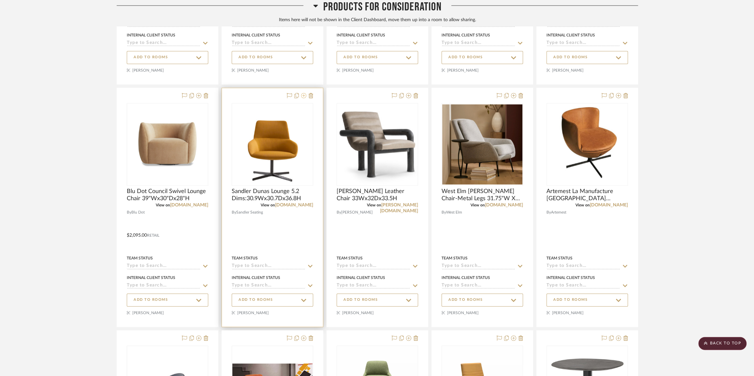
click at [305, 98] on icon at bounding box center [303, 95] width 5 height 5
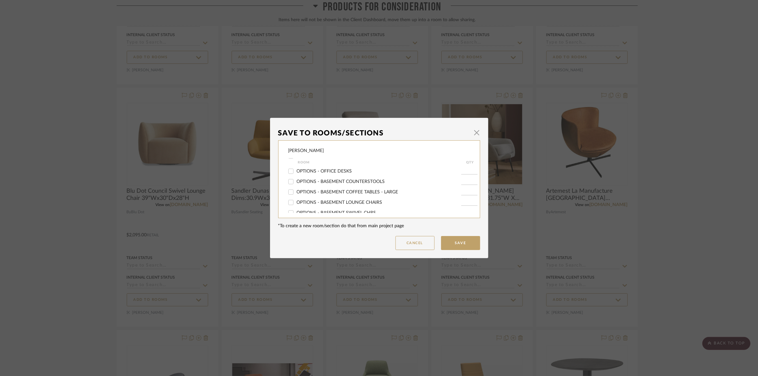
scroll to position [207, 0]
click at [329, 185] on span "OPTIONS - BASEMENT SWIVEL CHRS" at bounding box center [337, 183] width 80 height 5
click at [296, 185] on input "OPTIONS - BASEMENT SWIVEL CHRS" at bounding box center [291, 183] width 10 height 10
checkbox input "true"
type input "1"
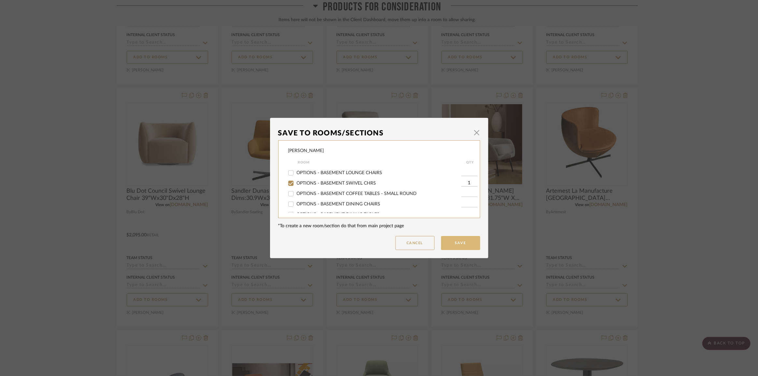
click at [450, 240] on button "Save" at bounding box center [460, 243] width 39 height 14
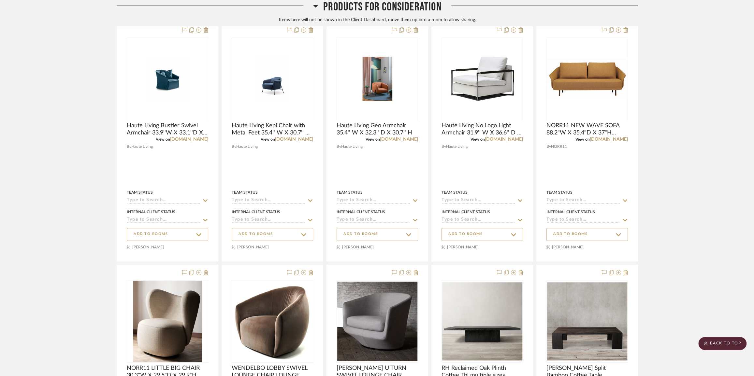
scroll to position [19050, 0]
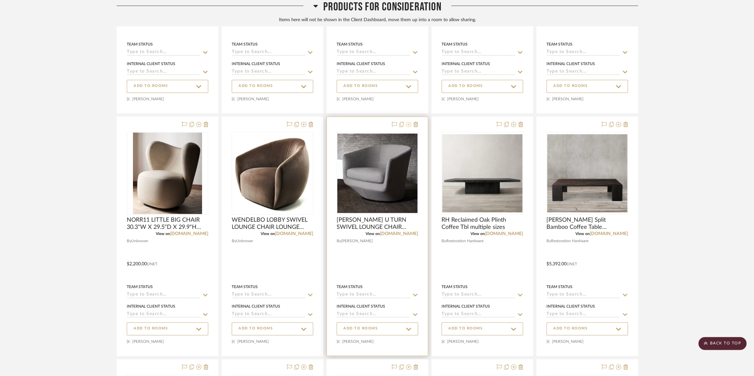
click at [408, 127] on icon at bounding box center [408, 124] width 5 height 5
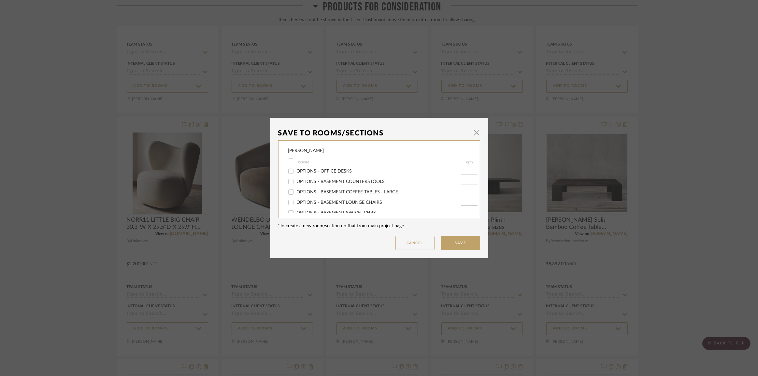
scroll to position [207, 0]
click at [348, 183] on span "OPTIONS - BASEMENT SWIVEL CHRS" at bounding box center [337, 183] width 80 height 5
click at [296, 183] on input "OPTIONS - BASEMENT SWIVEL CHRS" at bounding box center [291, 183] width 10 height 10
checkbox input "true"
type input "1"
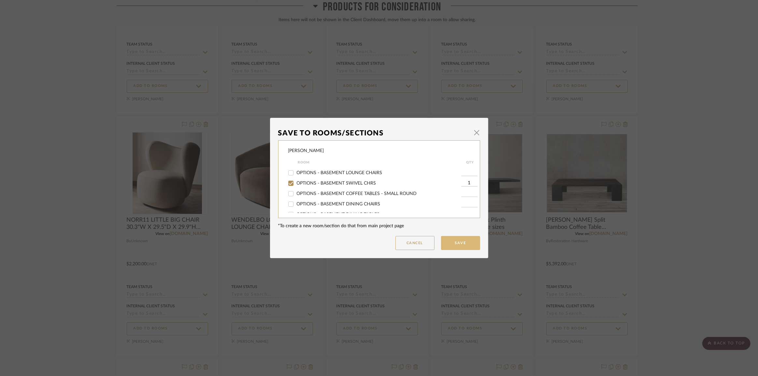
click at [456, 243] on button "Save" at bounding box center [460, 243] width 39 height 14
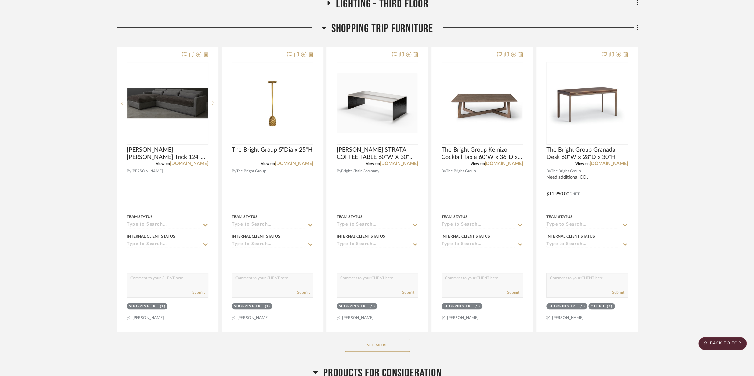
scroll to position [6362, 0]
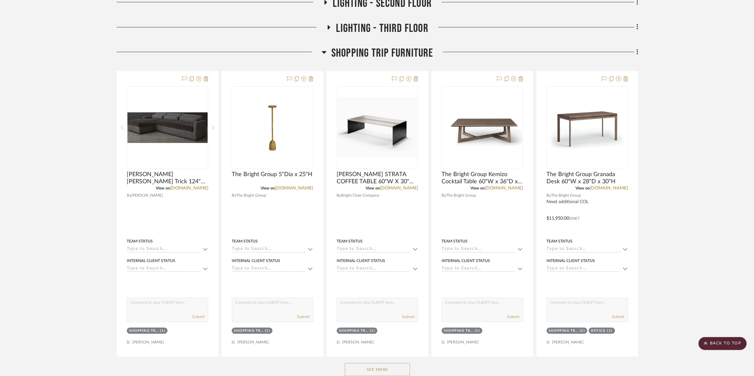
click at [323, 54] on icon at bounding box center [324, 52] width 5 height 3
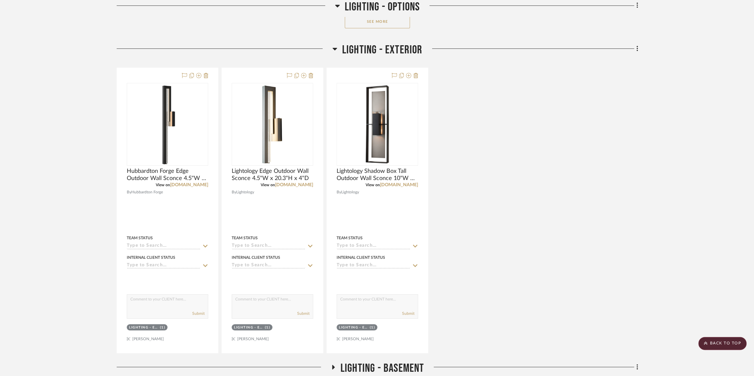
scroll to position [5829, 0]
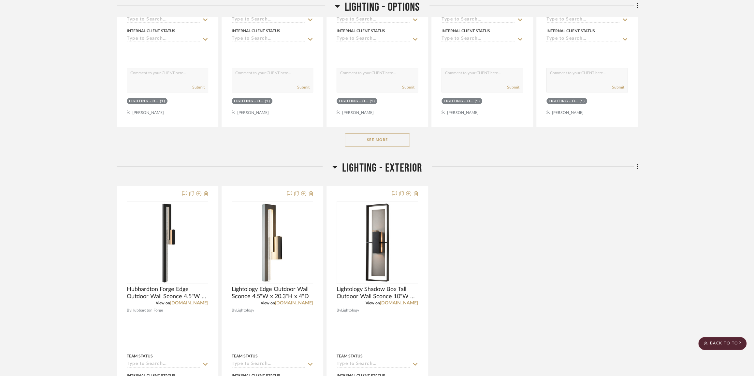
click at [334, 169] on icon at bounding box center [334, 167] width 5 height 3
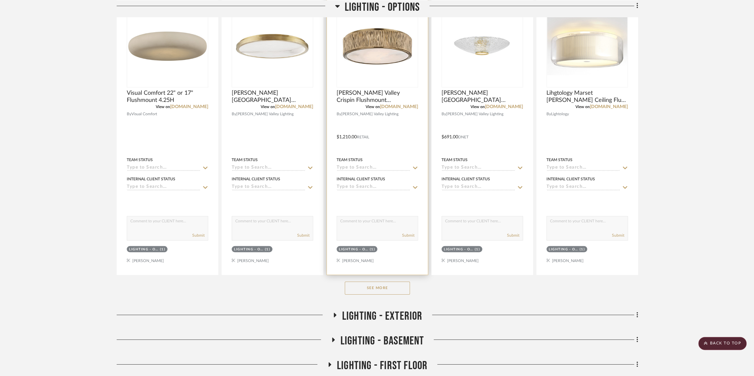
scroll to position [5503, 0]
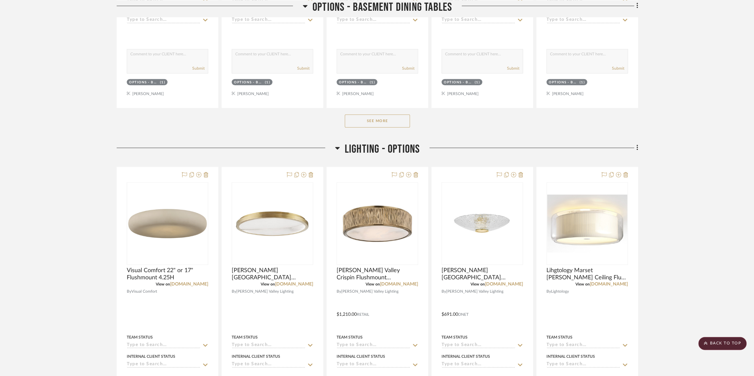
drag, startPoint x: 336, startPoint y: 154, endPoint x: 339, endPoint y: 154, distance: 3.6
click at [336, 152] on icon at bounding box center [337, 148] width 5 height 8
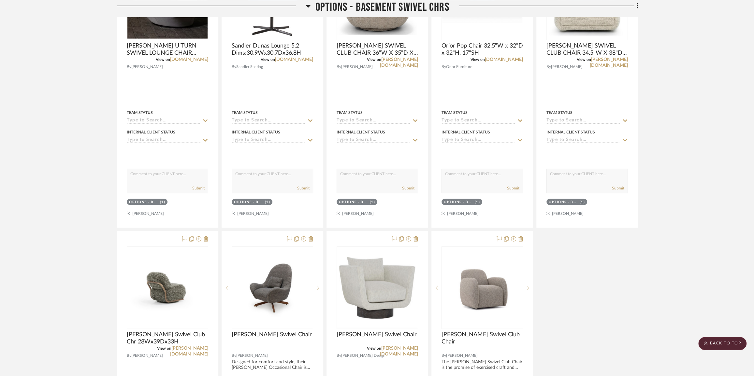
scroll to position [3104, 0]
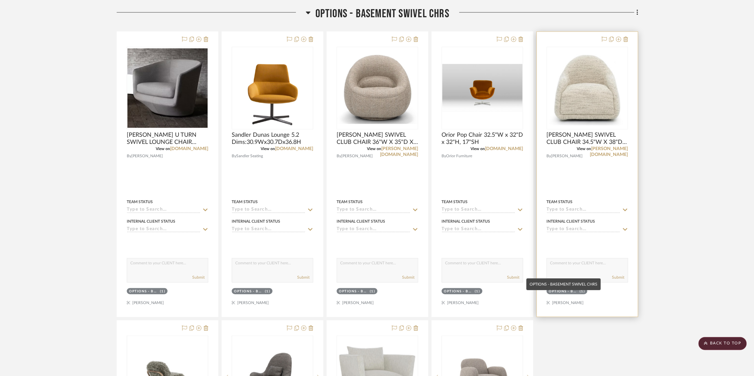
click at [576, 294] on div "OPTIONS - BASEMENT SWIVEL CHRS" at bounding box center [563, 291] width 29 height 5
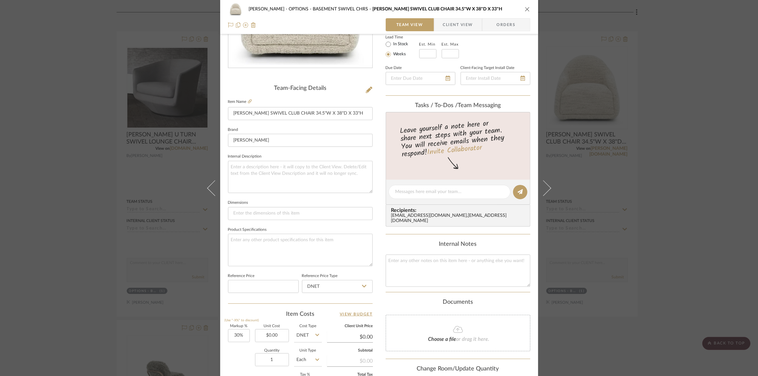
scroll to position [207, 0]
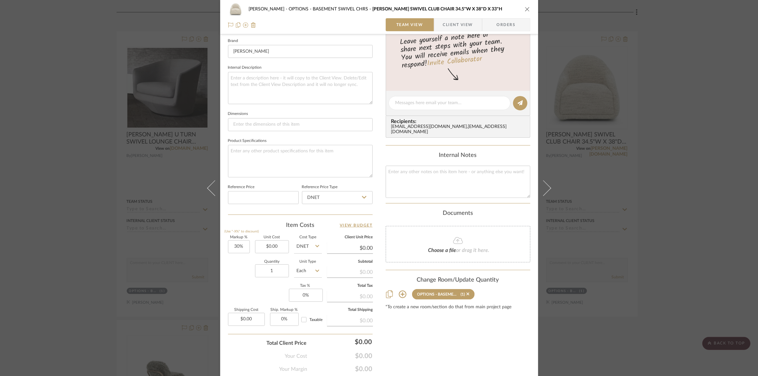
click at [467, 294] on sr-tag "OPTIONS - BASEMENT SWIVEL CHRS (1)" at bounding box center [443, 294] width 63 height 10
click at [467, 293] on icon at bounding box center [468, 294] width 3 height 3
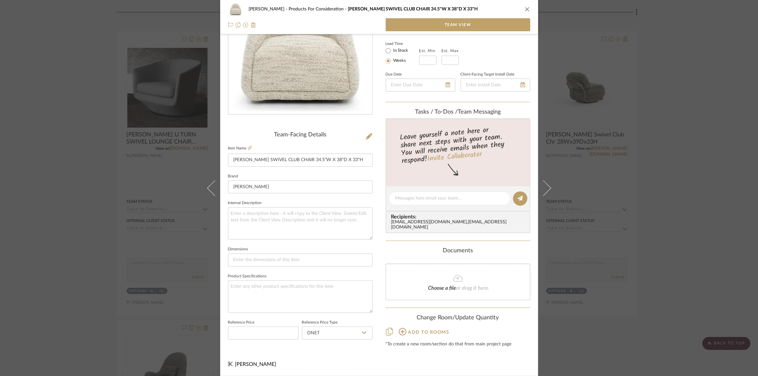
scroll to position [70, 0]
click at [646, 256] on div "Chernawsky Products For Consideration VERELLEN ELOISE SWIVEL CLUB CHAIR 34.5"W …" at bounding box center [379, 188] width 758 height 376
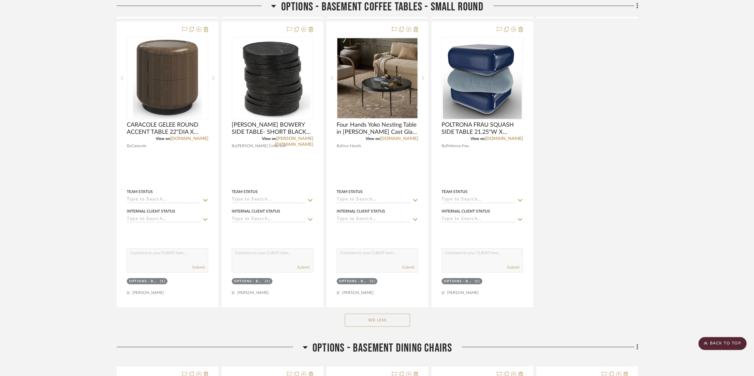
scroll to position [4555, 0]
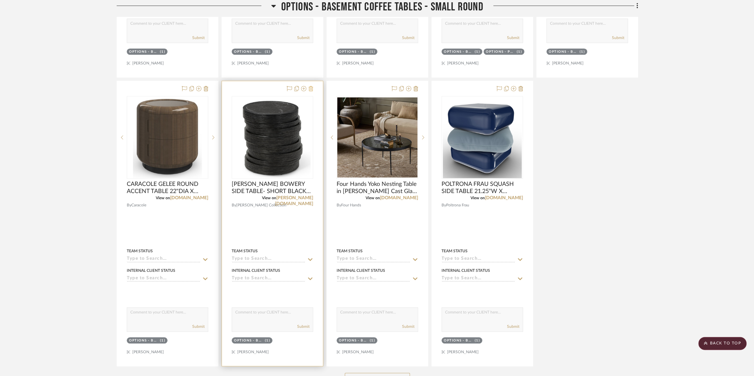
click at [310, 91] on icon at bounding box center [311, 88] width 5 height 5
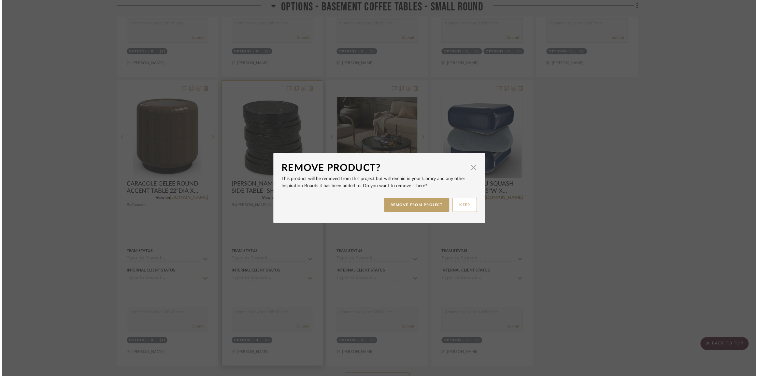
scroll to position [0, 0]
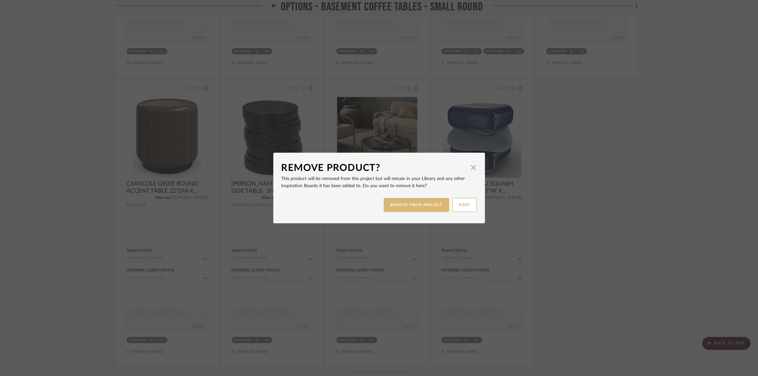
click at [431, 208] on button "REMOVE FROM PROJECT" at bounding box center [416, 205] width 65 height 14
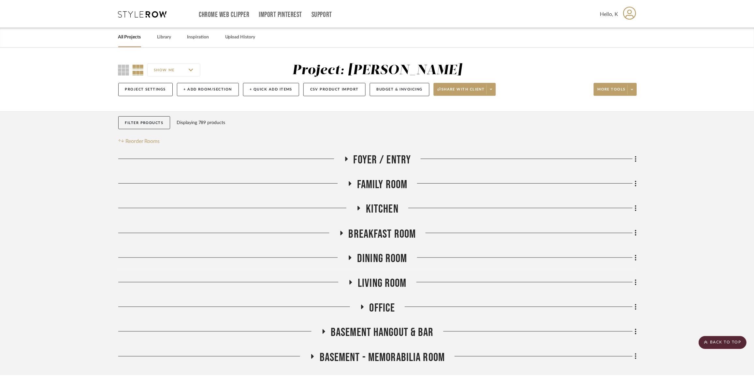
scroll to position [4555, 0]
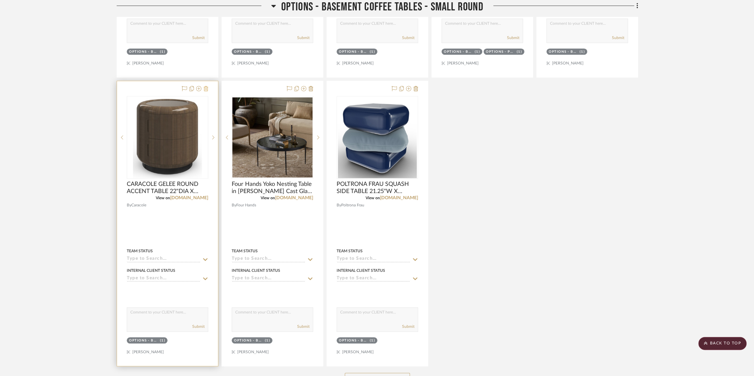
click at [205, 91] on icon at bounding box center [206, 88] width 5 height 5
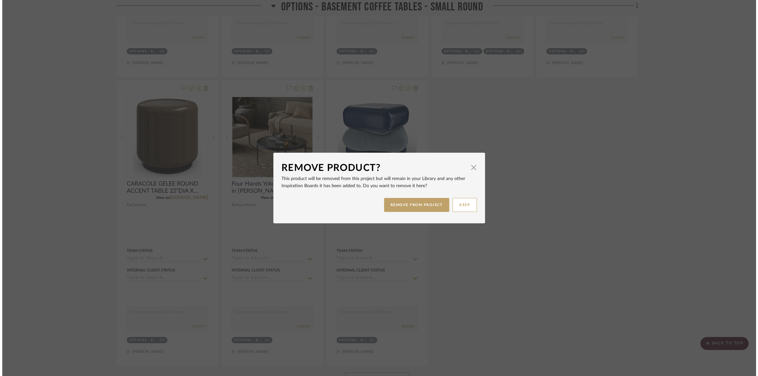
scroll to position [0, 0]
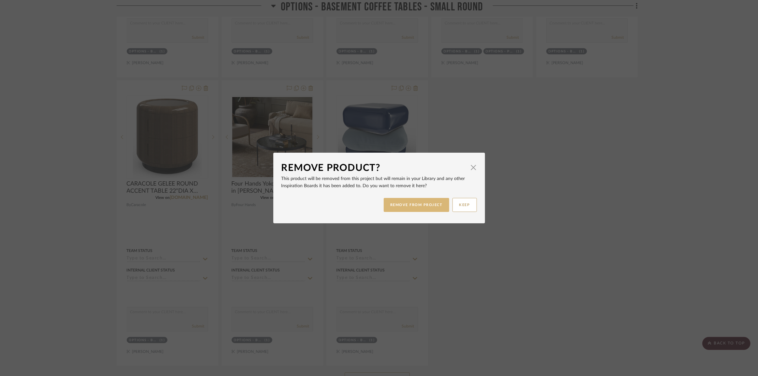
click at [408, 204] on button "REMOVE FROM PROJECT" at bounding box center [416, 205] width 65 height 14
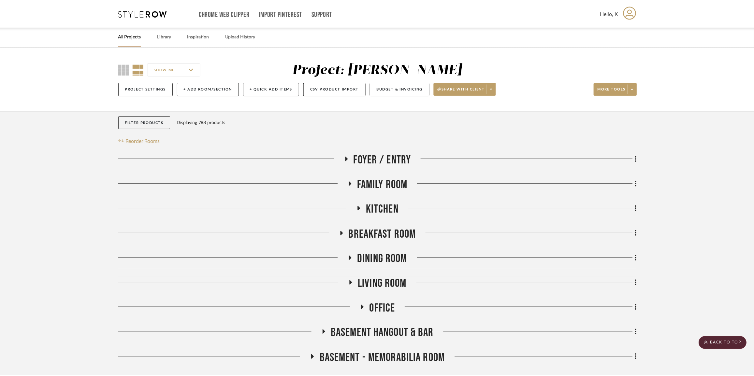
scroll to position [4555, 0]
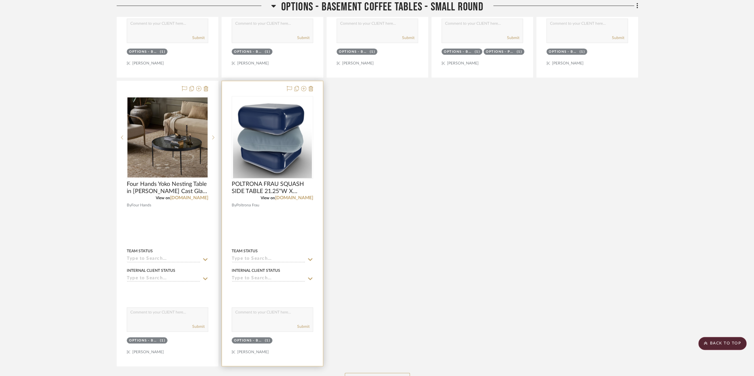
click at [313, 94] on div at bounding box center [272, 223] width 101 height 285
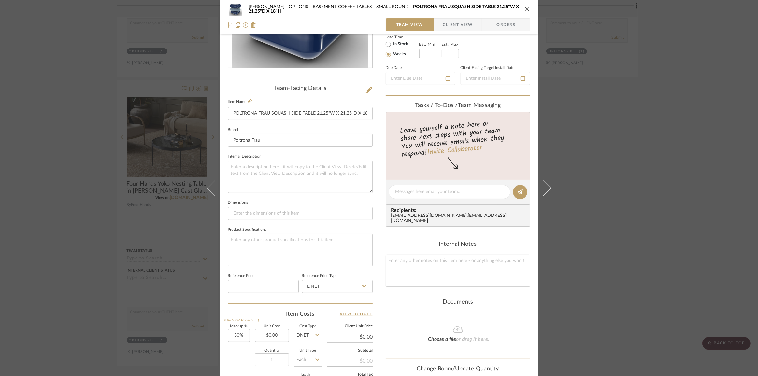
scroll to position [228, 0]
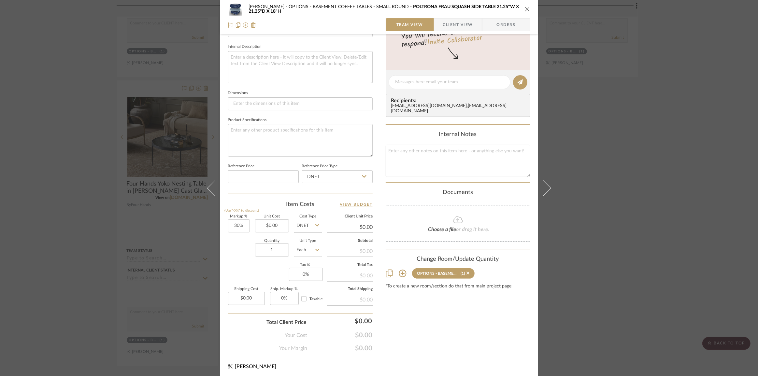
click at [462, 273] on div "(1)" at bounding box center [463, 273] width 4 height 5
click at [467, 271] on icon at bounding box center [468, 273] width 3 height 5
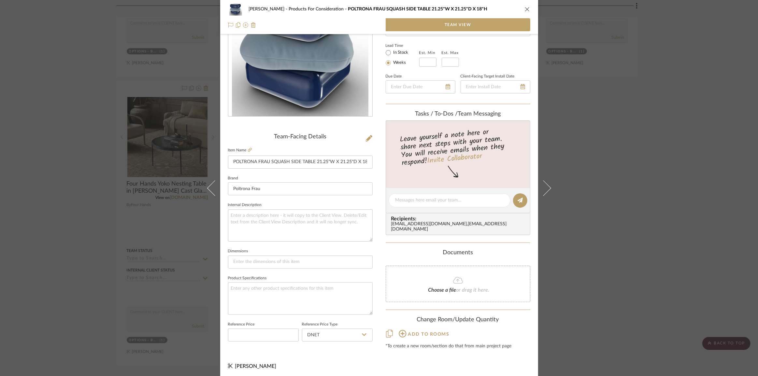
scroll to position [40, 0]
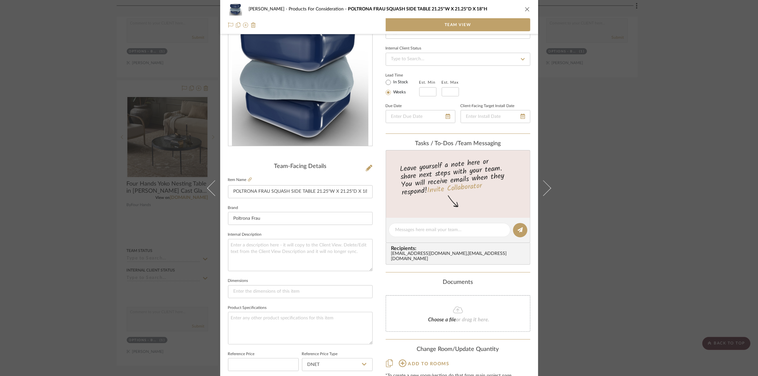
click at [596, 239] on div "Chernawsky Products For Consideration POLTRONA FRAU SQUASH SIDE TABLE 21.25"W X…" at bounding box center [379, 188] width 758 height 376
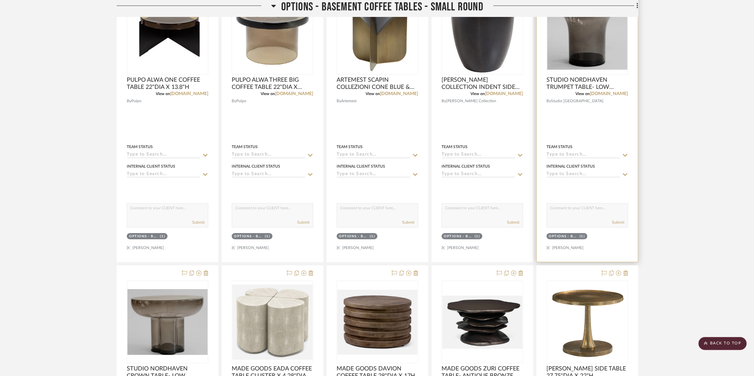
scroll to position [4022, 0]
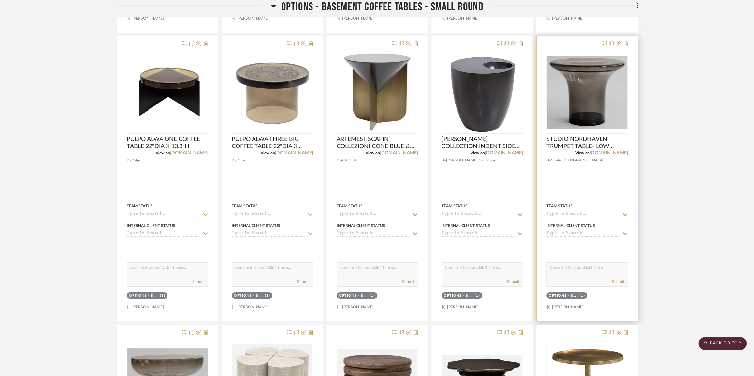
click at [626, 46] on icon at bounding box center [625, 43] width 5 height 5
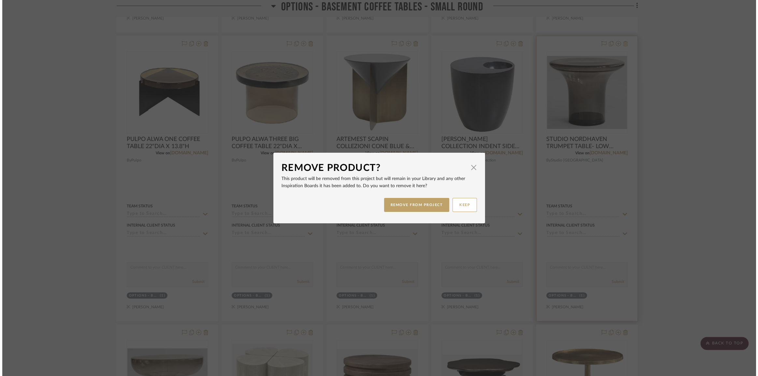
scroll to position [0, 0]
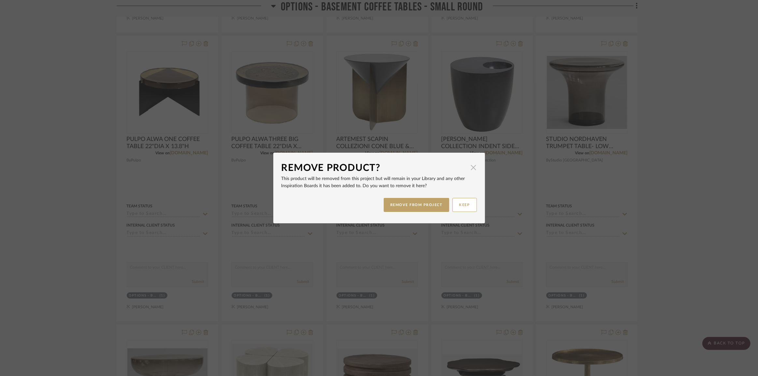
click at [474, 167] on span "button" at bounding box center [473, 167] width 13 height 13
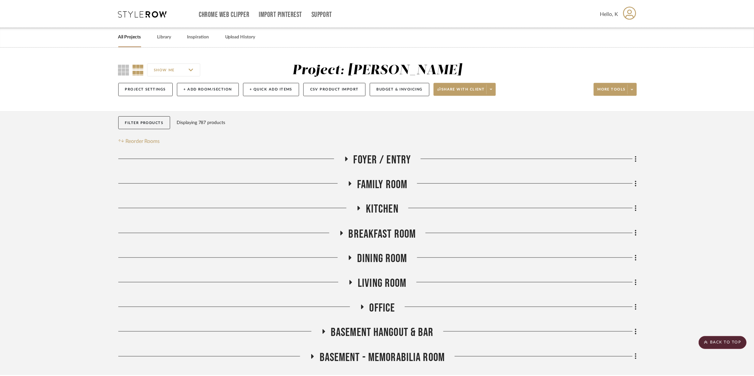
scroll to position [4022, 0]
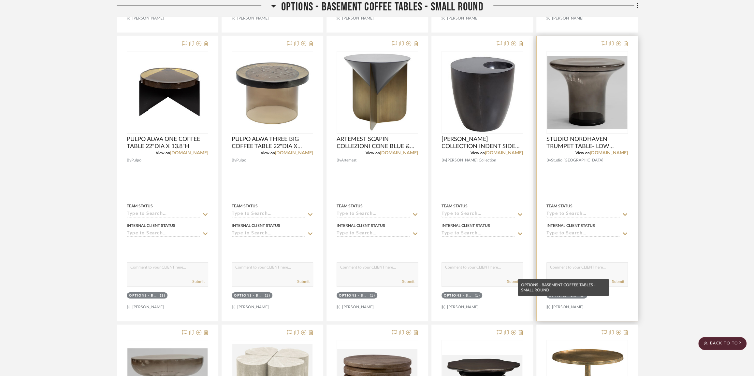
click at [564, 298] on div "OPTIONS - BASEMENT COFFEE TABLES - SMALL ROUND" at bounding box center [563, 296] width 29 height 5
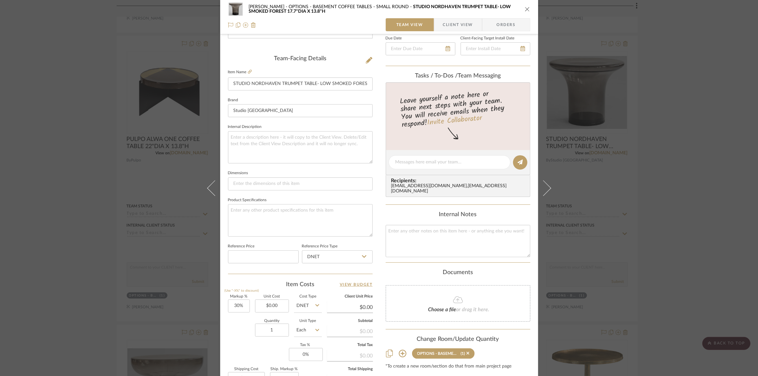
scroll to position [228, 0]
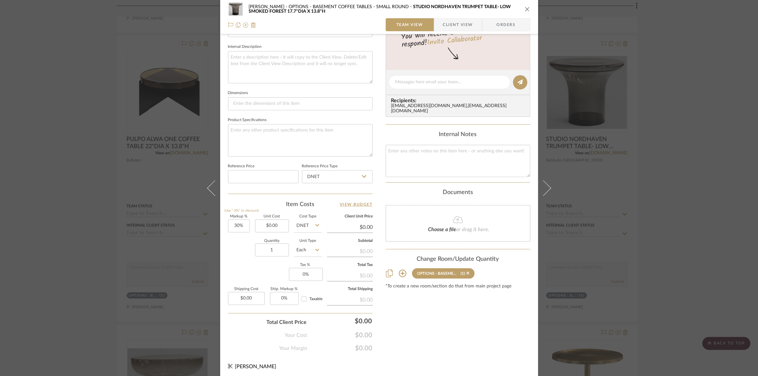
click at [467, 272] on sr-tag "OPTIONS - BASEMENT COFFEE TABLES - SMALL ROUND (1)" at bounding box center [443, 273] width 63 height 10
click at [467, 273] on icon at bounding box center [468, 273] width 3 height 3
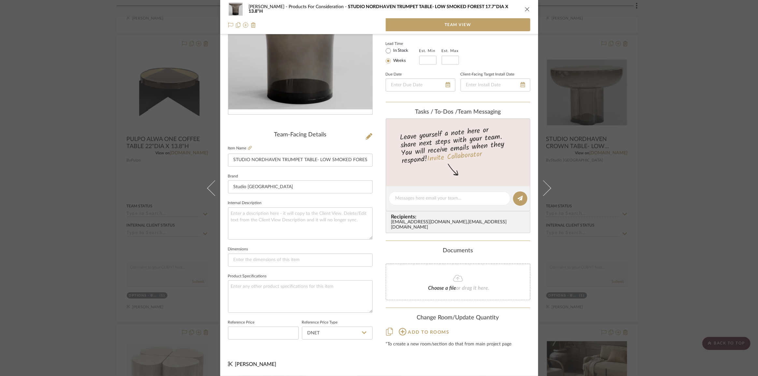
scroll to position [70, 0]
click at [646, 237] on div "Chernawsky Products For Consideration STUDIO NORDHAVEN TRUMPET TABLE- LOW SMOKE…" at bounding box center [379, 188] width 758 height 376
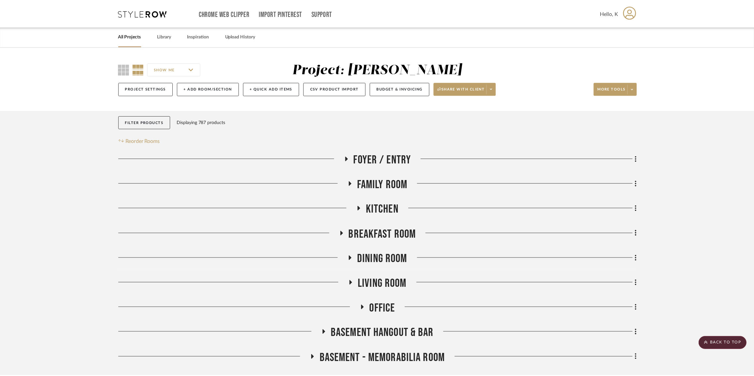
scroll to position [4022, 0]
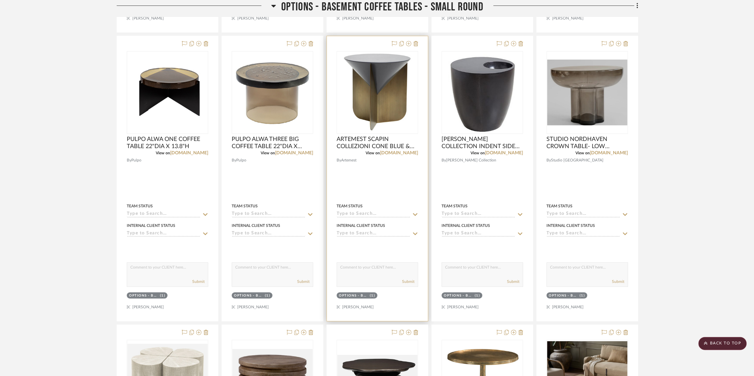
click at [370, 298] on div "(1)" at bounding box center [373, 296] width 6 height 5
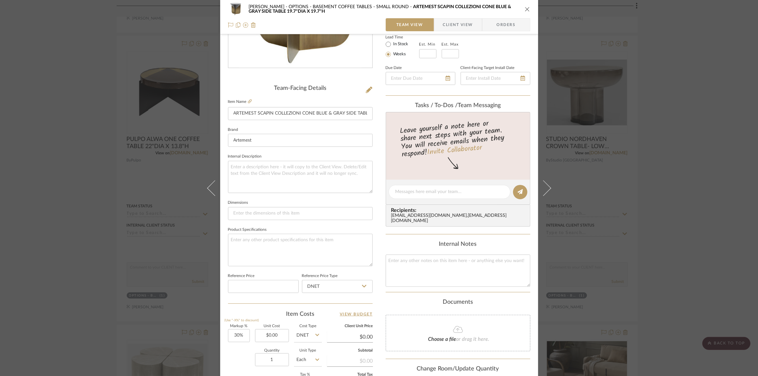
scroll to position [228, 0]
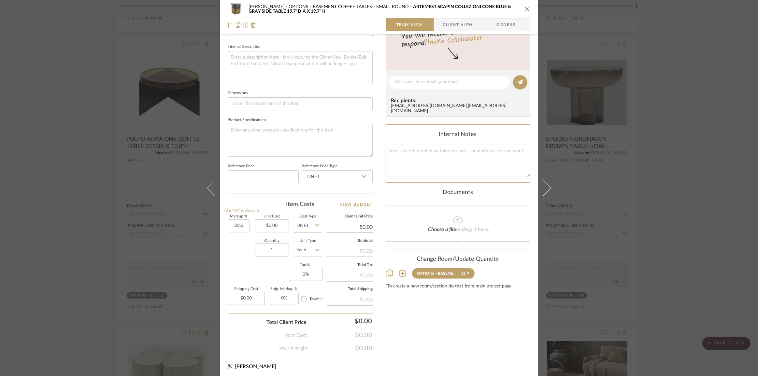
click at [467, 272] on icon at bounding box center [468, 273] width 3 height 3
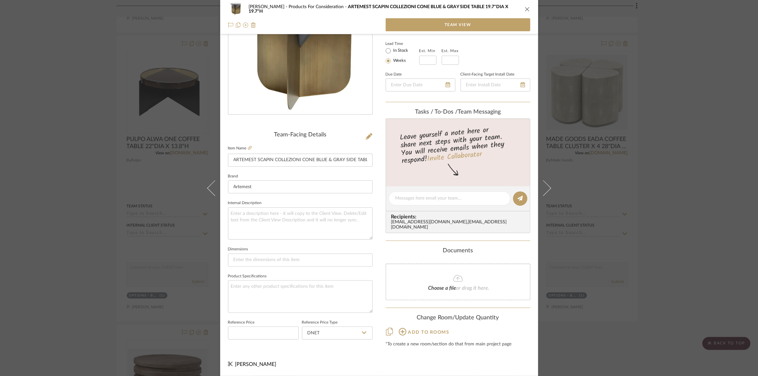
scroll to position [70, 0]
click at [646, 201] on div "Chernawsky Products For Consideration ARTEMEST SCAPIN COLLEZIONI CONE BLUE & GR…" at bounding box center [379, 188] width 758 height 376
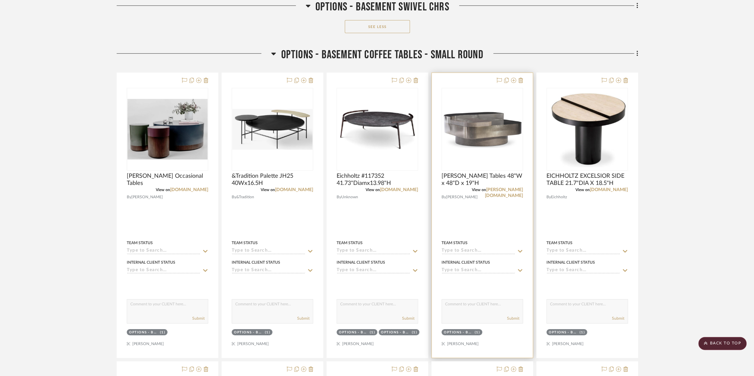
scroll to position [3607, 0]
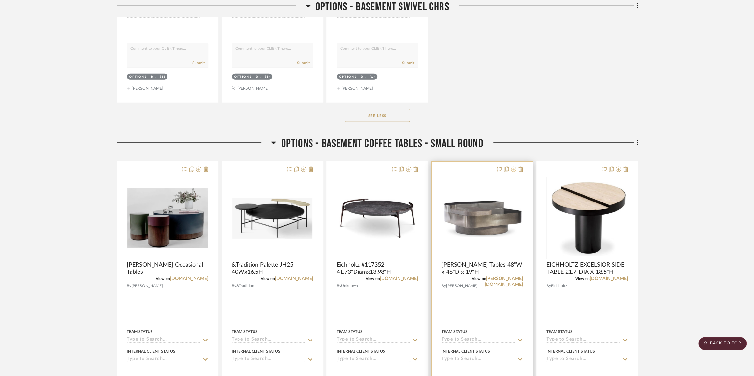
click at [514, 172] on icon at bounding box center [513, 169] width 5 height 5
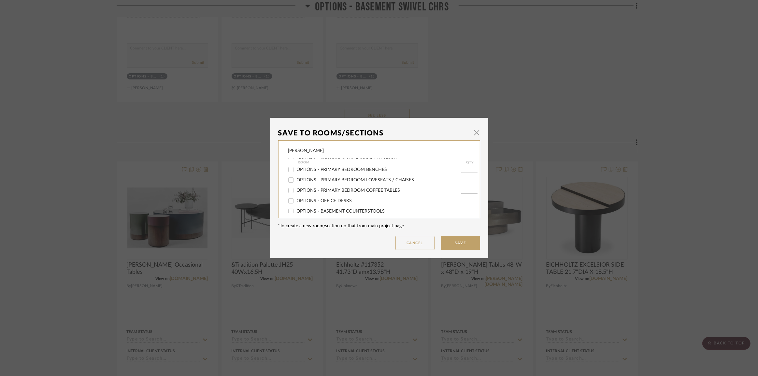
scroll to position [178, 0]
click at [368, 188] on div "OPTIONS - BASEMENT COFFEE TABLES - LARGE" at bounding box center [374, 192] width 173 height 10
click at [289, 192] on input "OPTIONS - BASEMENT COFFEE TABLES - LARGE" at bounding box center [291, 192] width 10 height 10
checkbox input "true"
type input "1"
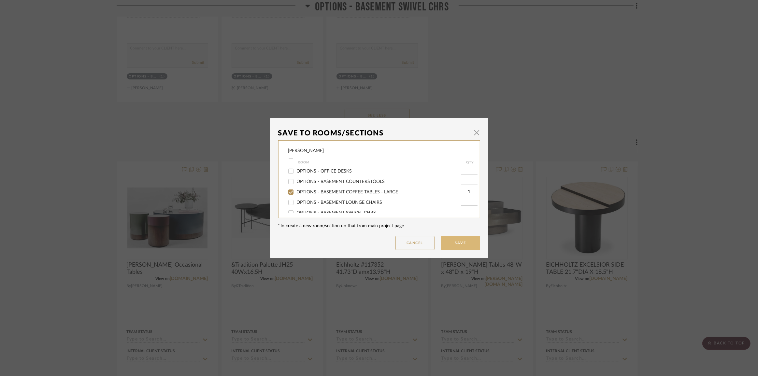
click at [457, 247] on button "Save" at bounding box center [460, 243] width 39 height 14
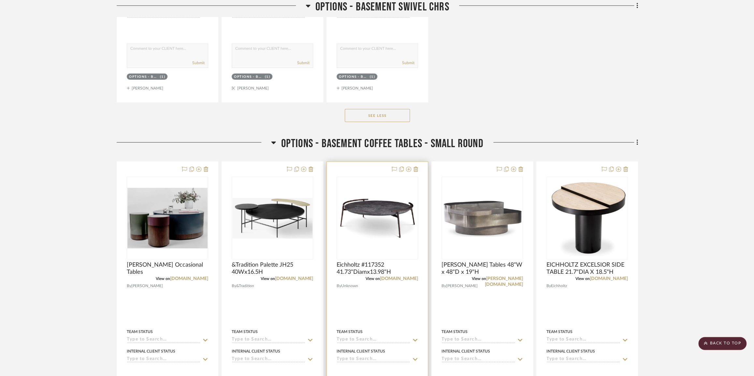
scroll to position [3726, 0]
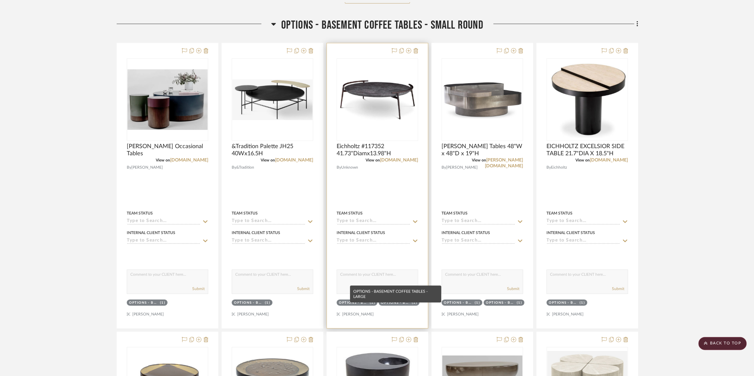
click at [400, 306] on div "OPTIONS - BASEMENT COFFEE TABLES - LARGE" at bounding box center [395, 303] width 29 height 5
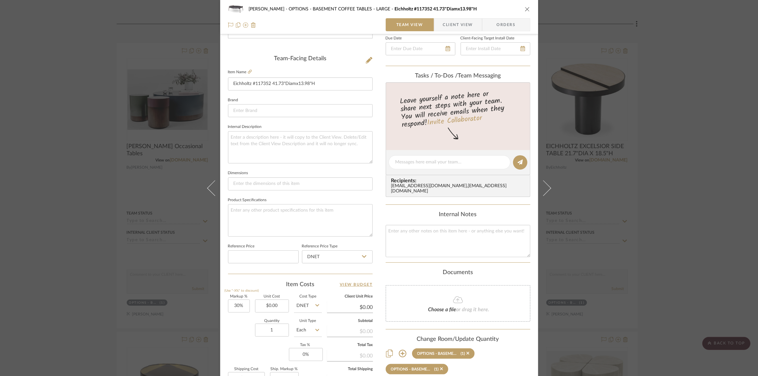
scroll to position [228, 0]
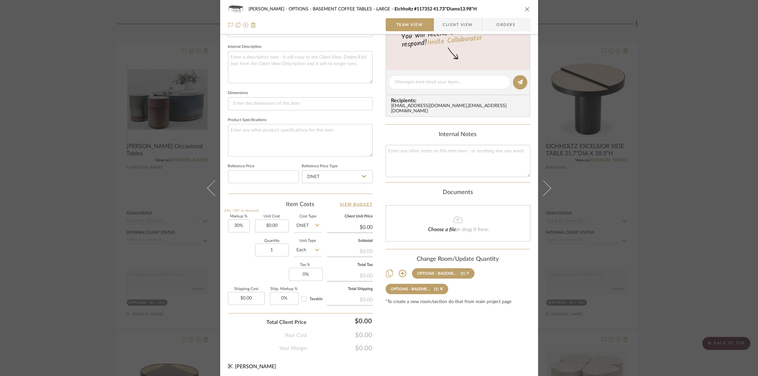
click at [467, 272] on icon at bounding box center [468, 273] width 3 height 5
click at [467, 272] on icon at bounding box center [468, 273] width 3 height 3
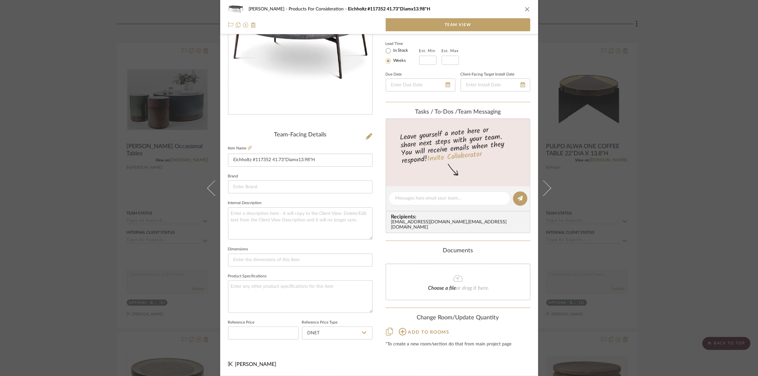
scroll to position [70, 0]
click at [646, 245] on div "Chernawsky Products For Consideration Eichholtz #117352 41.73"Diamx13.98"H Team…" at bounding box center [379, 188] width 758 height 376
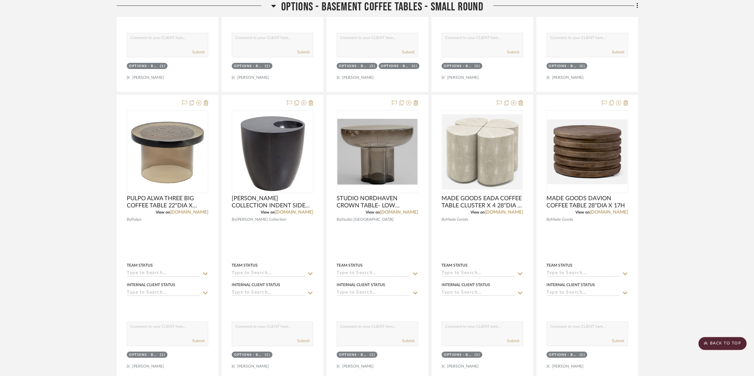
scroll to position [3992, 0]
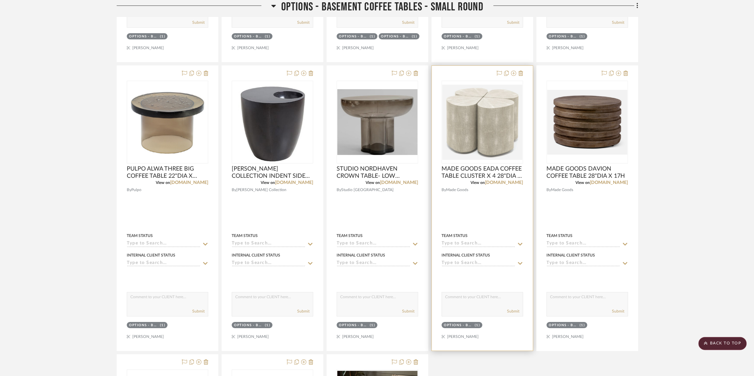
click at [466, 327] on sr-tag "OPTIONS - BASEMENT COFFEE TABLES - SMALL ROUND (1)" at bounding box center [461, 325] width 41 height 6
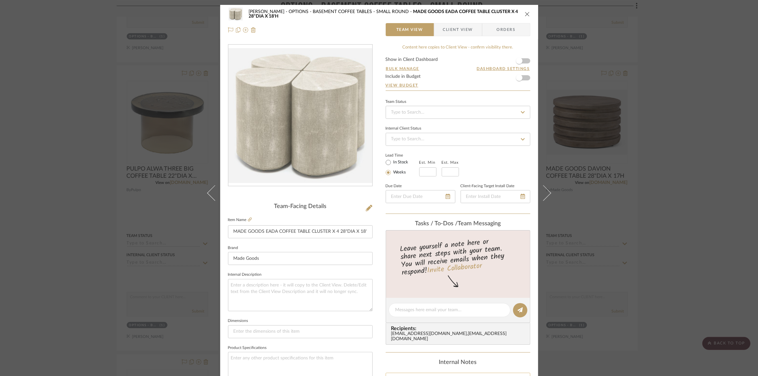
scroll to position [148, 0]
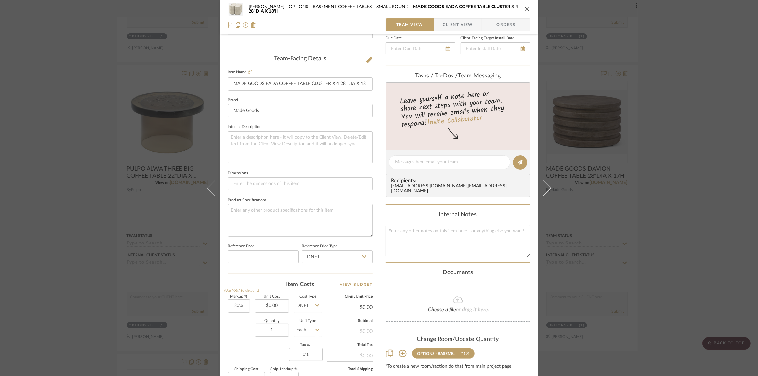
click at [467, 352] on icon at bounding box center [468, 353] width 3 height 3
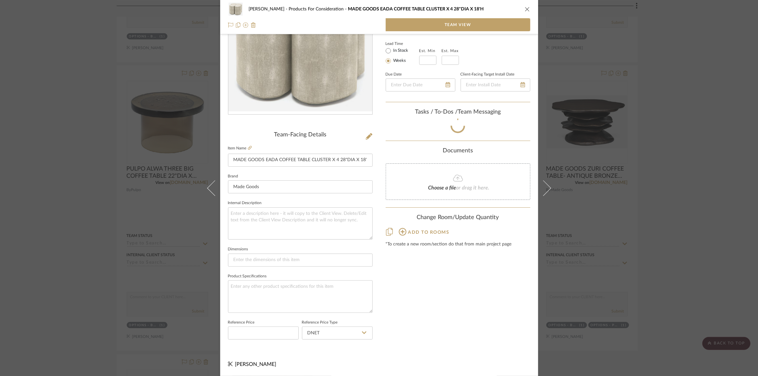
scroll to position [70, 0]
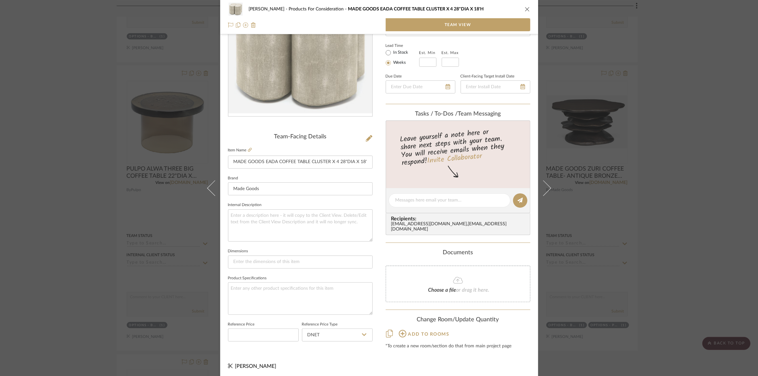
click at [646, 229] on div "Chernawsky Products For Consideration MADE GOODS EADA COFFEE TABLE CLUSTER X 4 …" at bounding box center [379, 188] width 758 height 376
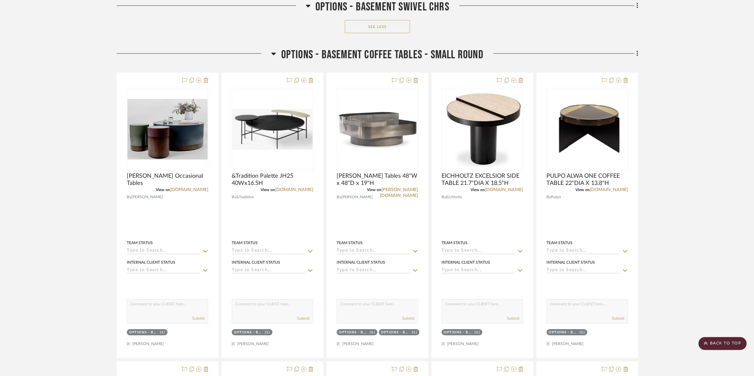
scroll to position [3815, 0]
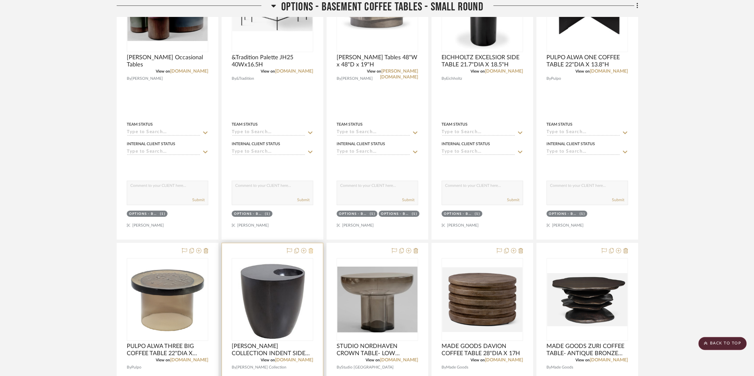
click at [309, 253] on icon at bounding box center [311, 250] width 5 height 5
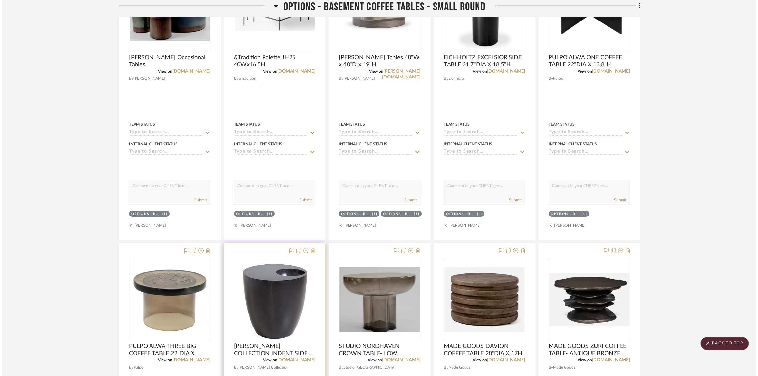
scroll to position [0, 0]
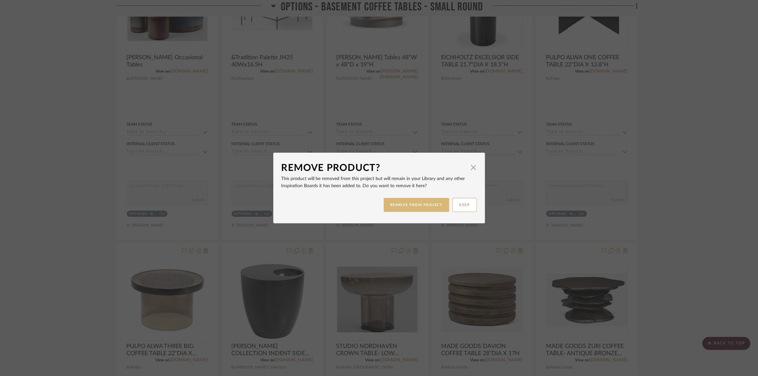
click at [406, 206] on button "REMOVE FROM PROJECT" at bounding box center [416, 205] width 65 height 14
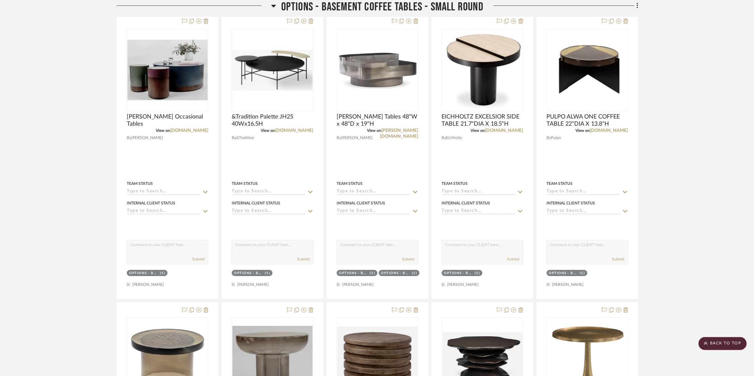
scroll to position [3696, 0]
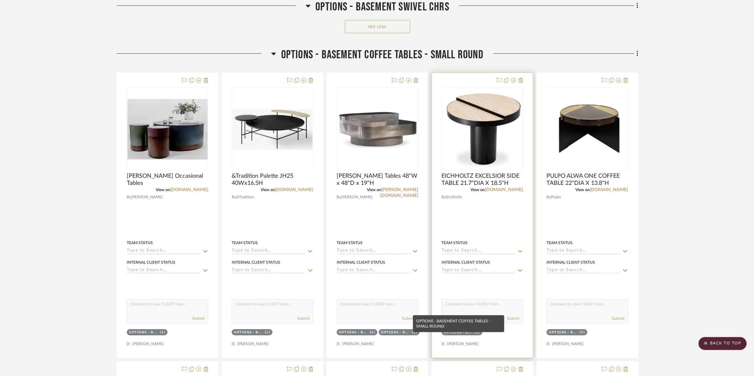
click at [470, 335] on div "OPTIONS - BASEMENT COFFEE TABLES - SMALL ROUND" at bounding box center [458, 332] width 29 height 5
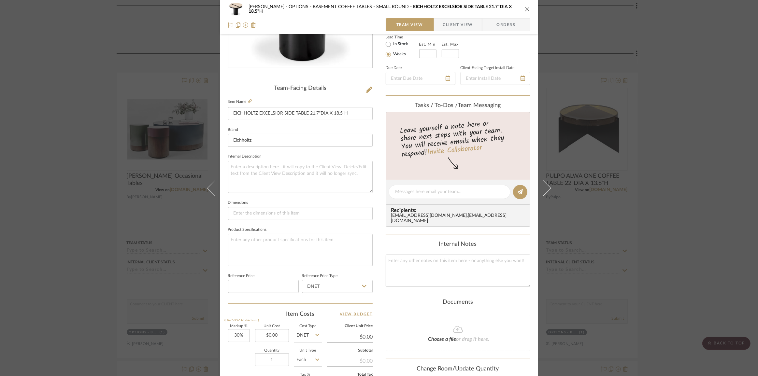
scroll to position [228, 0]
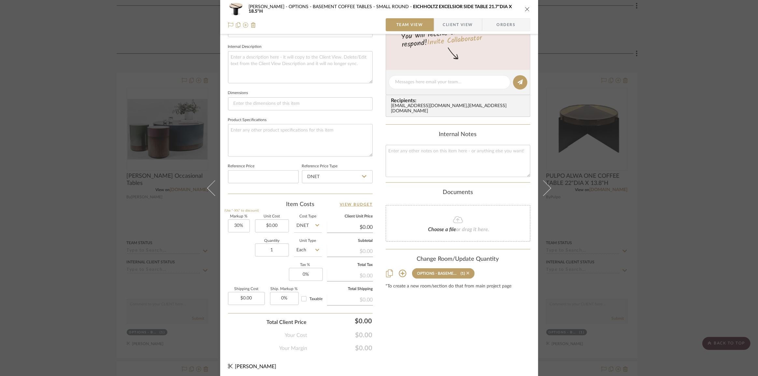
click at [467, 272] on icon at bounding box center [468, 273] width 3 height 3
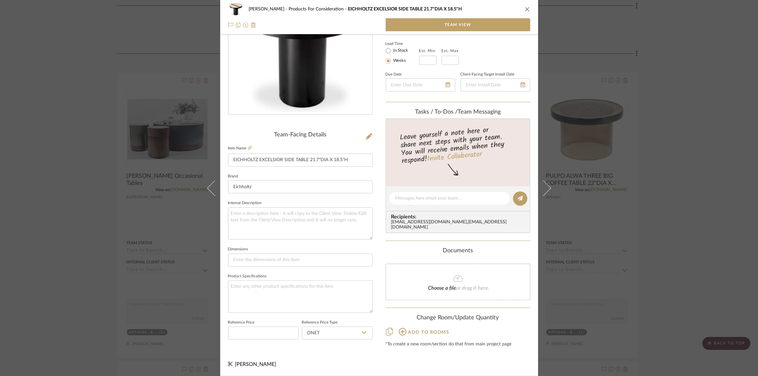
scroll to position [70, 0]
click at [646, 261] on div "Chernawsky Products For Consideration EICHHOLTZ EXCELSIOR SIDE TABLE 21.7"DIA X…" at bounding box center [379, 188] width 758 height 376
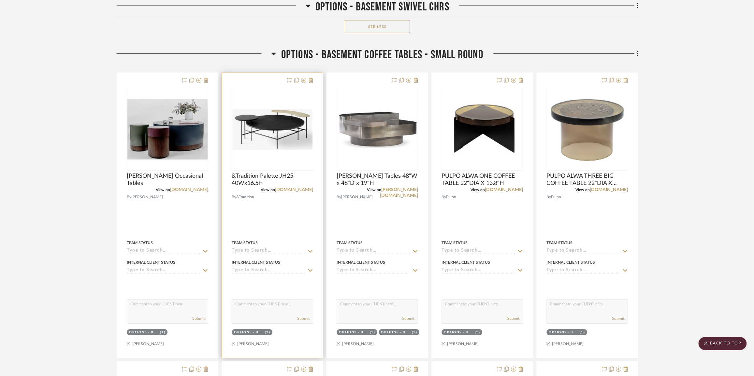
scroll to position [3755, 0]
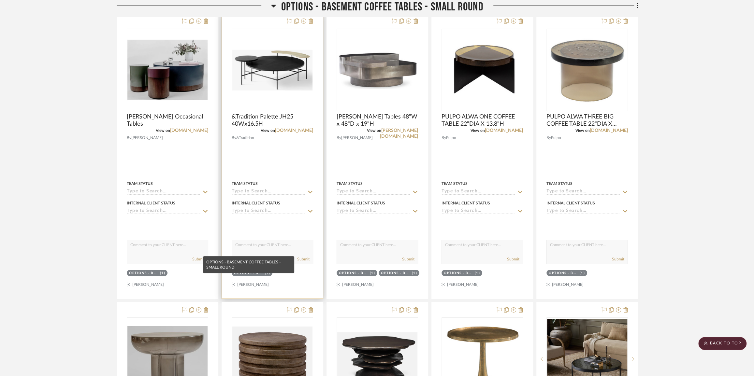
click at [262, 276] on div "OPTIONS - BASEMENT COFFEE TABLES - SMALL ROUND" at bounding box center [248, 273] width 29 height 5
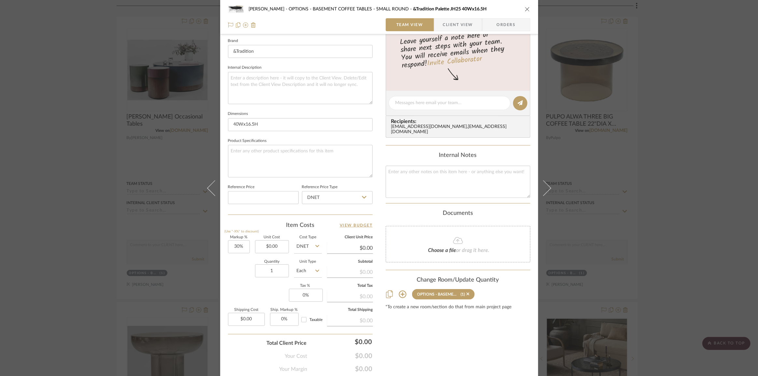
scroll to position [228, 0]
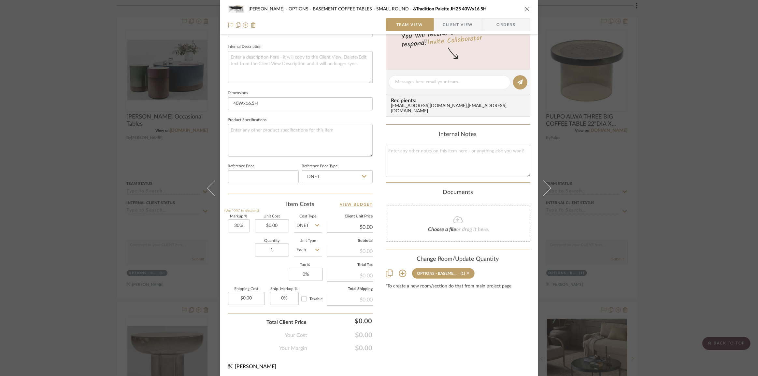
click at [467, 272] on icon at bounding box center [468, 273] width 3 height 3
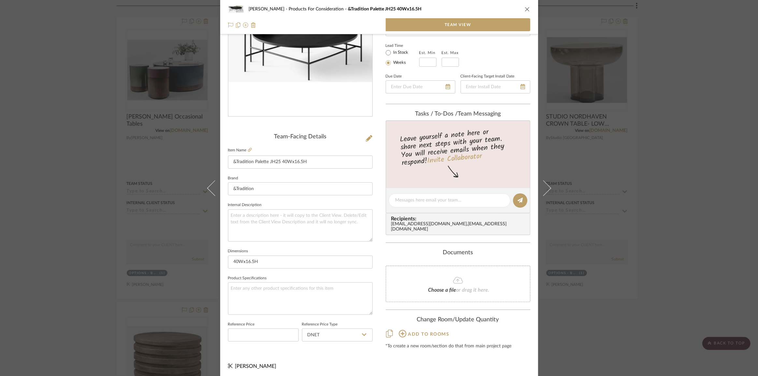
click at [646, 235] on div "Chernawsky Products For Consideration &Tradition Palette JH25 40Wx16.5H Team Vi…" at bounding box center [379, 188] width 758 height 376
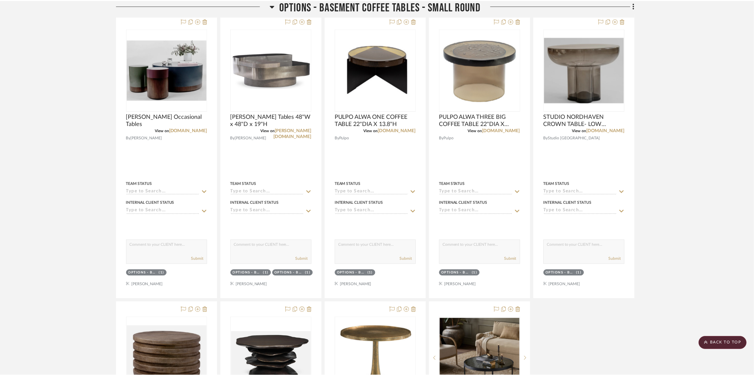
scroll to position [3755, 0]
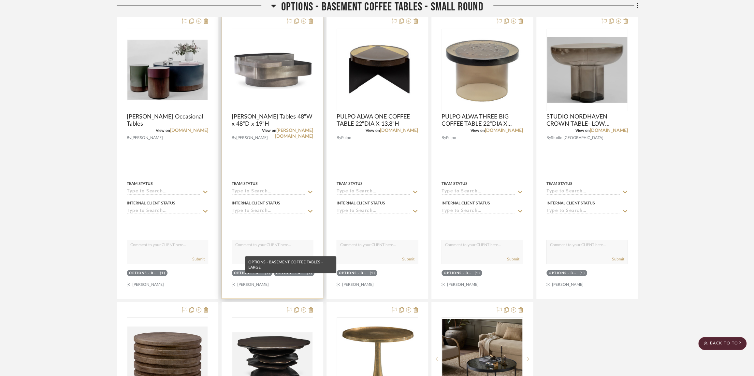
click at [302, 276] on div "OPTIONS - BASEMENT COFFEE TABLES - LARGE" at bounding box center [290, 273] width 29 height 5
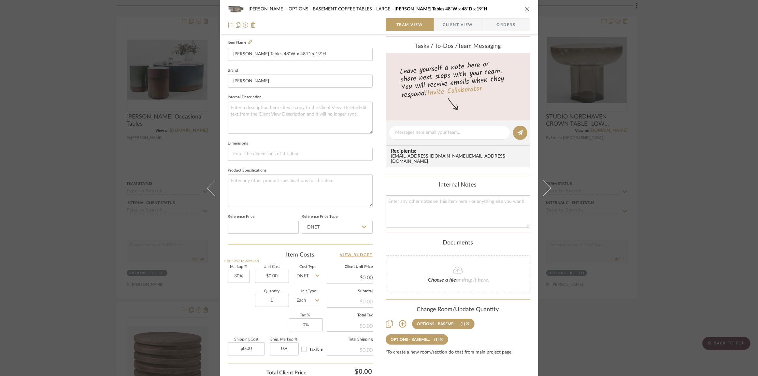
scroll to position [228, 0]
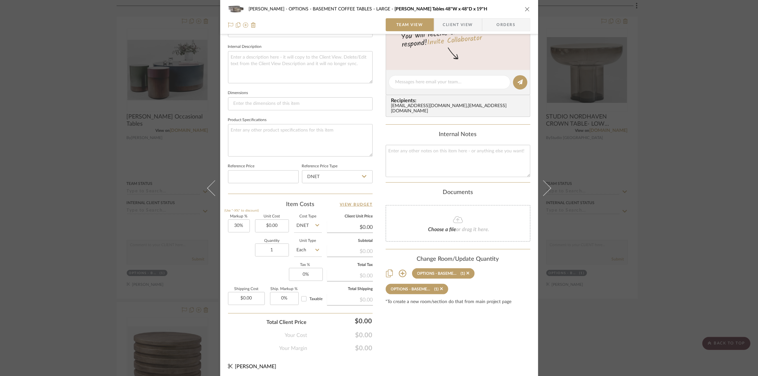
click at [467, 271] on sr-tag "OPTIONS - BASEMENT COFFEE TABLES - LARGE (1)" at bounding box center [443, 273] width 63 height 10
click at [467, 272] on icon at bounding box center [468, 273] width 3 height 3
click at [467, 272] on icon at bounding box center [468, 273] width 3 height 5
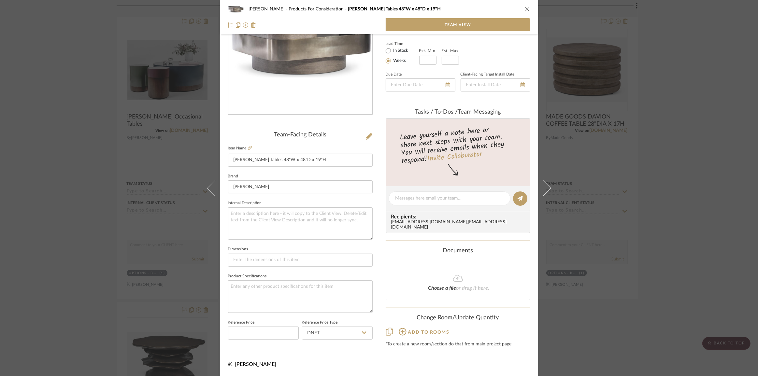
scroll to position [70, 0]
click at [646, 244] on div "Chernawsky Products For Consideration Bernhardt Jacopo Cocktail Tables 48"W x 4…" at bounding box center [379, 188] width 758 height 376
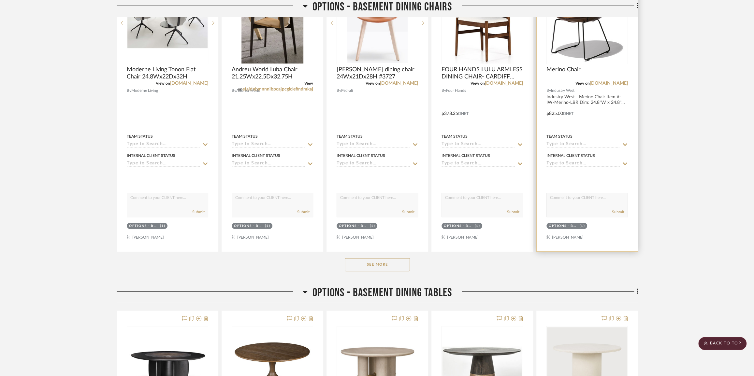
scroll to position [4555, 0]
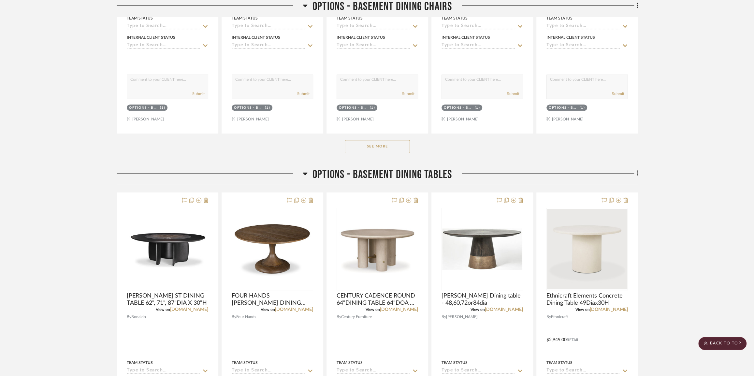
click at [395, 147] on button "See More" at bounding box center [377, 146] width 65 height 13
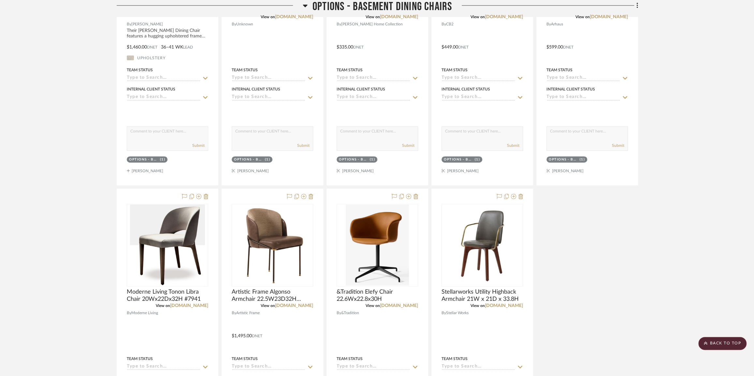
scroll to position [4940, 0]
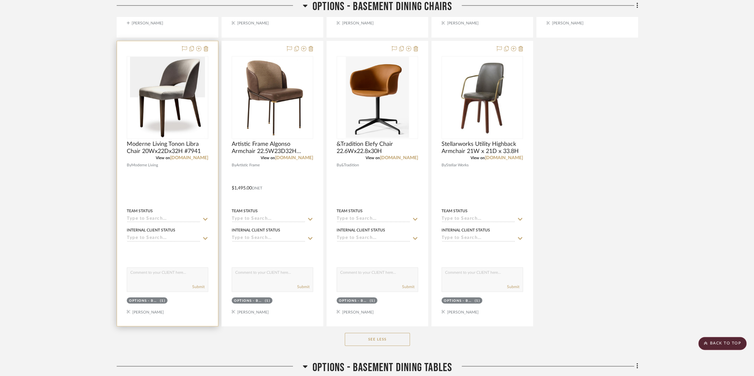
click at [155, 303] on sr-tag "OPTIONS - BASEMENT DINING CHAIRS (1)" at bounding box center [147, 300] width 41 height 6
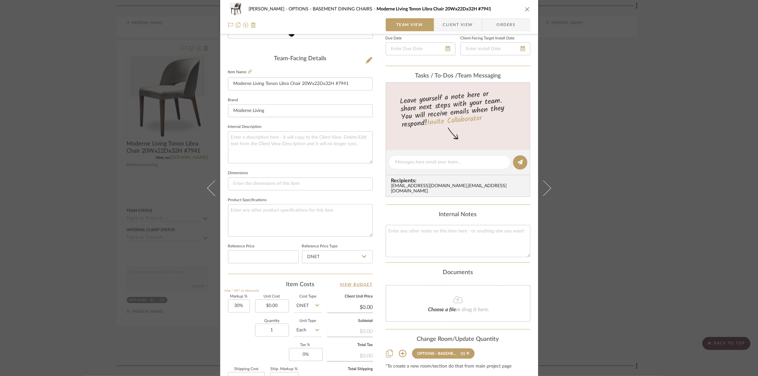
scroll to position [178, 0]
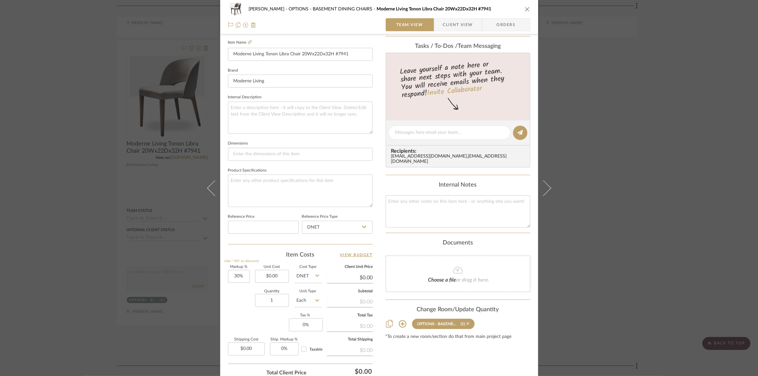
click at [467, 324] on icon at bounding box center [468, 324] width 3 height 5
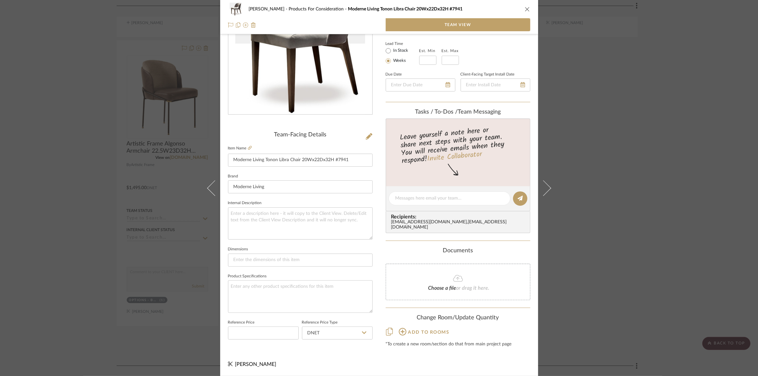
scroll to position [70, 0]
click at [611, 250] on div "Chernawsky Products For Consideration Moderne Living Tonon Libra Chair 20Wx22Dx…" at bounding box center [379, 188] width 758 height 376
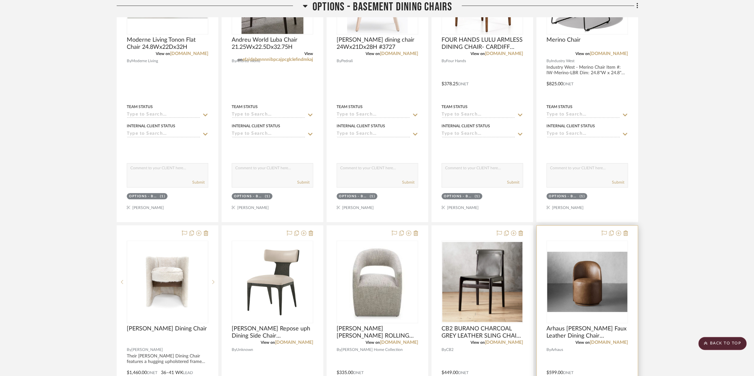
scroll to position [4407, 0]
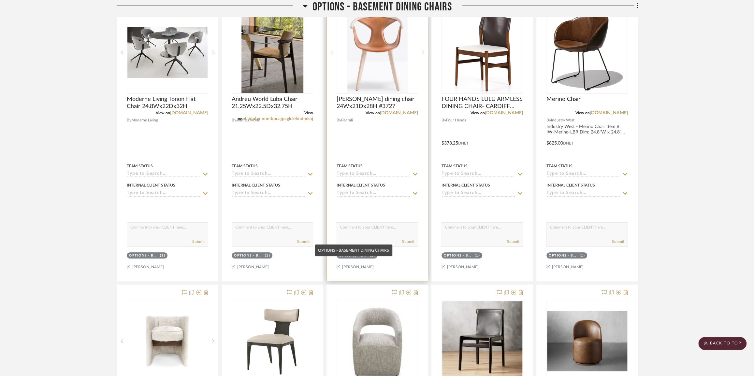
click at [365, 258] on div "OPTIONS - BASEMENT DINING CHAIRS" at bounding box center [353, 255] width 29 height 5
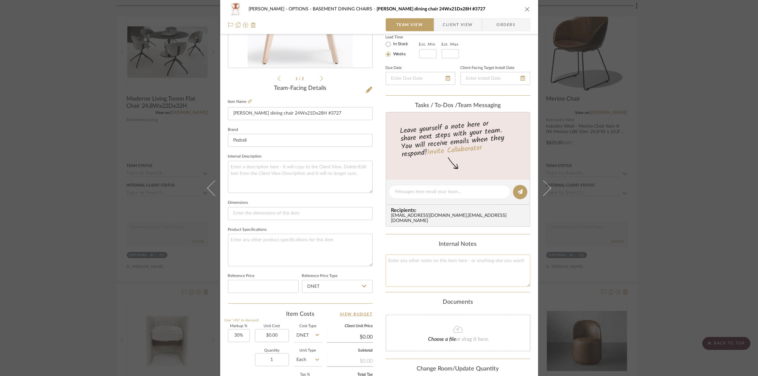
scroll to position [178, 0]
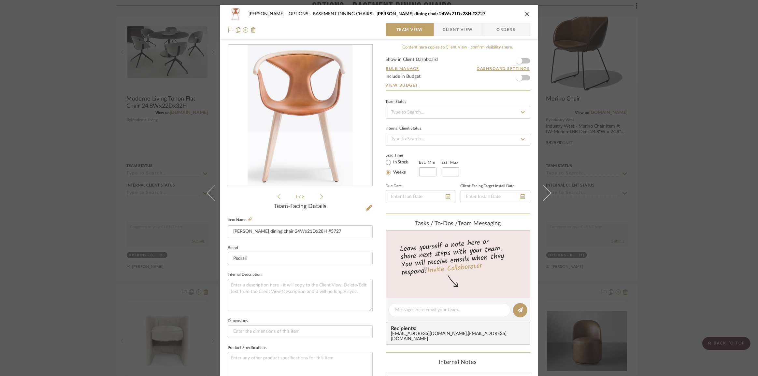
scroll to position [178, 0]
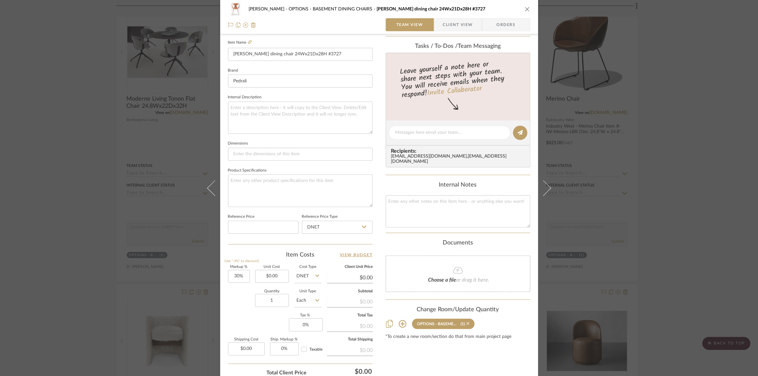
click at [467, 323] on icon at bounding box center [468, 324] width 3 height 3
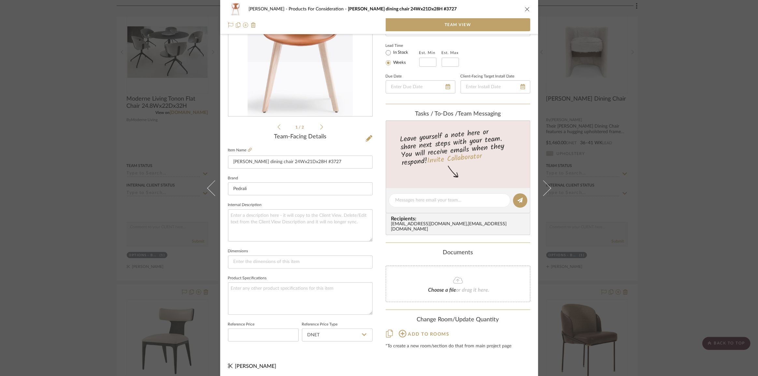
scroll to position [0, 0]
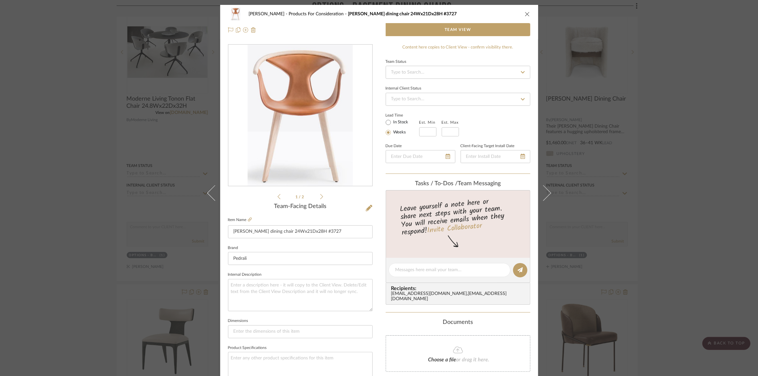
click at [682, 240] on div "[PERSON_NAME] Products For Consideration Pedrali Fox dining chair 24Wx21Dx28H #…" at bounding box center [379, 188] width 758 height 376
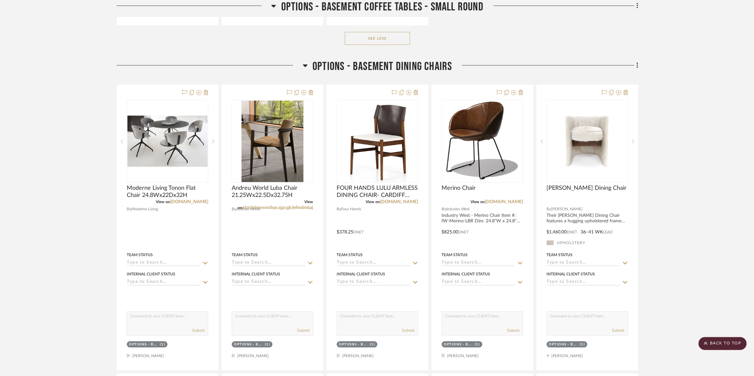
scroll to position [4289, 0]
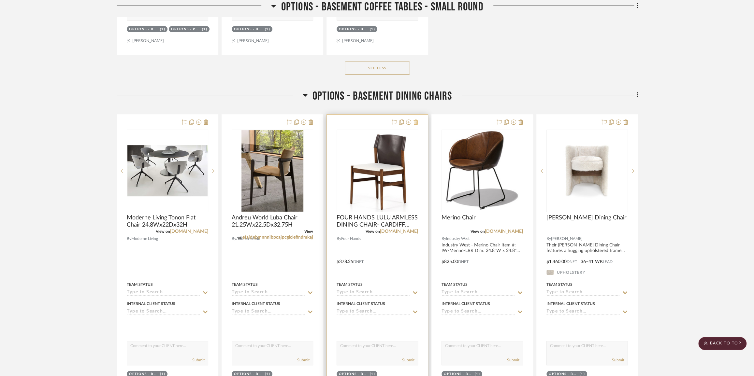
click at [416, 125] on icon at bounding box center [415, 122] width 5 height 5
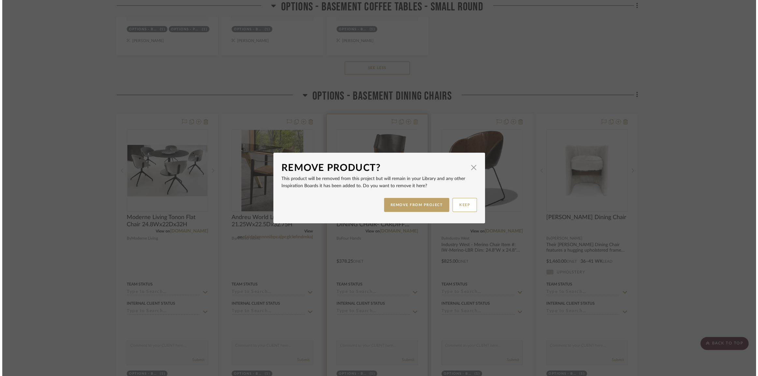
scroll to position [0, 0]
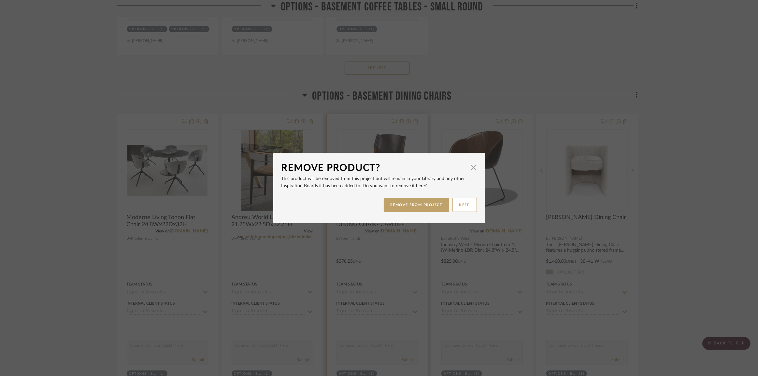
drag, startPoint x: 401, startPoint y: 206, endPoint x: 367, endPoint y: 180, distance: 42.8
click at [401, 206] on button "REMOVE FROM PROJECT" at bounding box center [416, 205] width 65 height 14
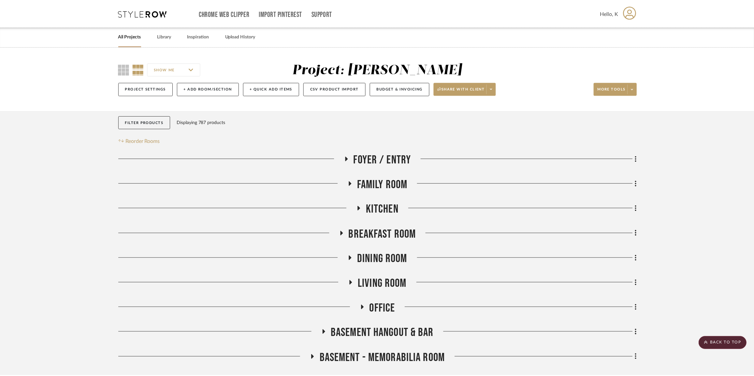
scroll to position [4289, 0]
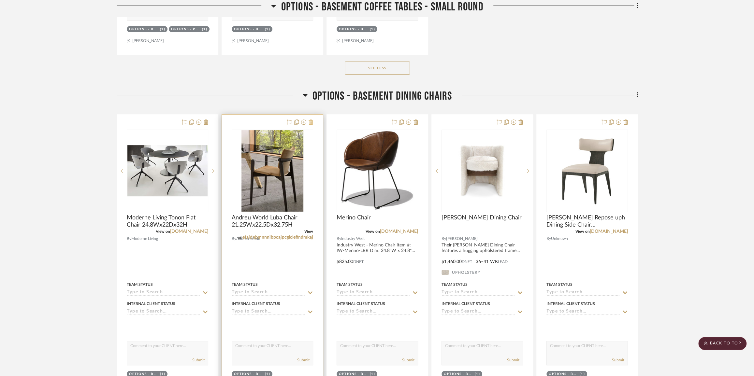
click at [311, 125] on icon at bounding box center [311, 122] width 5 height 5
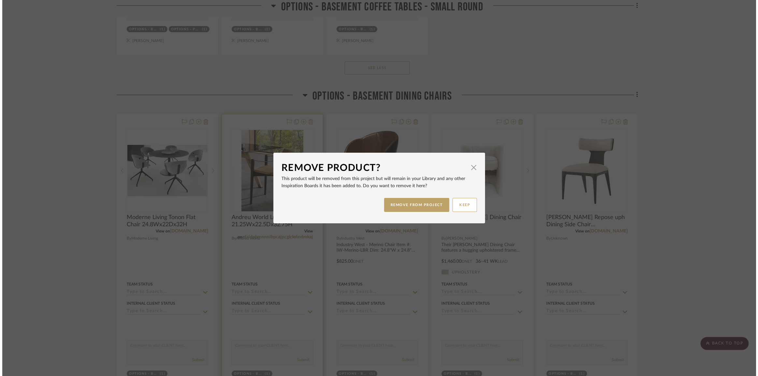
scroll to position [0, 0]
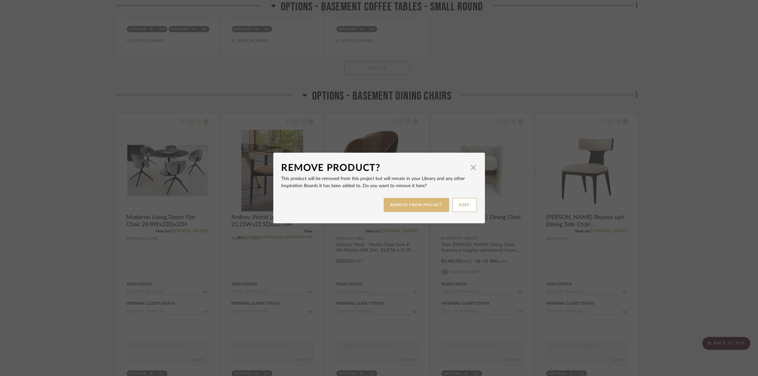
click at [385, 202] on button "REMOVE FROM PROJECT" at bounding box center [416, 205] width 65 height 14
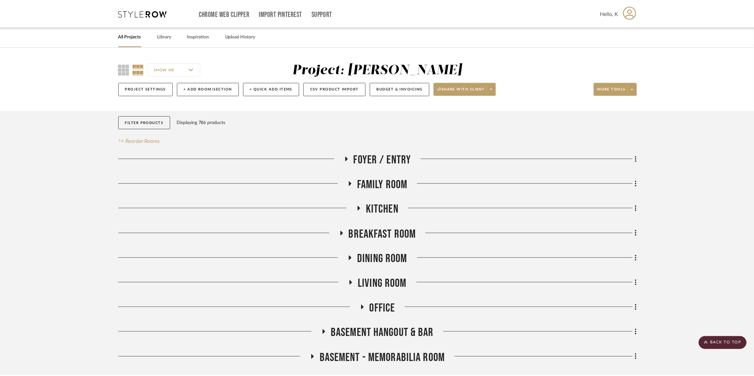
scroll to position [4289, 0]
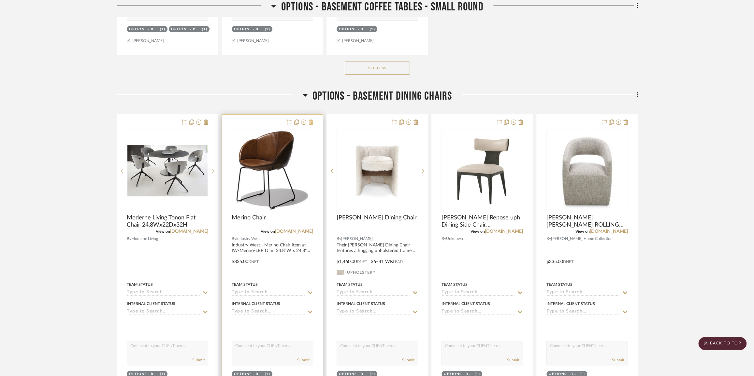
click at [311, 125] on icon at bounding box center [311, 122] width 5 height 5
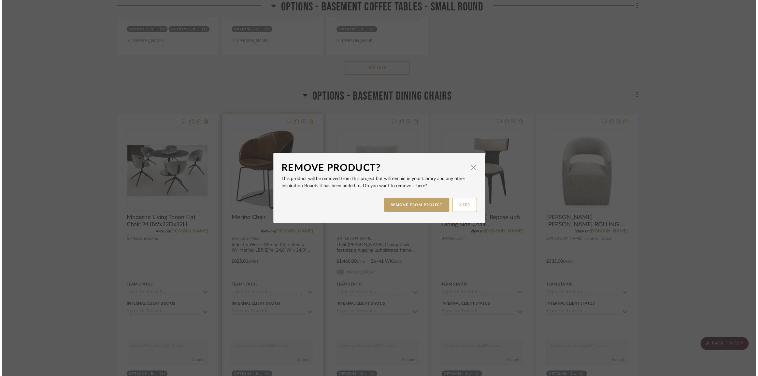
scroll to position [0, 0]
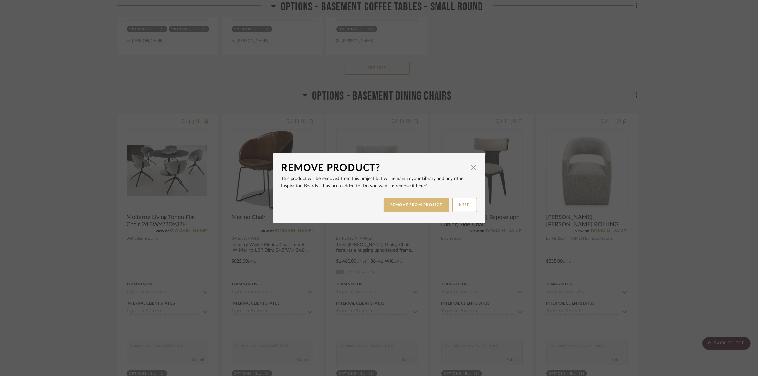
click at [389, 203] on button "REMOVE FROM PROJECT" at bounding box center [416, 205] width 65 height 14
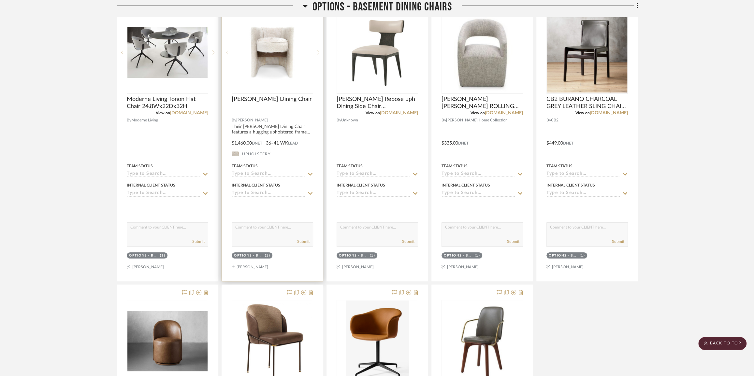
scroll to position [4348, 0]
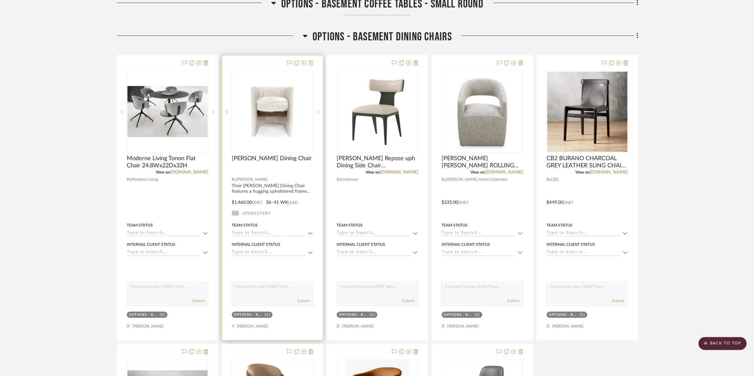
click at [310, 65] on icon at bounding box center [311, 62] width 5 height 5
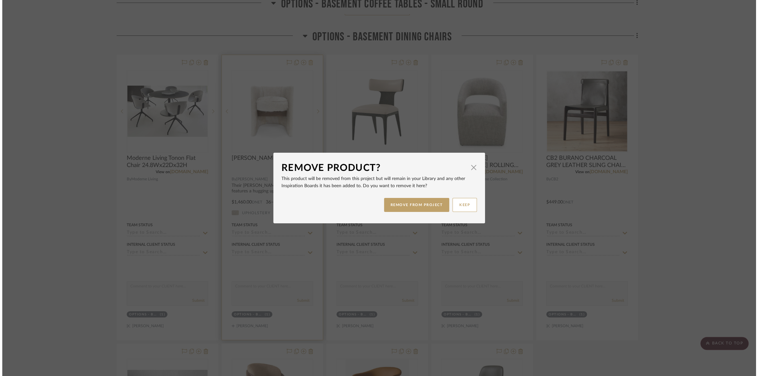
scroll to position [0, 0]
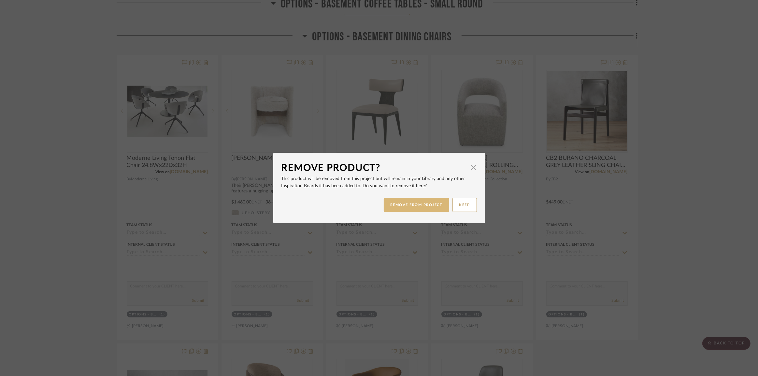
click at [400, 205] on button "REMOVE FROM PROJECT" at bounding box center [416, 205] width 65 height 14
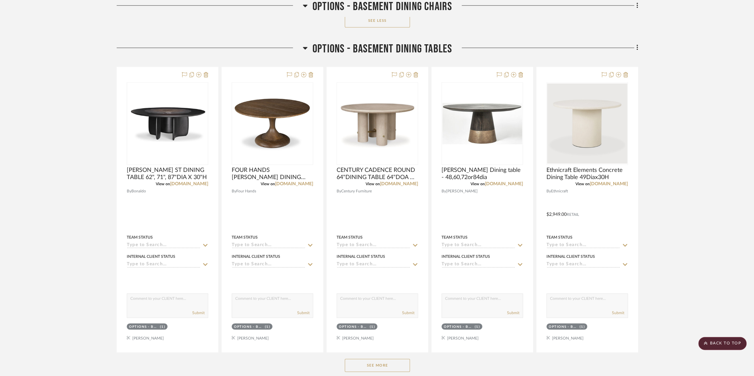
scroll to position [5059, 0]
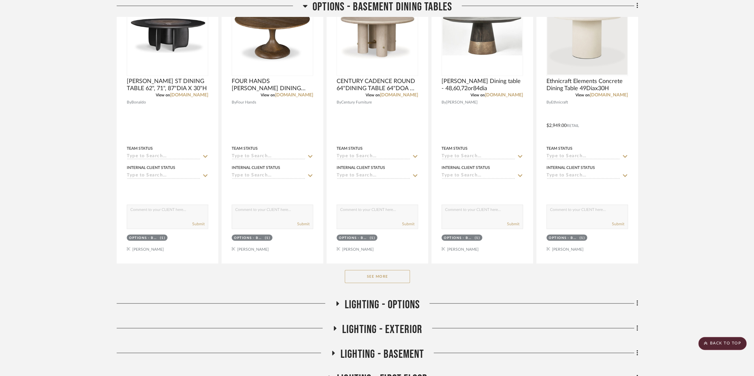
click at [379, 283] on button "See More" at bounding box center [377, 276] width 65 height 13
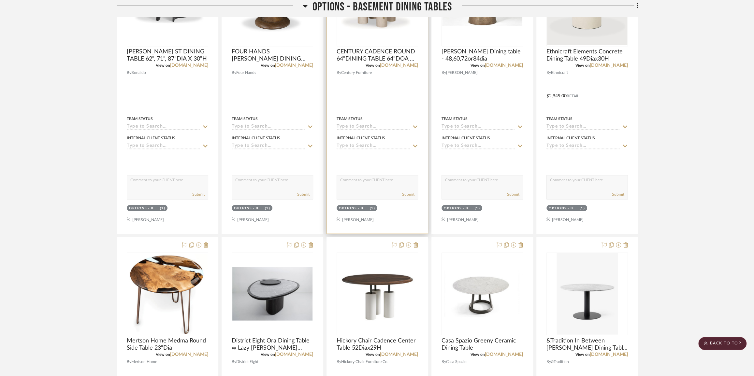
scroll to position [5029, 0]
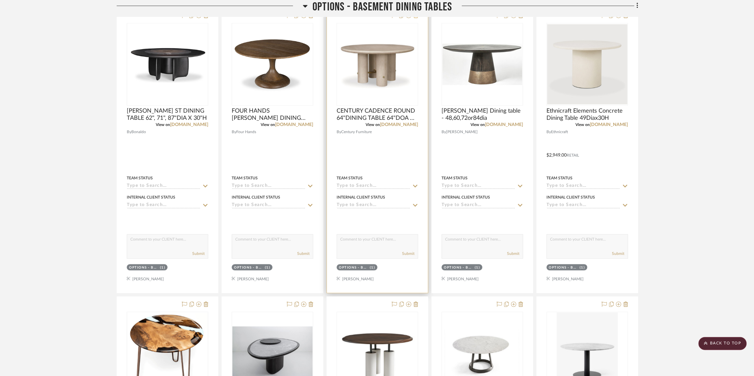
click at [416, 18] on icon at bounding box center [415, 15] width 5 height 5
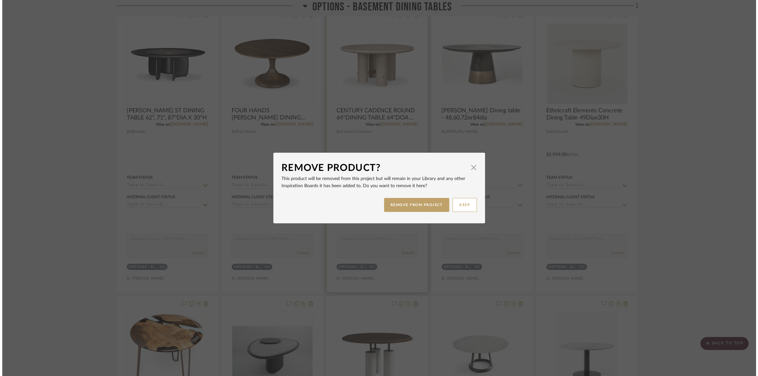
scroll to position [0, 0]
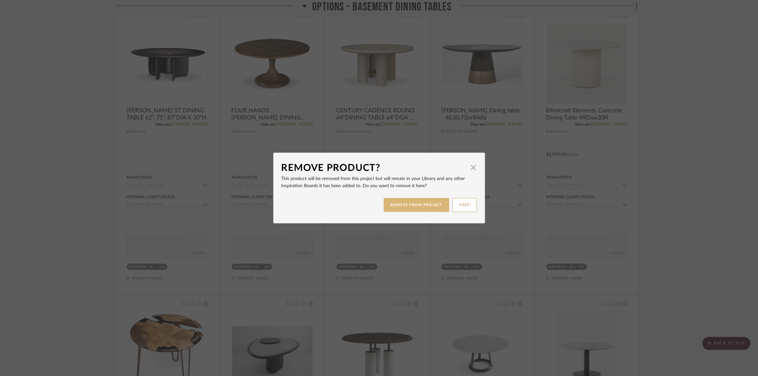
click at [419, 205] on button "REMOVE FROM PROJECT" at bounding box center [416, 205] width 65 height 14
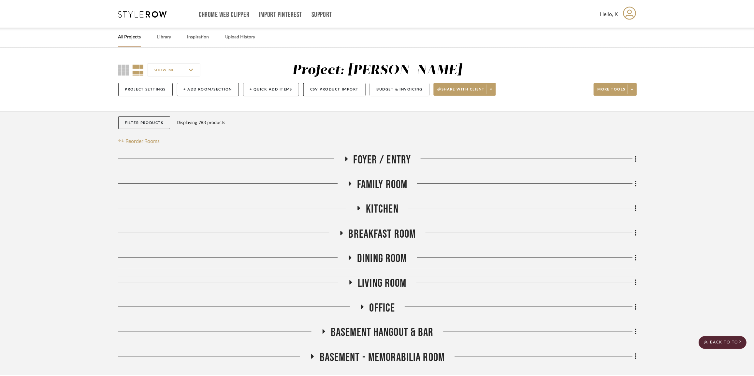
scroll to position [5029, 0]
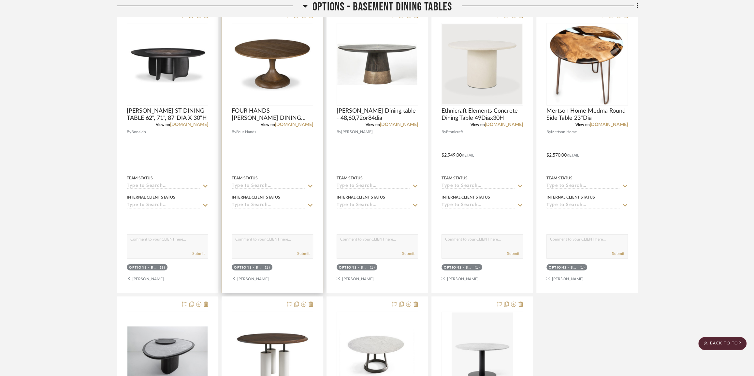
click at [310, 18] on icon at bounding box center [311, 15] width 5 height 5
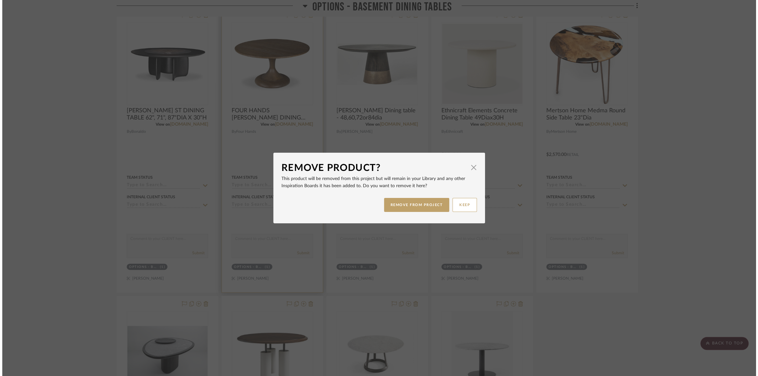
scroll to position [0, 0]
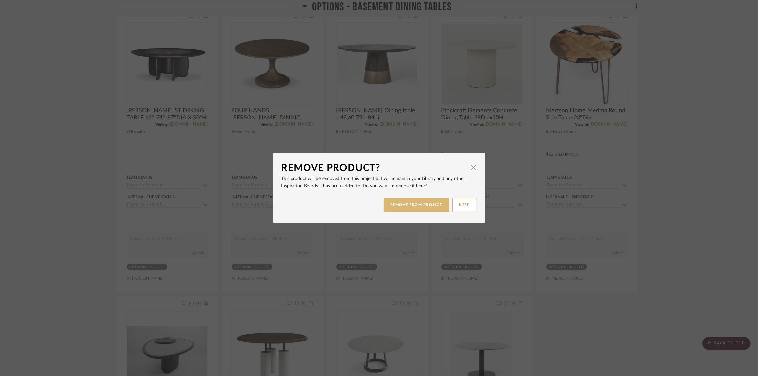
click at [397, 207] on button "REMOVE FROM PROJECT" at bounding box center [416, 205] width 65 height 14
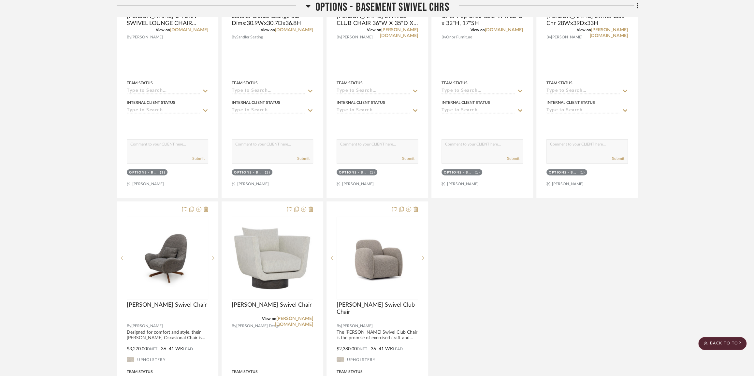
scroll to position [3045, 0]
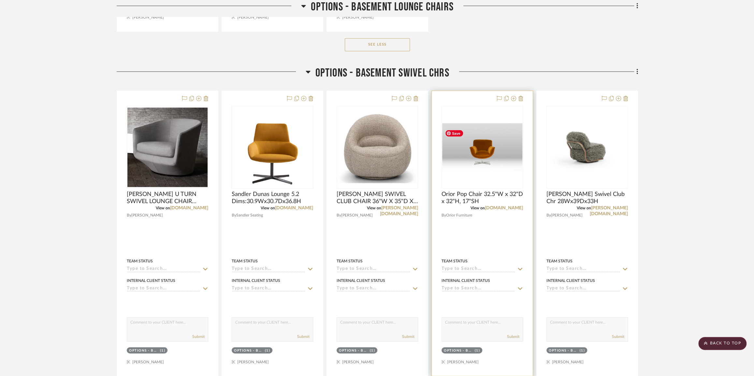
click at [459, 169] on img "0" at bounding box center [482, 147] width 80 height 48
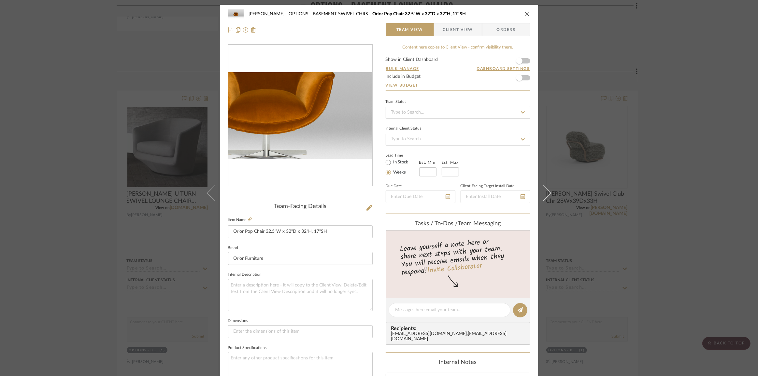
click at [309, 130] on img "0" at bounding box center [300, 115] width 144 height 86
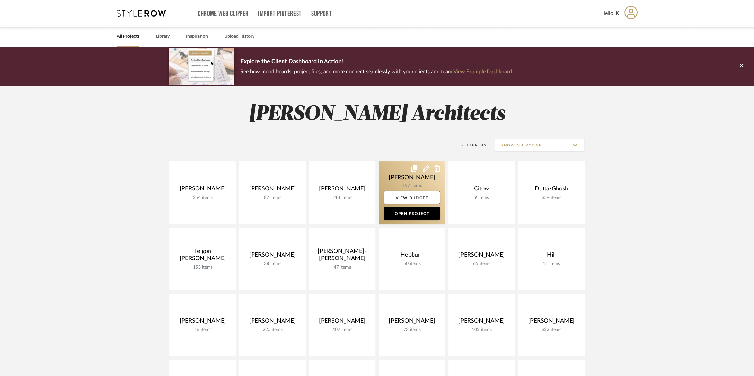
click at [405, 177] on link at bounding box center [412, 193] width 66 height 63
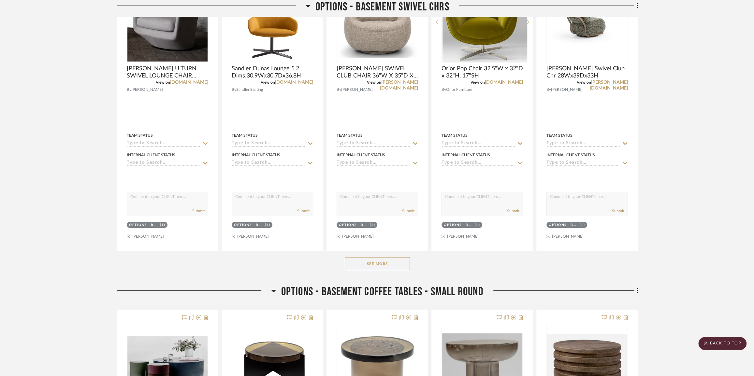
scroll to position [2103, 0]
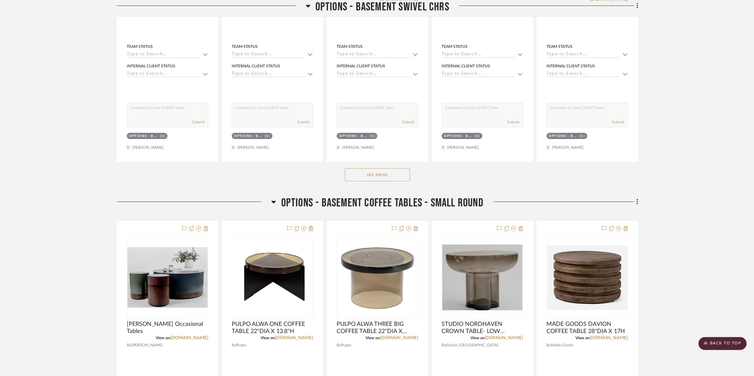
click at [357, 176] on button "See More" at bounding box center [377, 174] width 65 height 13
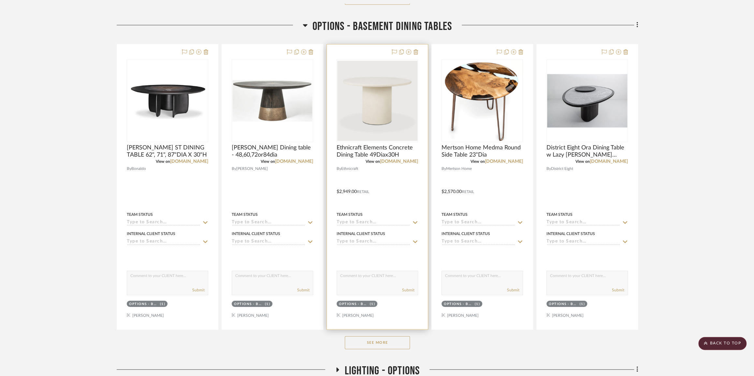
scroll to position [3406, 0]
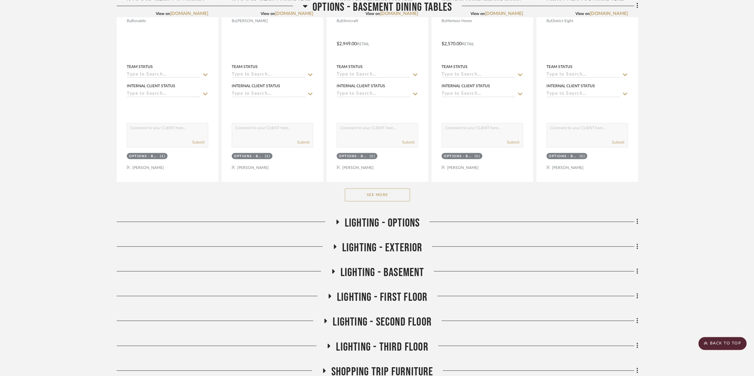
click at [379, 193] on button "See More" at bounding box center [377, 195] width 65 height 13
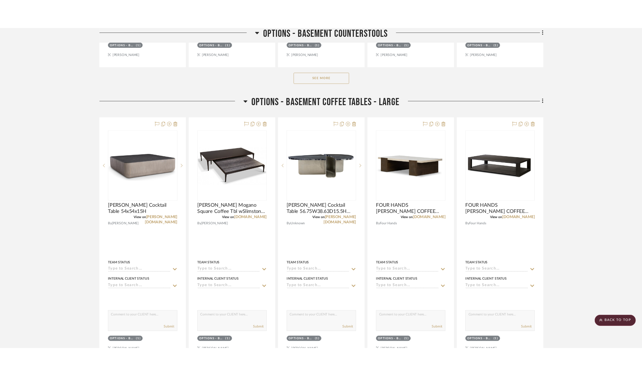
scroll to position [1155, 0]
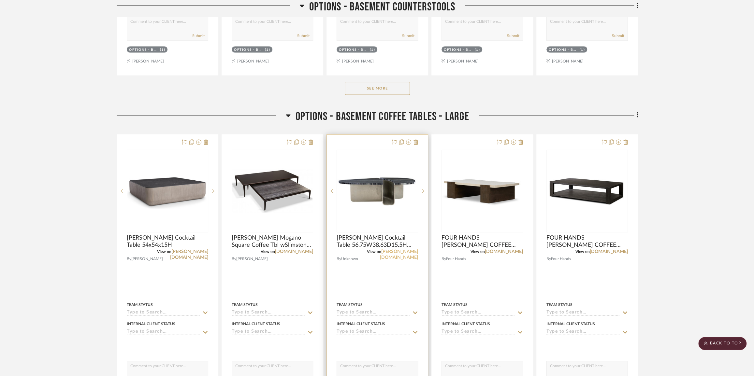
click at [401, 251] on link "[PERSON_NAME][DOMAIN_NAME]" at bounding box center [399, 255] width 38 height 10
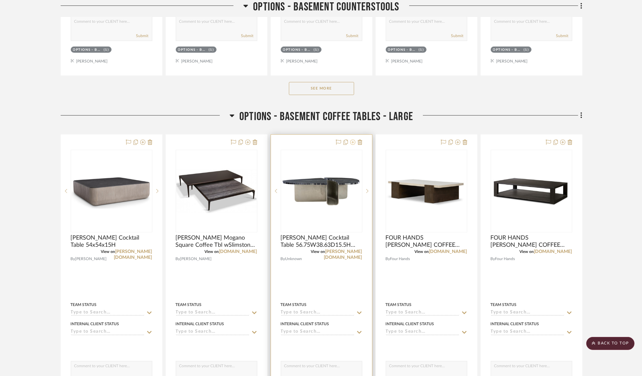
click at [352, 145] on icon at bounding box center [352, 142] width 5 height 5
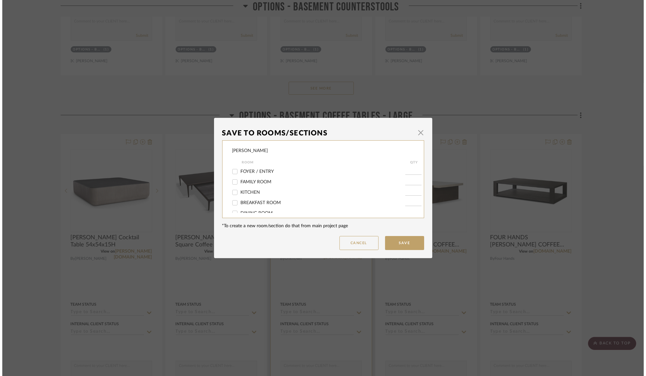
scroll to position [0, 0]
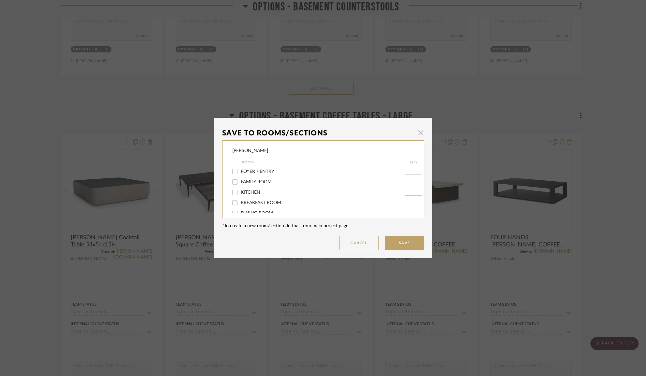
click at [417, 133] on span "button" at bounding box center [420, 132] width 13 height 13
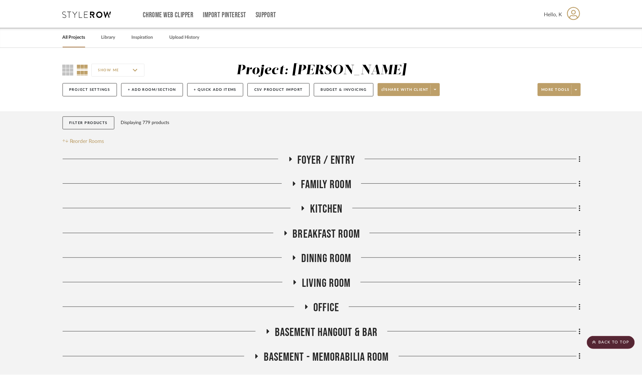
scroll to position [1155, 0]
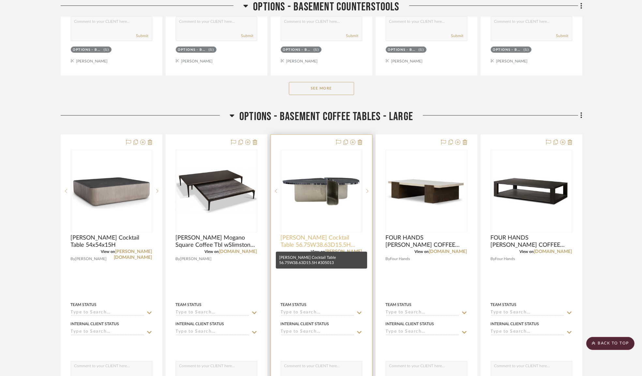
click at [331, 240] on span "[PERSON_NAME] Cocktail Table 56.75W38.63D15.5H #305013" at bounding box center [321, 242] width 81 height 14
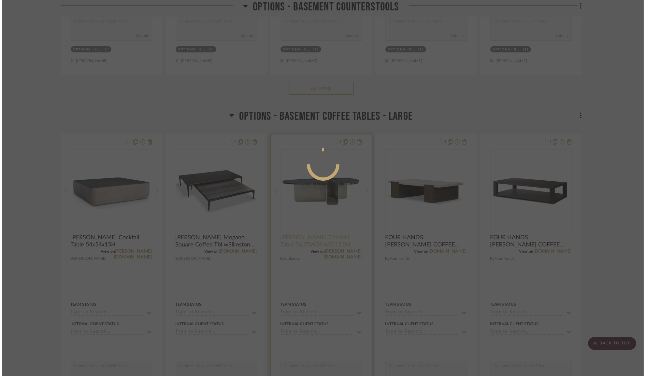
scroll to position [0, 0]
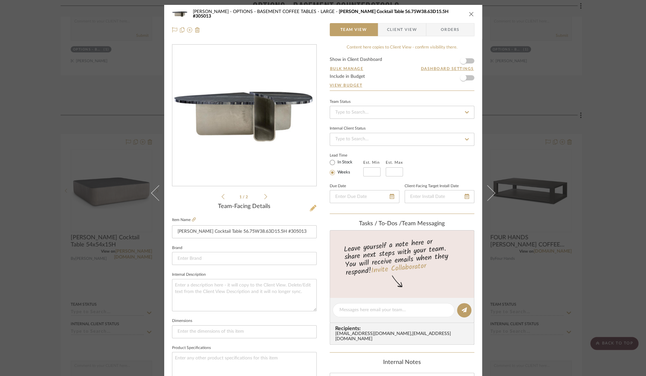
click at [312, 208] on icon at bounding box center [313, 208] width 7 height 7
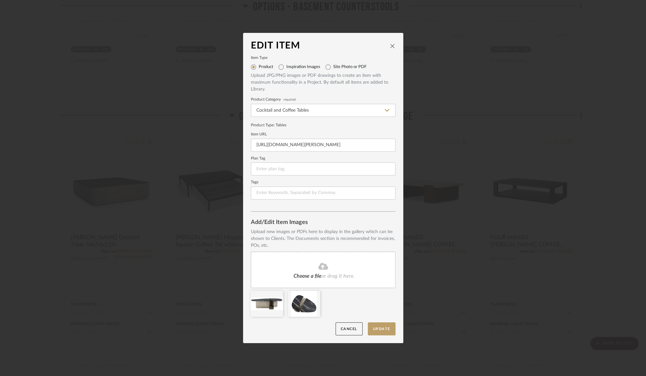
click at [392, 48] on icon "close" at bounding box center [392, 45] width 5 height 5
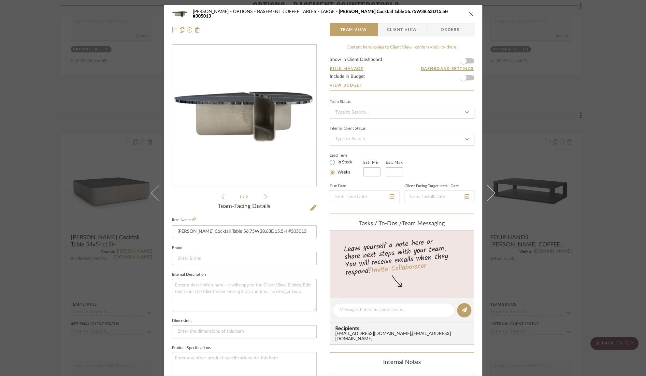
click at [608, 123] on div "[PERSON_NAME] OPTIONS - BASEMENT COFFEE TABLES - LARGE [PERSON_NAME] Cocktail T…" at bounding box center [323, 188] width 646 height 376
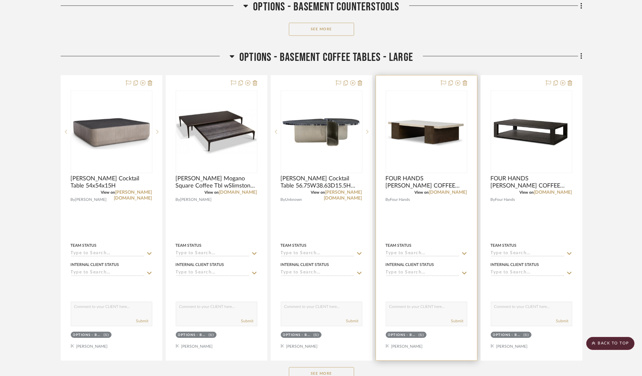
scroll to position [1362, 0]
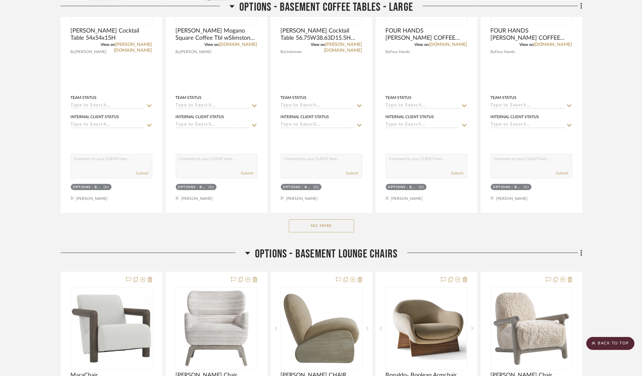
click at [336, 229] on button "See More" at bounding box center [321, 226] width 65 height 13
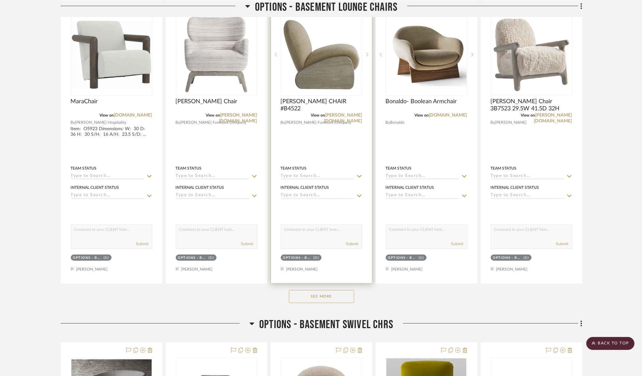
scroll to position [2103, 0]
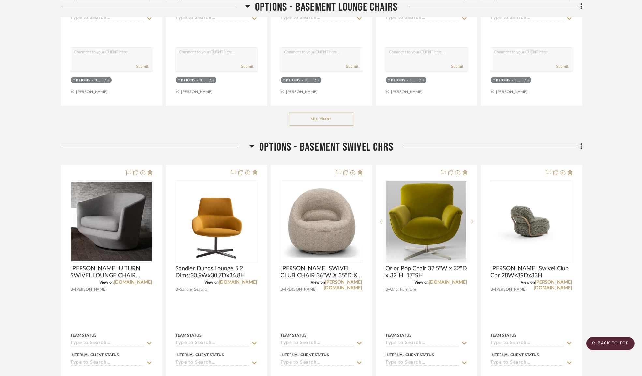
click at [325, 119] on button "See More" at bounding box center [321, 119] width 65 height 13
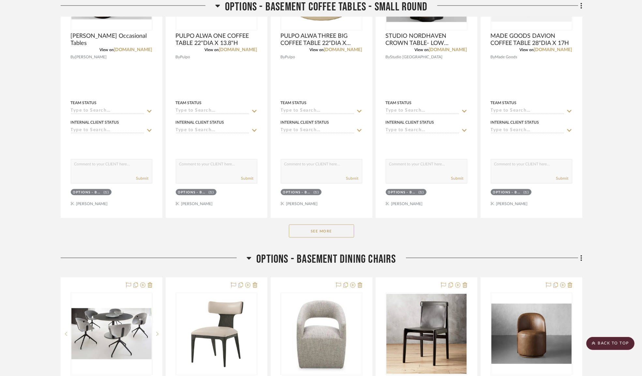
scroll to position [3377, 0]
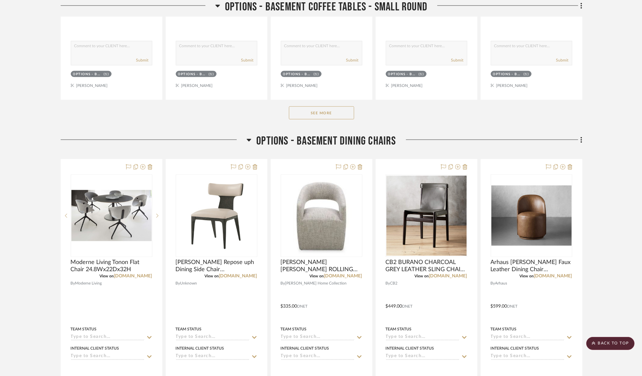
click at [332, 117] on button "See More" at bounding box center [321, 113] width 65 height 13
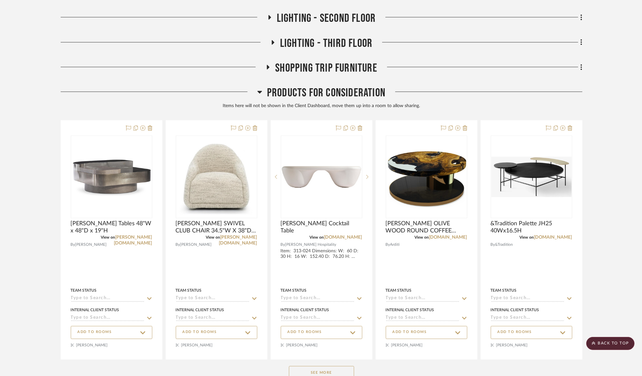
scroll to position [4925, 0]
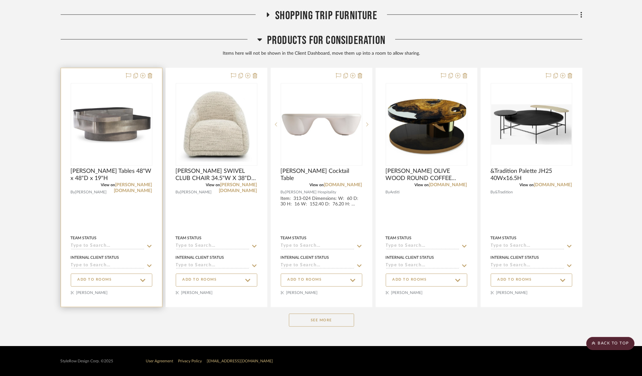
click at [119, 123] on img "0" at bounding box center [111, 124] width 80 height 37
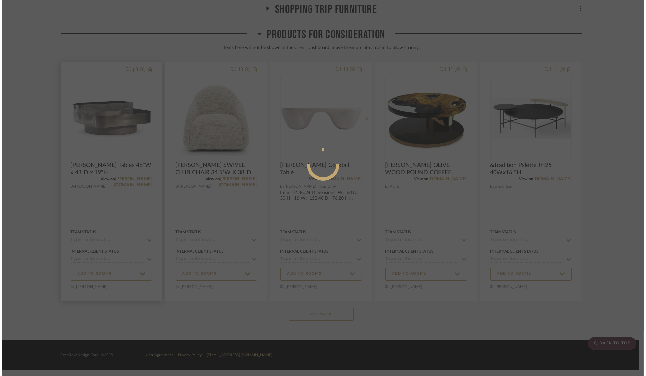
scroll to position [0, 0]
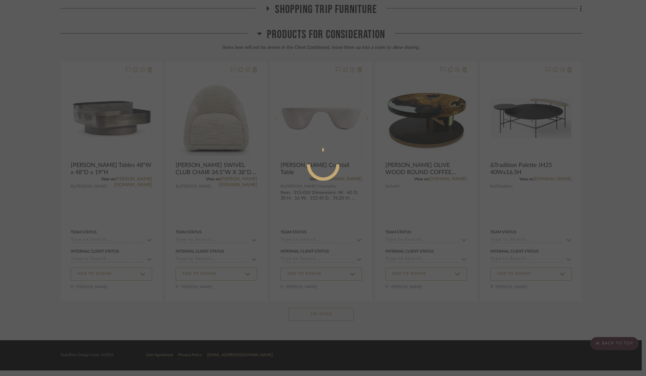
click at [595, 76] on div at bounding box center [323, 188] width 646 height 376
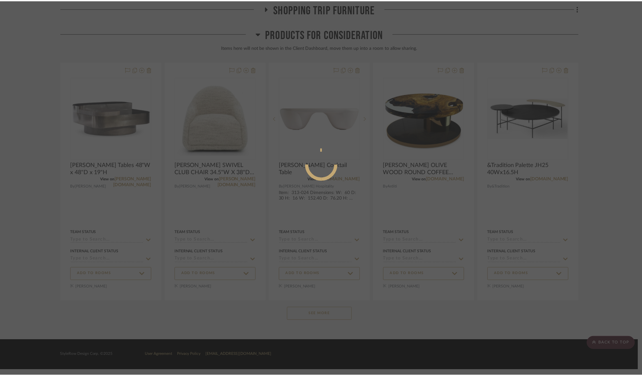
scroll to position [4925, 0]
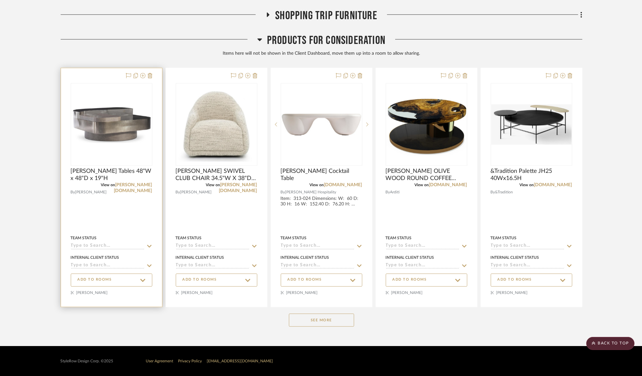
click at [114, 120] on img "0" at bounding box center [111, 124] width 80 height 37
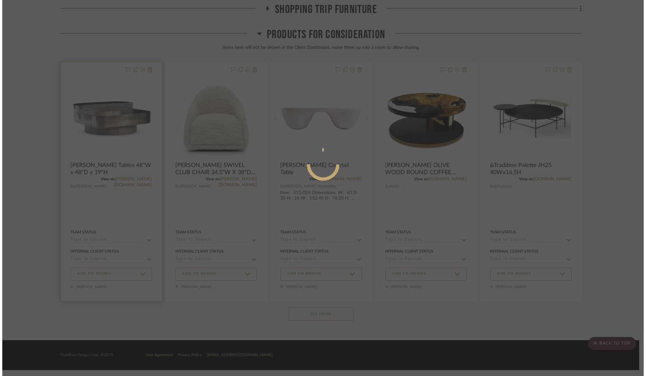
scroll to position [0, 0]
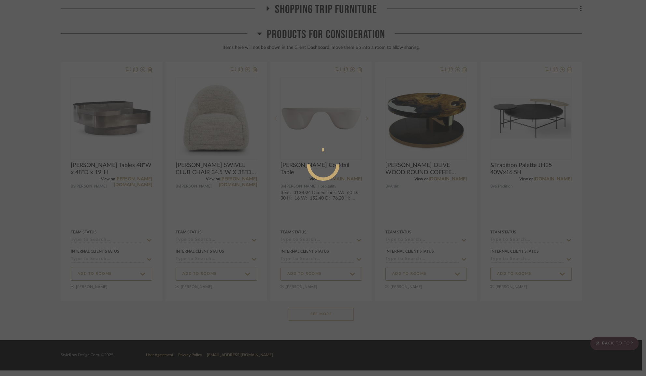
click at [115, 120] on div at bounding box center [323, 188] width 646 height 376
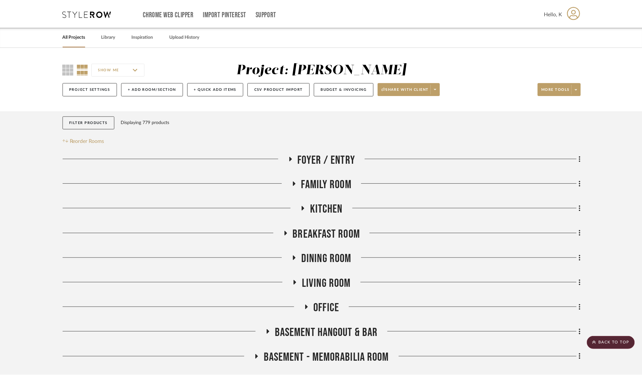
scroll to position [4925, 0]
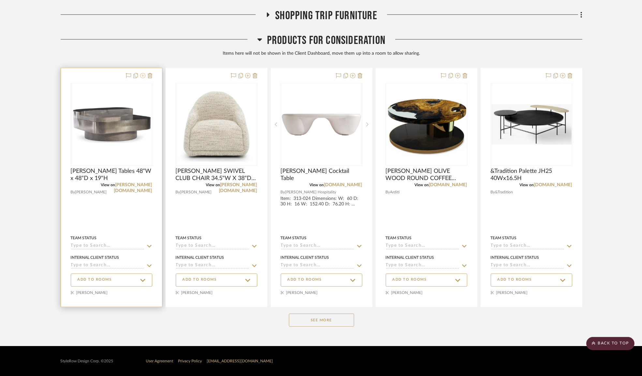
click at [142, 77] on icon at bounding box center [142, 75] width 5 height 5
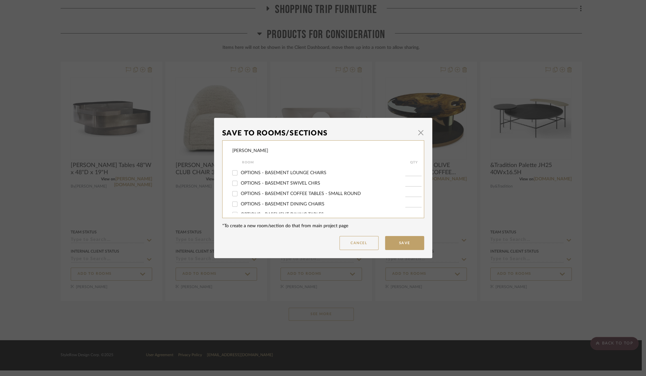
scroll to position [178, 0]
click at [272, 194] on span "OPTIONS - BASEMENT COFFEE TABLES - LARGE" at bounding box center [292, 192] width 102 height 5
click at [240, 194] on input "OPTIONS - BASEMENT COFFEE TABLES - LARGE" at bounding box center [235, 192] width 10 height 10
checkbox input "true"
type input "1"
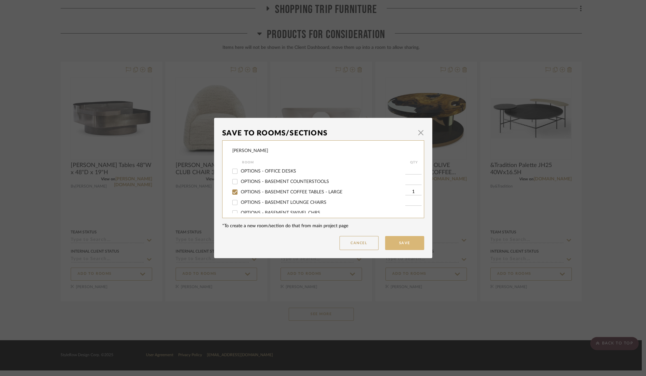
click at [403, 246] on button "Save" at bounding box center [404, 243] width 39 height 14
click at [419, 137] on span "button" at bounding box center [420, 132] width 13 height 13
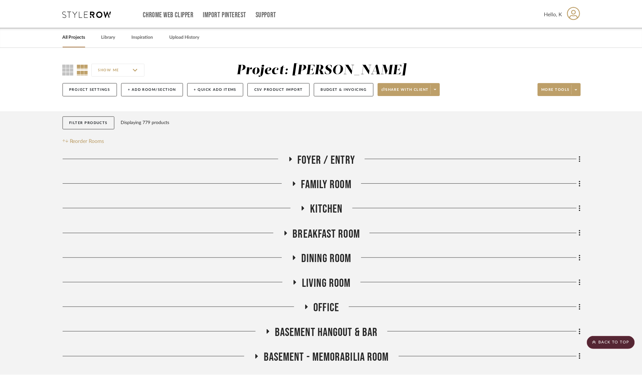
scroll to position [4925, 0]
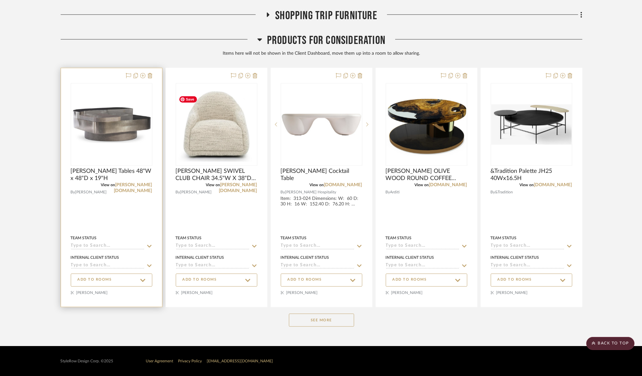
click at [140, 187] on div "View on [PERSON_NAME][DOMAIN_NAME]" at bounding box center [111, 185] width 81 height 6
click at [140, 184] on link "[PERSON_NAME][DOMAIN_NAME]" at bounding box center [133, 188] width 38 height 10
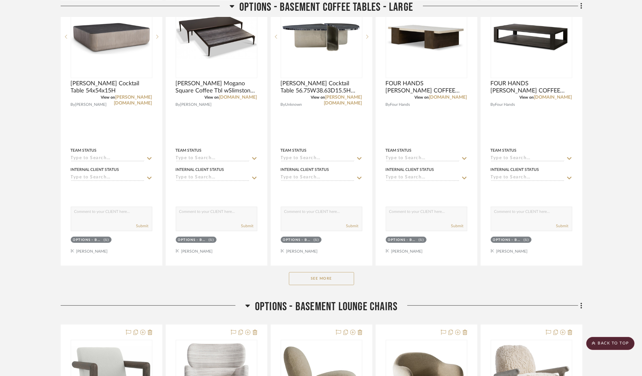
scroll to position [1291, 0]
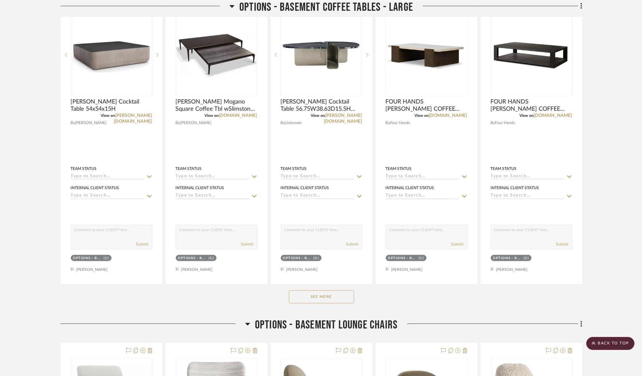
click at [341, 300] on button "See More" at bounding box center [321, 297] width 65 height 13
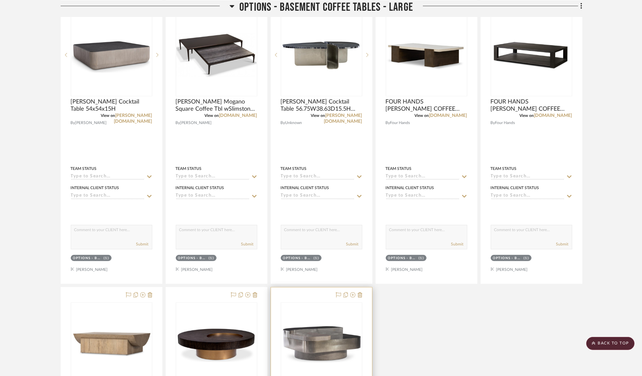
click at [325, 339] on img "0" at bounding box center [321, 343] width 80 height 37
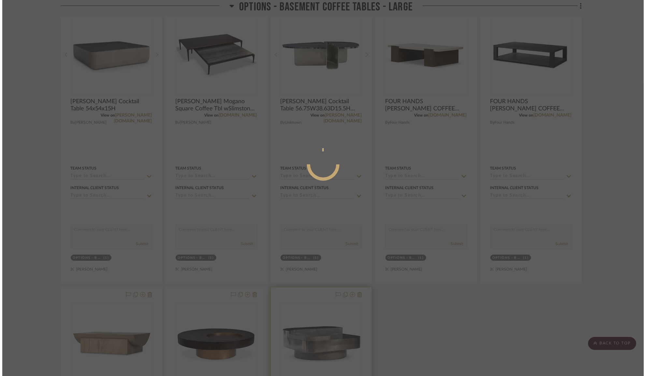
scroll to position [0, 0]
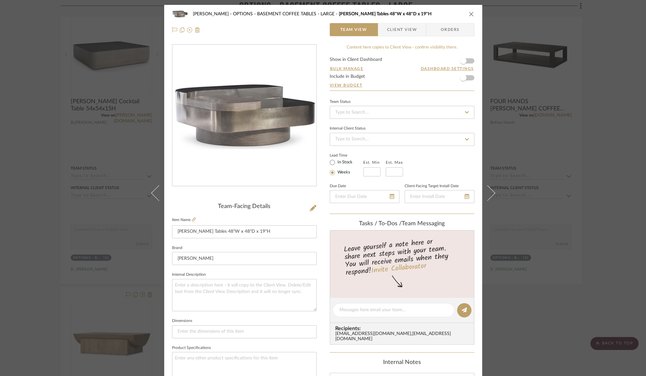
click at [528, 331] on div "[PERSON_NAME] OPTIONS - BASEMENT COFFEE TABLES - LARGE [PERSON_NAME] Cocktail T…" at bounding box center [323, 188] width 646 height 376
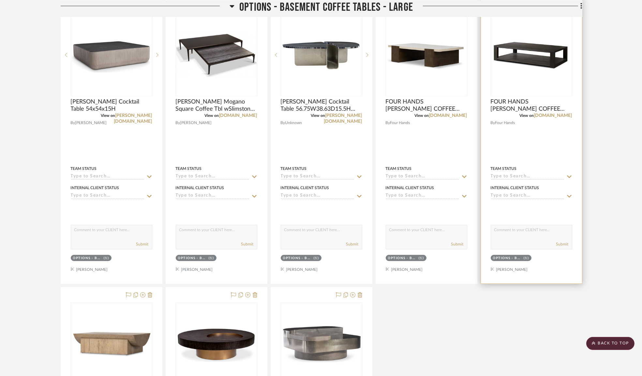
scroll to position [1321, 0]
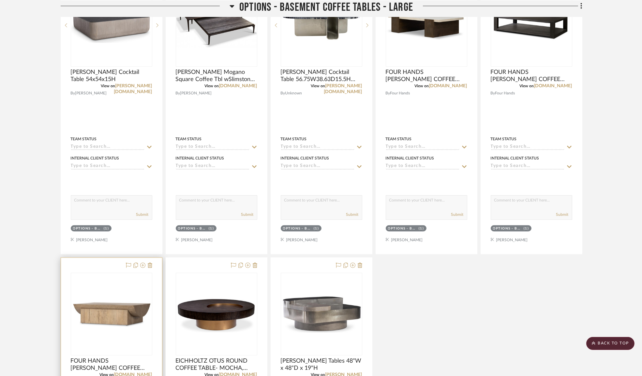
click at [129, 309] on img "0" at bounding box center [111, 314] width 80 height 32
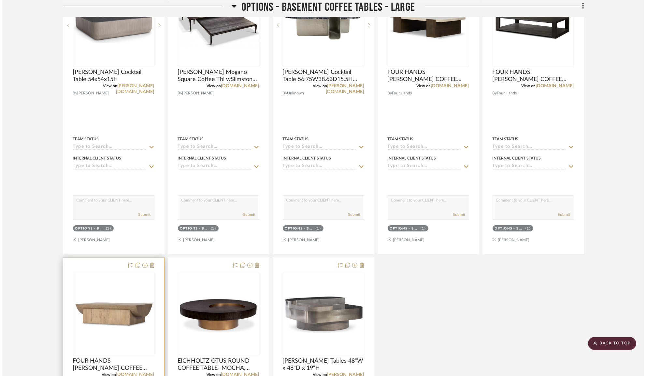
scroll to position [0, 0]
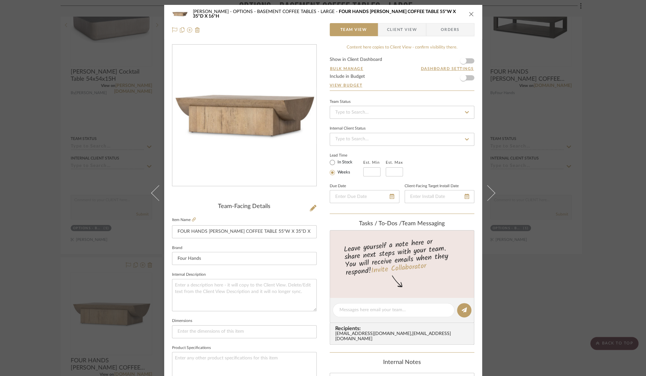
click at [470, 15] on icon "close" at bounding box center [471, 13] width 5 height 5
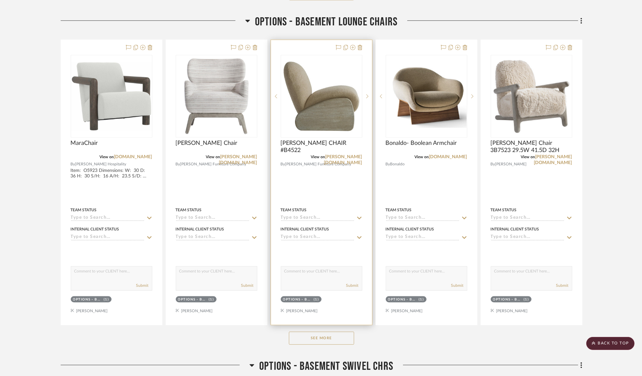
scroll to position [2002, 0]
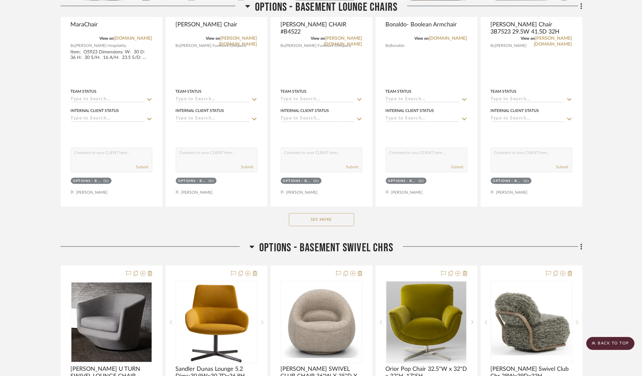
click at [345, 224] on button "See More" at bounding box center [321, 219] width 65 height 13
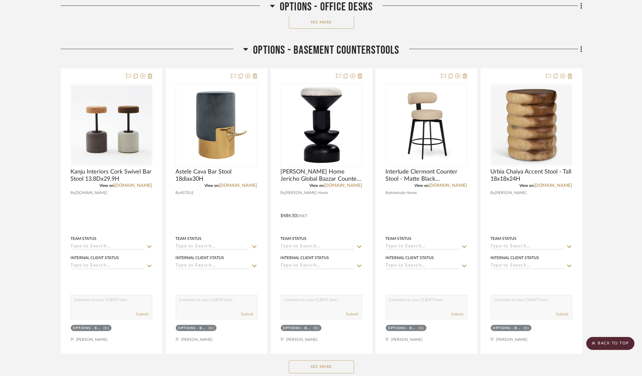
scroll to position [847, 0]
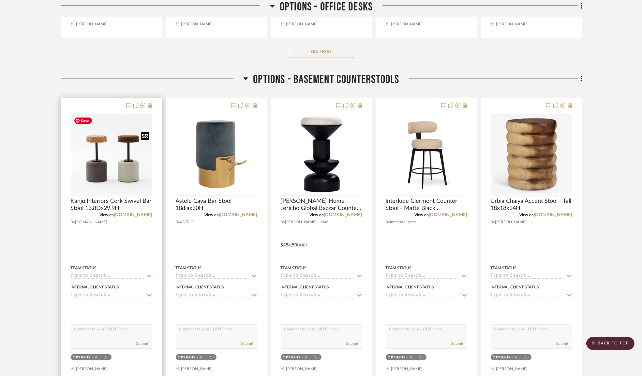
click at [132, 168] on img "0" at bounding box center [111, 154] width 80 height 80
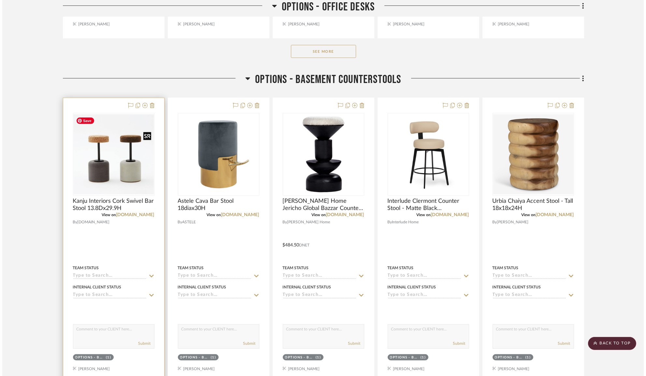
scroll to position [0, 0]
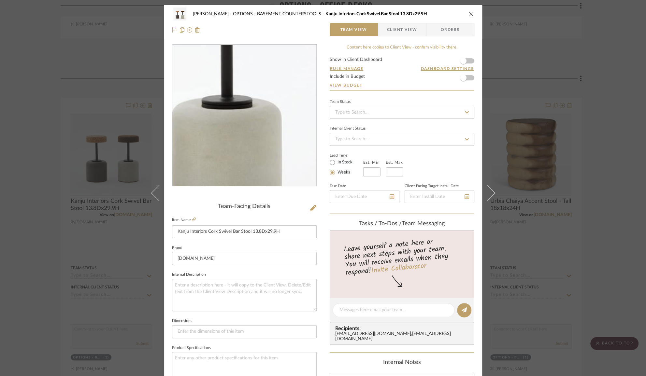
click at [278, 131] on img "0" at bounding box center [244, 115] width 141 height 141
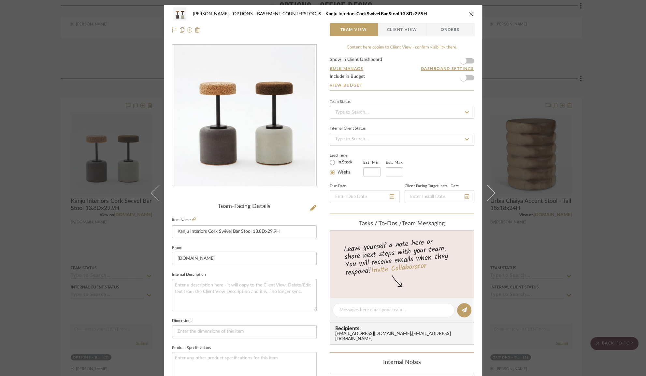
drag, startPoint x: 331, startPoint y: 149, endPoint x: 264, endPoint y: 140, distance: 67.8
click at [264, 140] on img "0" at bounding box center [244, 115] width 141 height 141
click at [620, 138] on div "Chernawsky OPTIONS - BASEMENT COUNTERSTOOLS Kanju Interiors Cork Swivel Bar Sto…" at bounding box center [323, 188] width 646 height 376
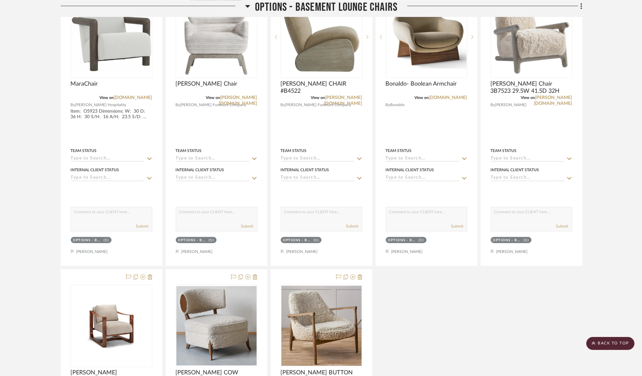
scroll to position [1973, 0]
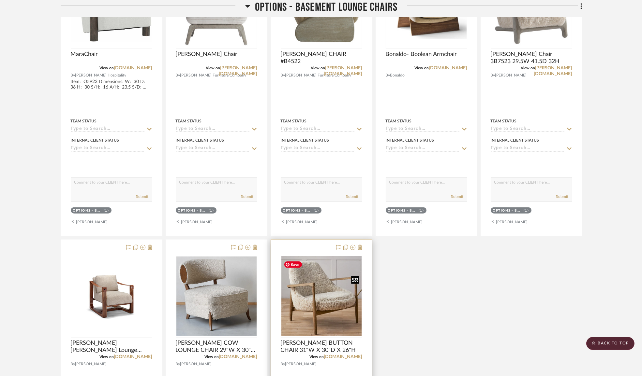
click at [335, 286] on img "0" at bounding box center [321, 296] width 80 height 80
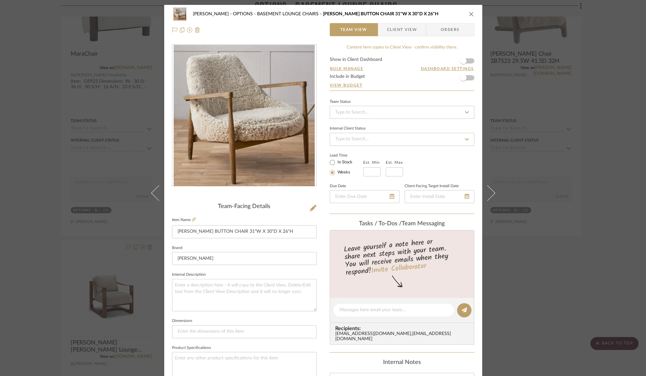
click at [590, 148] on div "Chernawsky OPTIONS - BASEMENT LOUNGE CHAIRS JULIAN CHICHESTER BUTTON CHAIR 31"W…" at bounding box center [323, 188] width 646 height 376
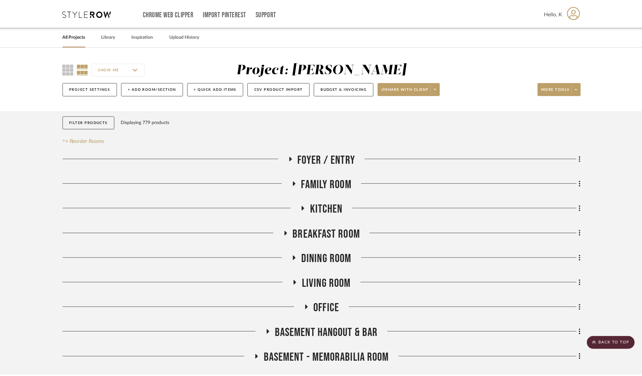
scroll to position [1973, 0]
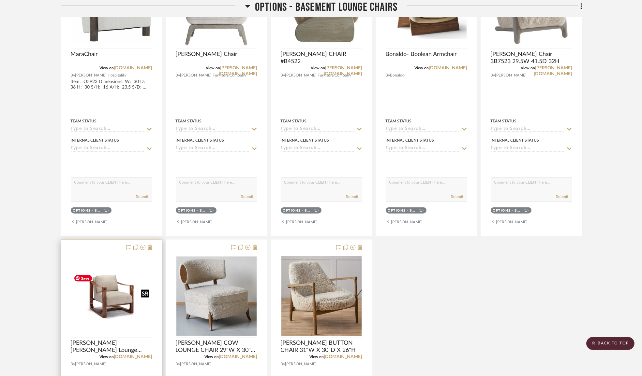
click at [130, 298] on img "0" at bounding box center [111, 296] width 80 height 53
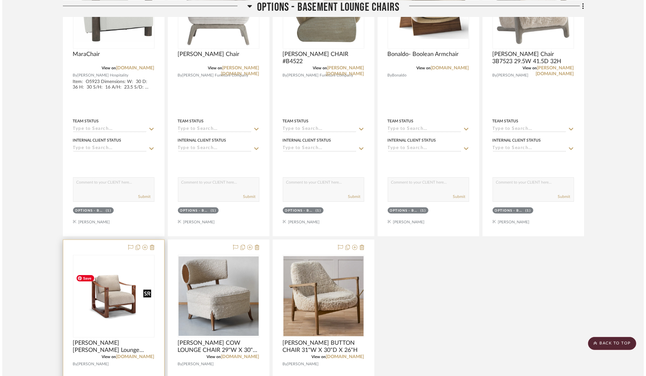
scroll to position [0, 0]
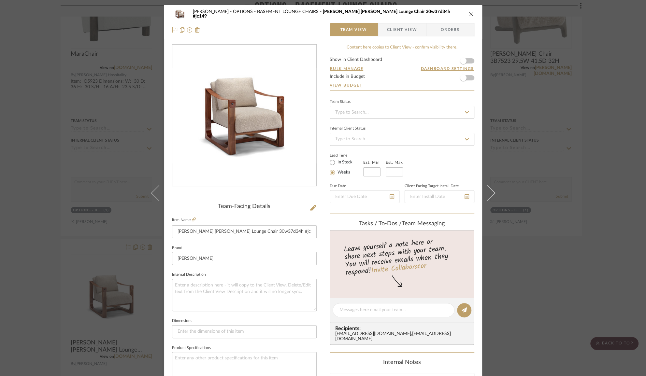
click at [620, 90] on div "Chernawsky OPTIONS - BASEMENT LOUNGE CHAIRS Burton James Marcos Lounge Chair 30…" at bounding box center [323, 188] width 646 height 376
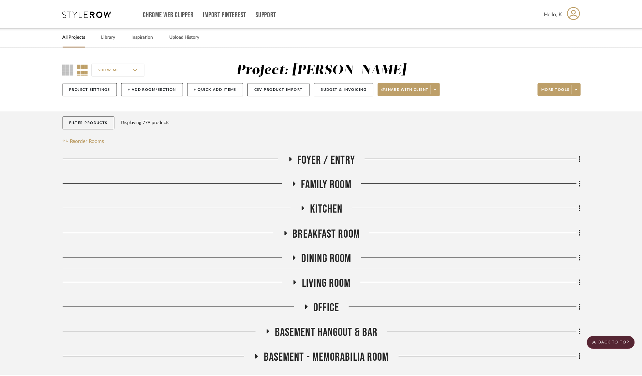
scroll to position [1973, 0]
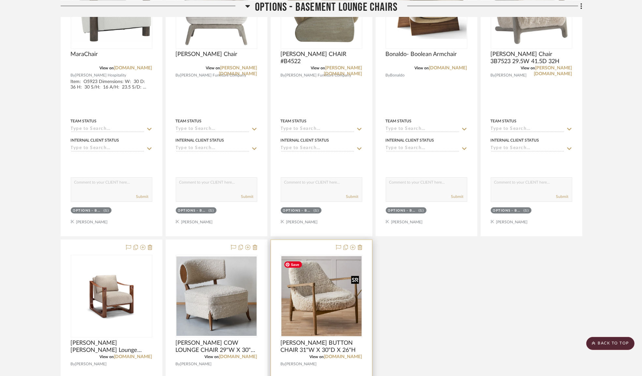
click at [322, 312] on img "0" at bounding box center [321, 296] width 80 height 80
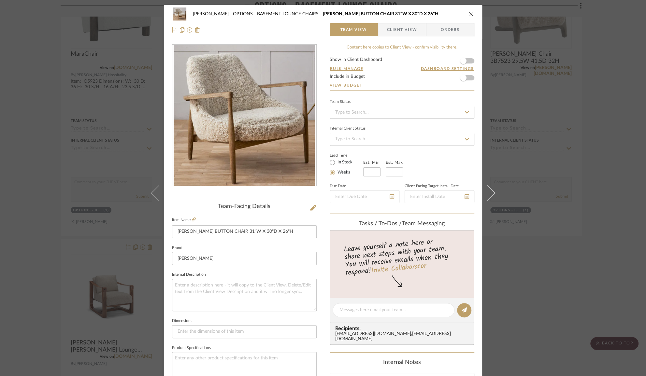
click at [614, 214] on div "Chernawsky OPTIONS - BASEMENT LOUNGE CHAIRS JULIAN CHICHESTER BUTTON CHAIR 31"W…" at bounding box center [323, 188] width 646 height 376
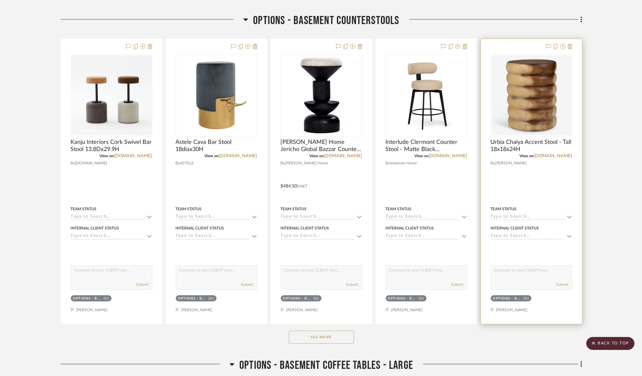
scroll to position [1025, 0]
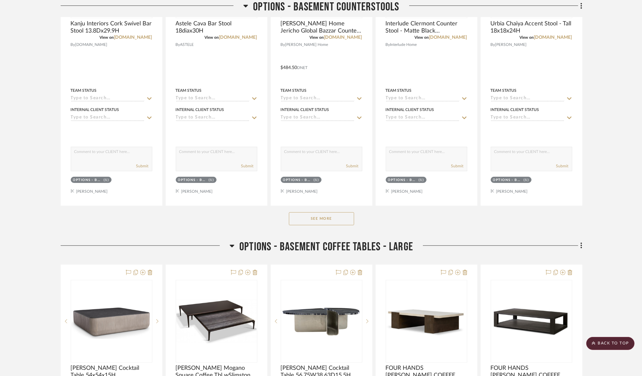
click at [322, 215] on button "See More" at bounding box center [321, 218] width 65 height 13
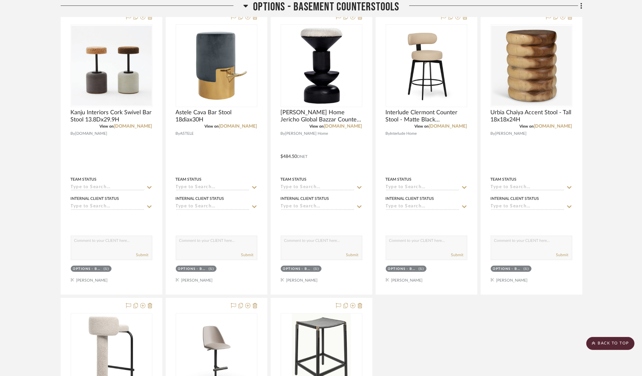
scroll to position [906, 0]
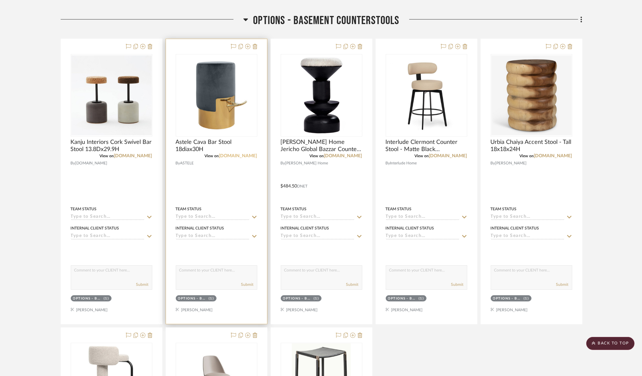
click at [251, 154] on link "[DOMAIN_NAME]" at bounding box center [238, 156] width 38 height 5
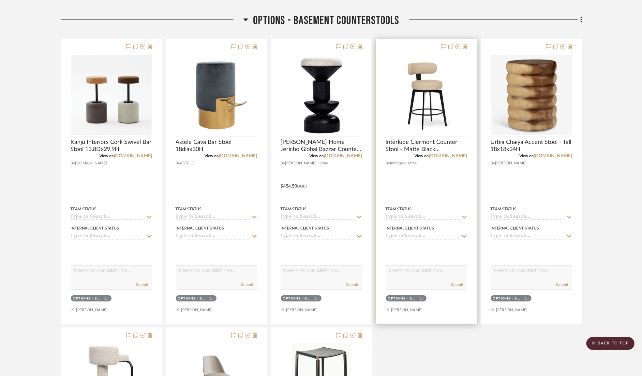
scroll to position [1025, 0]
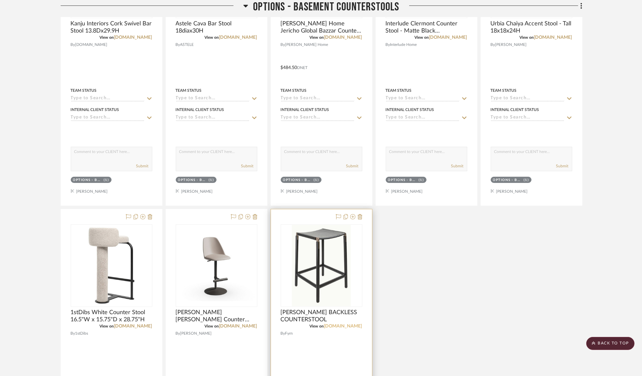
click at [358, 325] on link "[DOMAIN_NAME]" at bounding box center [343, 326] width 38 height 5
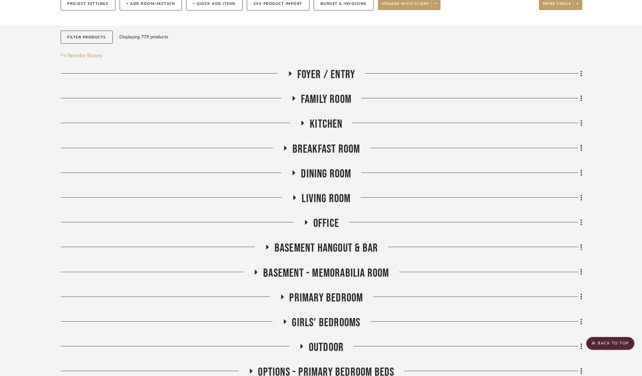
scroll to position [0, 0]
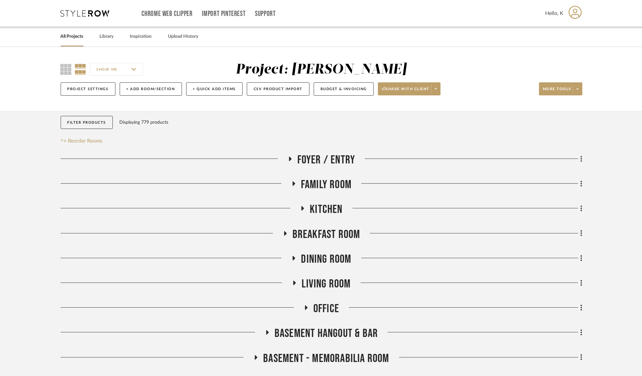
click at [64, 34] on link "All Projects" at bounding box center [72, 36] width 23 height 9
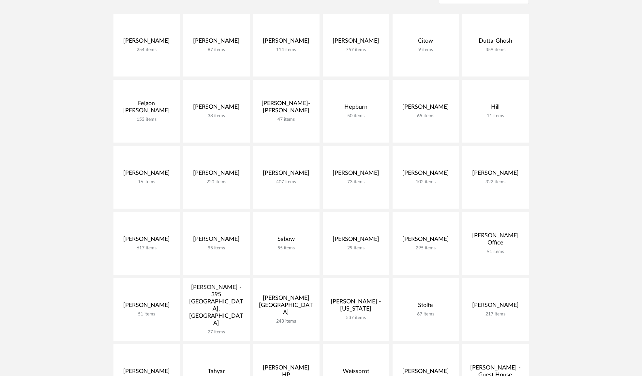
scroll to position [237, 0]
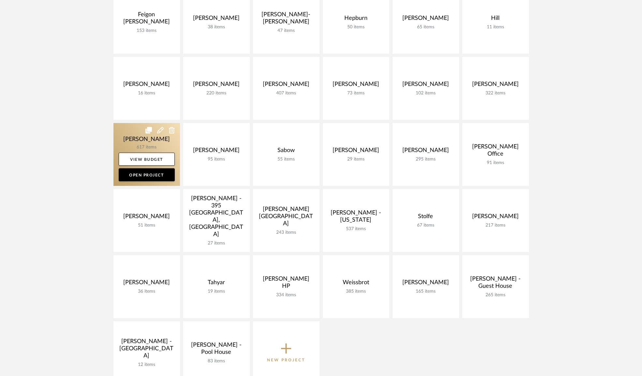
click at [145, 143] on link at bounding box center [146, 154] width 66 height 63
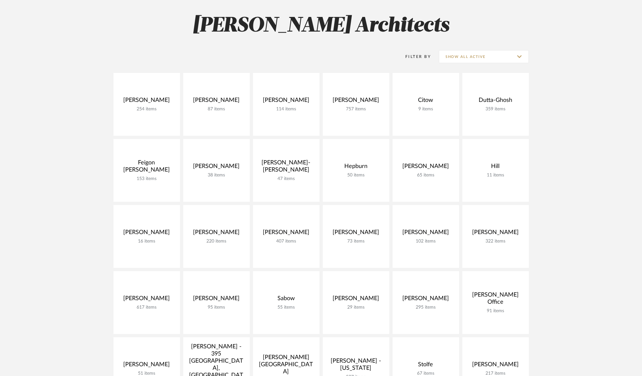
scroll to position [59, 0]
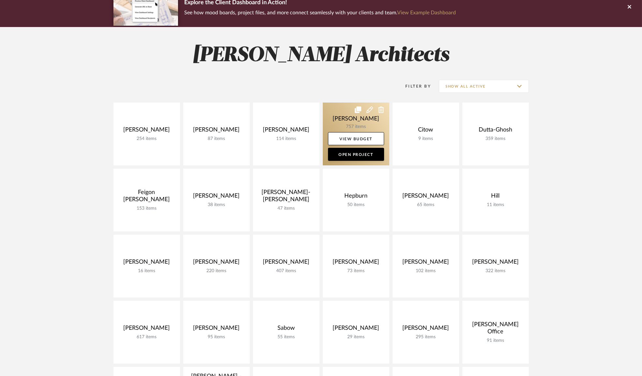
click at [332, 112] on link at bounding box center [356, 134] width 66 height 63
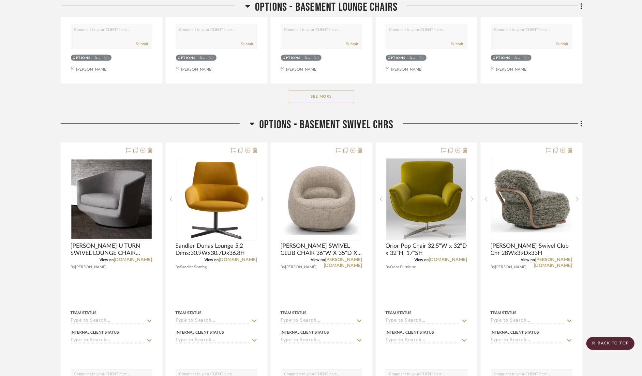
scroll to position [1866, 0]
